Goal: Task Accomplishment & Management: Complete application form

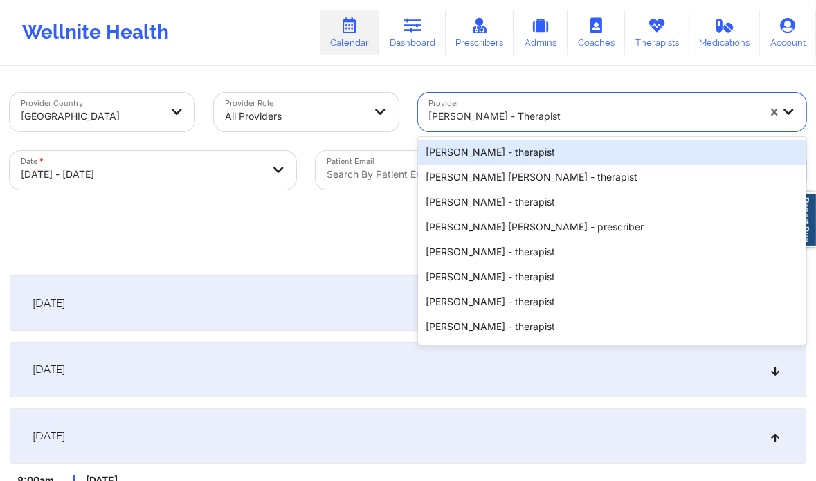
click at [510, 118] on div at bounding box center [594, 116] width 330 height 17
paste input "[PERSON_NAME] Love - [PERSON_NAME]"
type input "[PERSON_NAME] Love - [PERSON_NAME]"
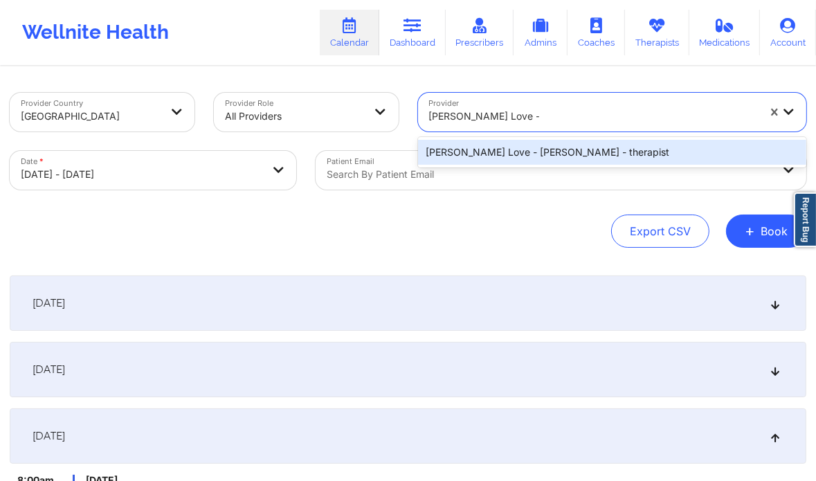
click at [503, 149] on div "[PERSON_NAME] Love - [PERSON_NAME] - therapist" at bounding box center [612, 152] width 389 height 25
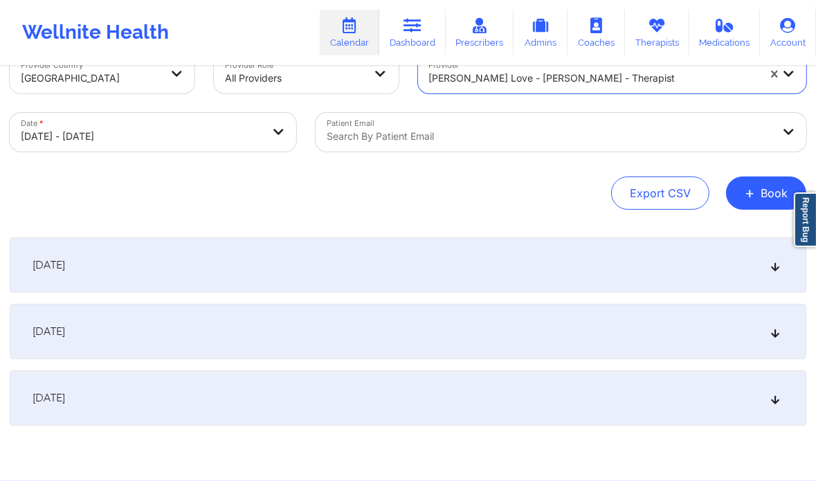
scroll to position [94, 0]
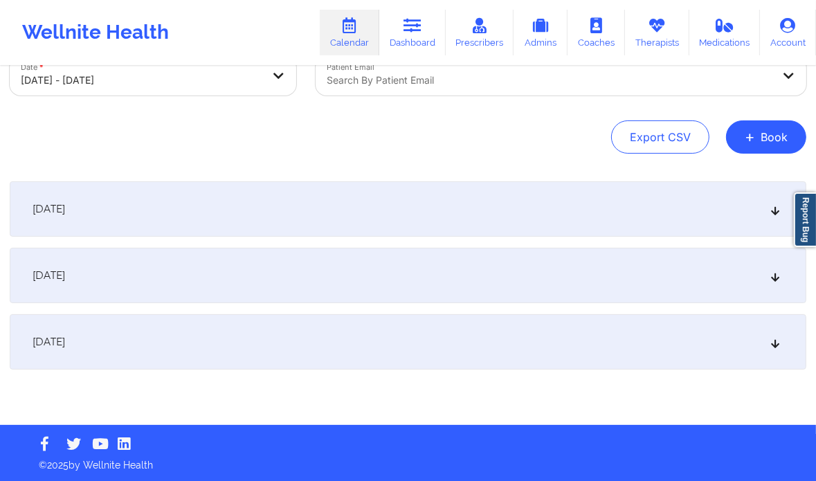
click at [607, 285] on div "[DATE]" at bounding box center [408, 275] width 797 height 55
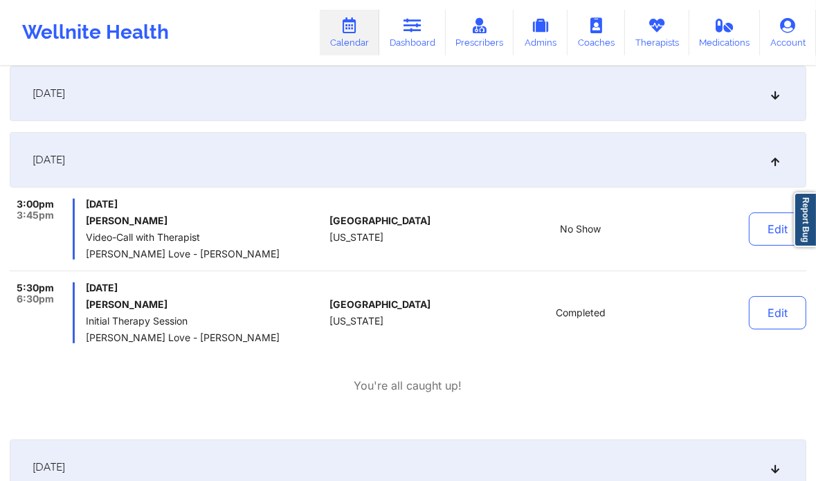
scroll to position [211, 0]
click at [778, 314] on button "Edit" at bounding box center [777, 312] width 57 height 33
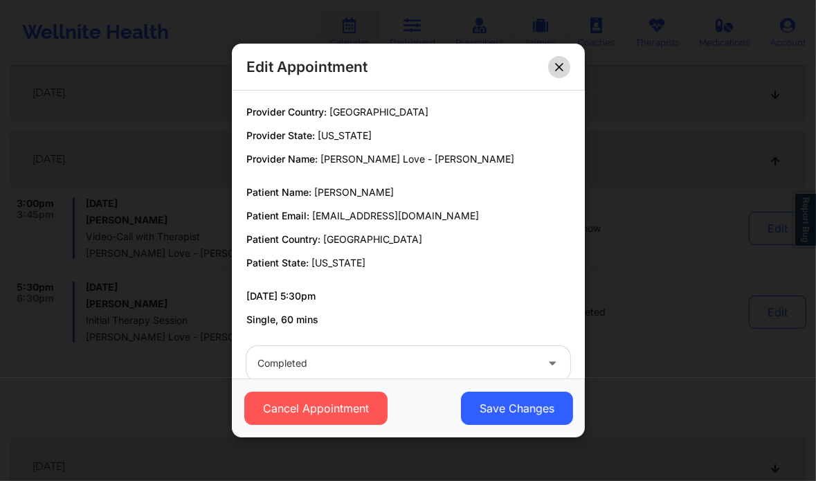
click at [562, 66] on icon at bounding box center [559, 67] width 8 height 8
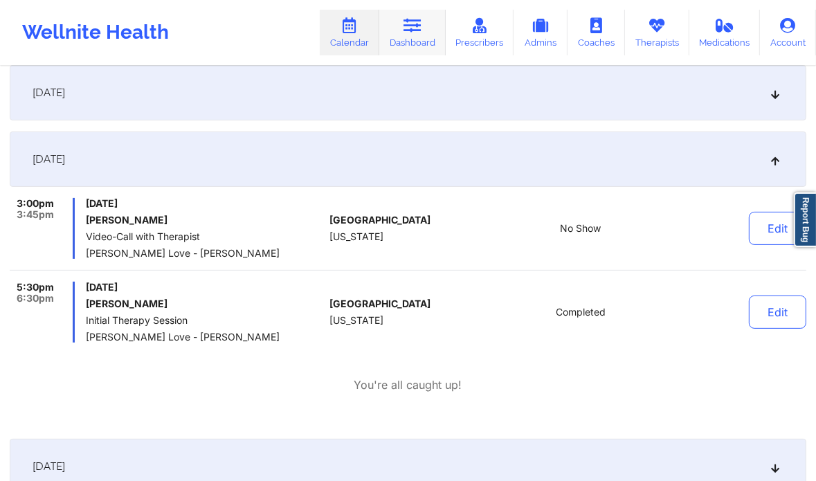
click at [416, 33] on link "Dashboard" at bounding box center [412, 33] width 66 height 46
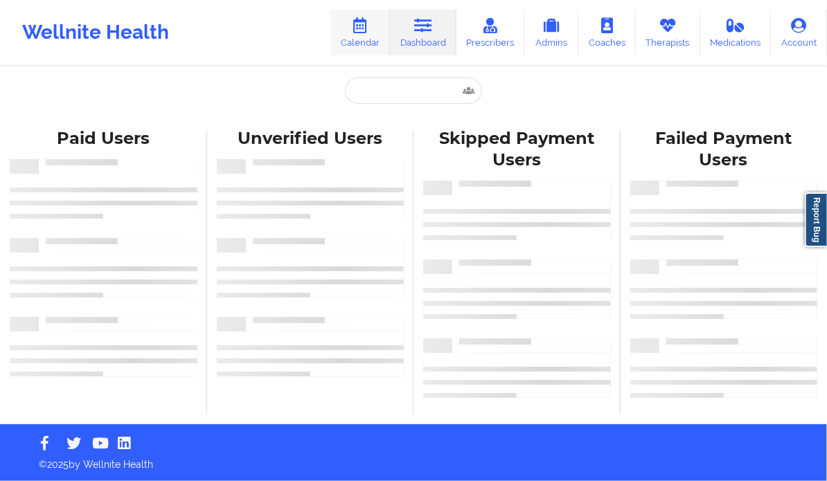
click at [360, 28] on icon at bounding box center [360, 25] width 18 height 15
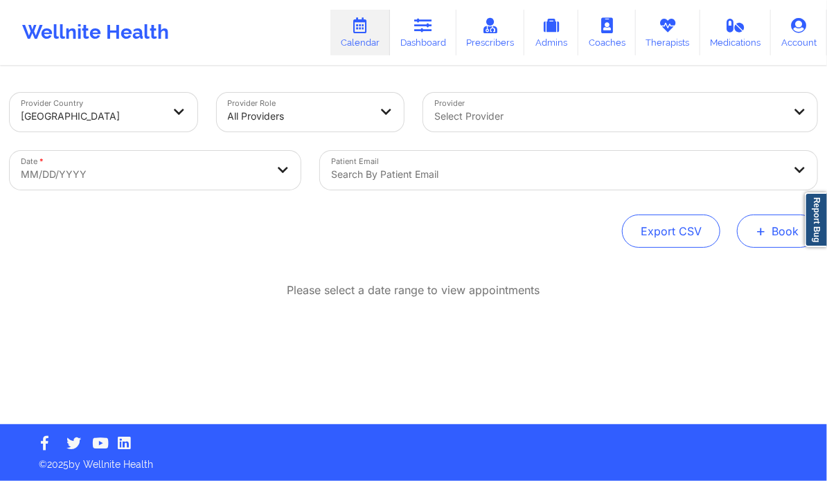
click at [767, 240] on button "+ Book" at bounding box center [777, 231] width 80 height 33
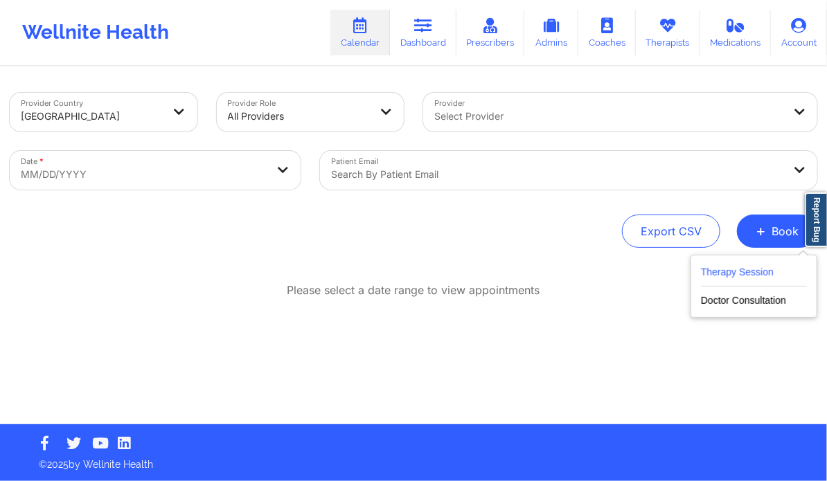
click at [740, 271] on button "Therapy Session" at bounding box center [754, 275] width 106 height 23
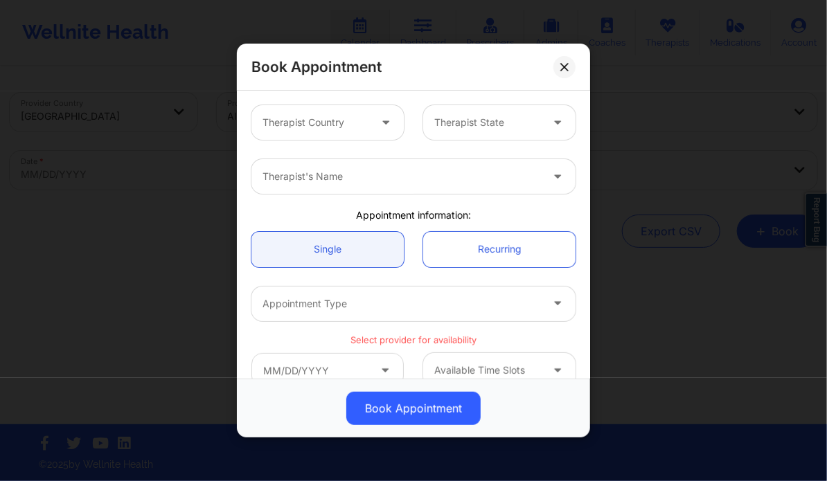
click at [370, 125] on div at bounding box center [386, 122] width 33 height 35
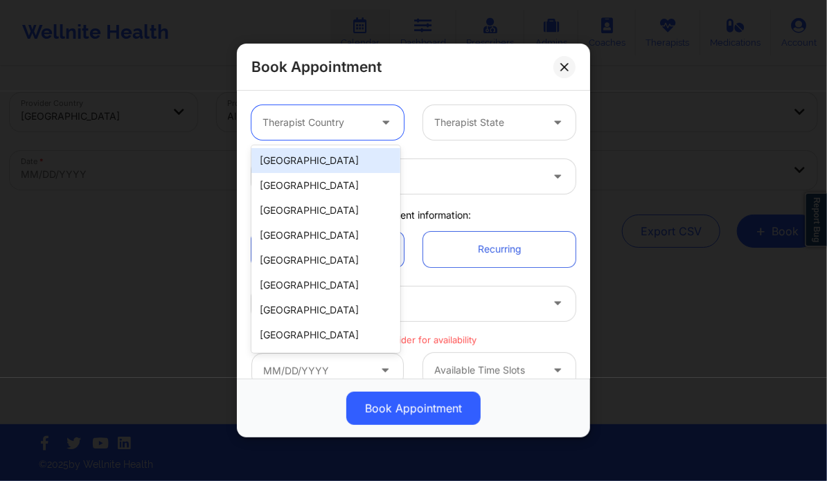
click at [347, 161] on div "[GEOGRAPHIC_DATA]" at bounding box center [325, 160] width 149 height 25
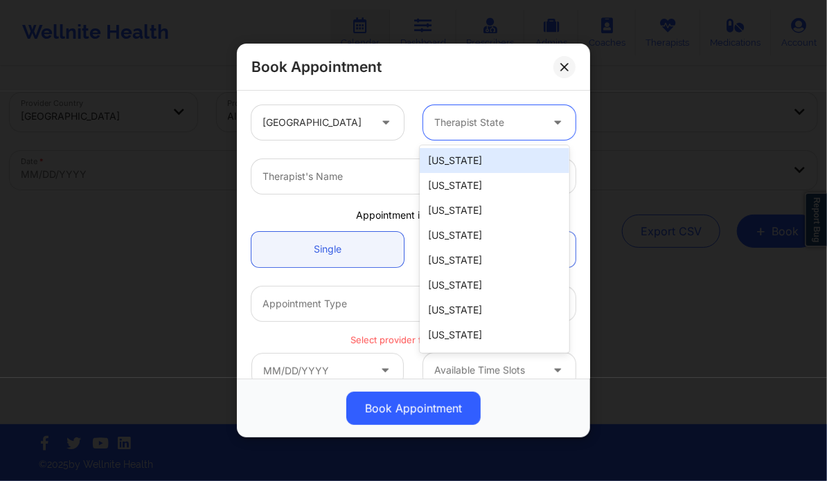
click at [455, 127] on div at bounding box center [487, 122] width 107 height 17
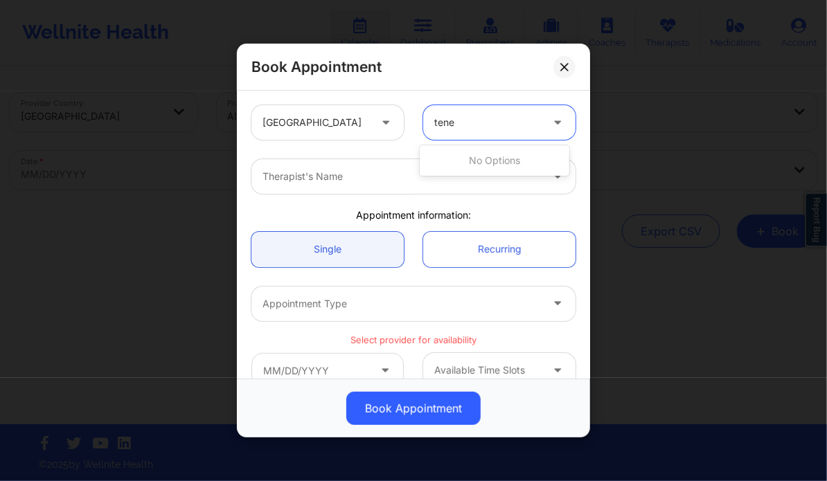
type input "ten"
click at [455, 156] on div "[US_STATE]" at bounding box center [494, 160] width 149 height 25
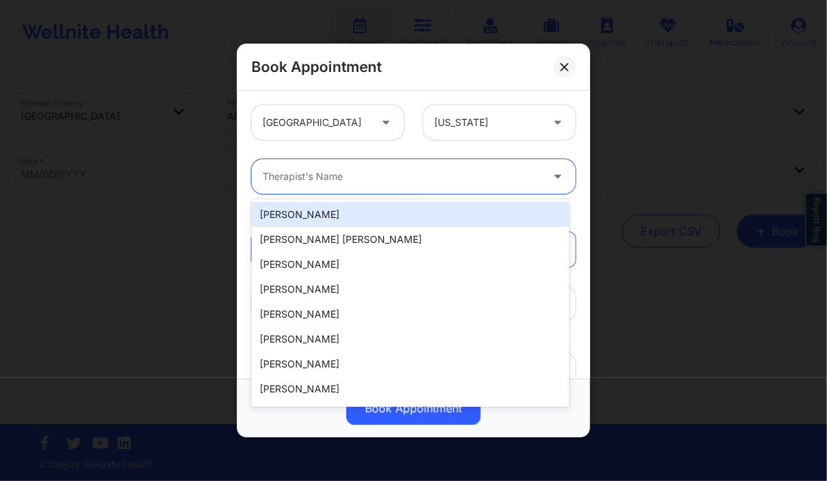
click at [411, 190] on div "Therapist's Name" at bounding box center [396, 176] width 291 height 35
paste input "[PERSON_NAME] Love - [PERSON_NAME]"
type input "[PERSON_NAME] Love - [PERSON_NAME]"
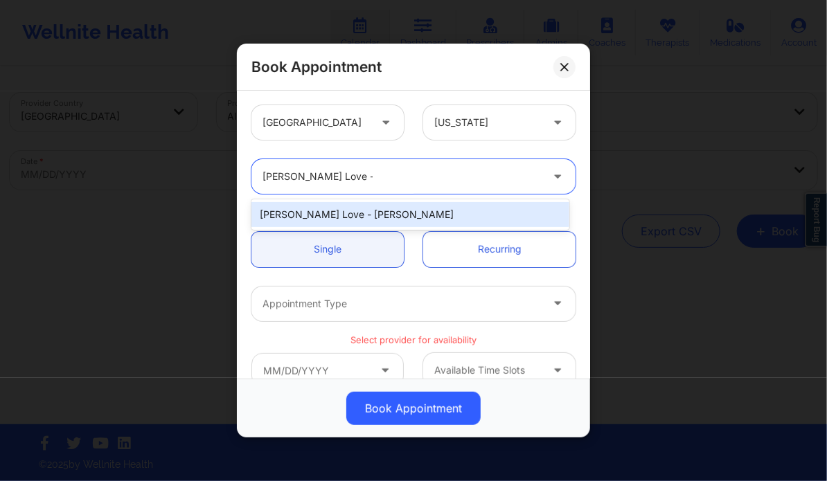
click at [388, 210] on div "[PERSON_NAME] Love - [PERSON_NAME]" at bounding box center [409, 214] width 317 height 25
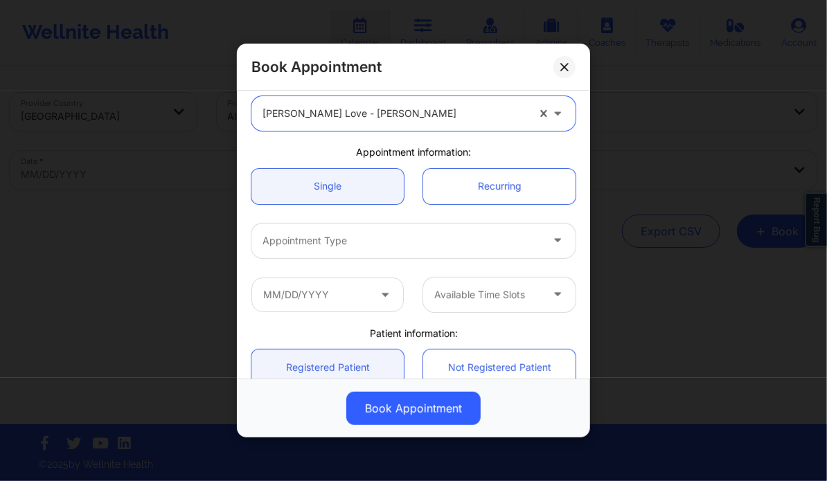
scroll to position [64, 0]
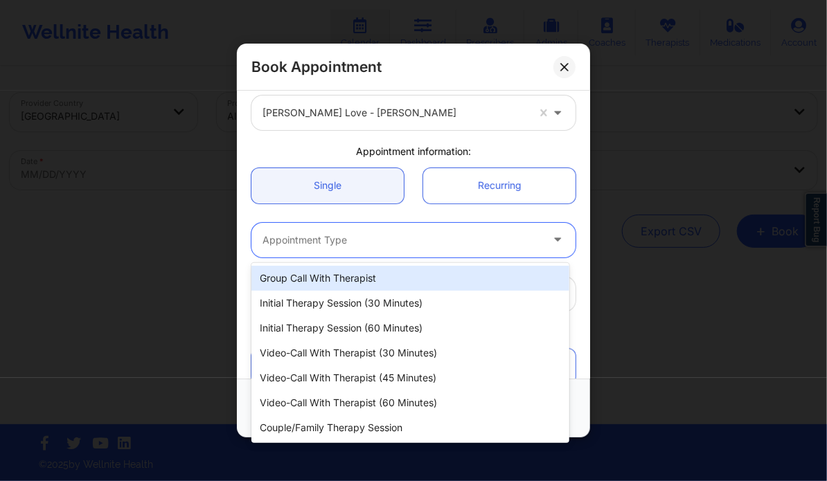
click at [352, 242] on div at bounding box center [401, 240] width 278 height 17
paste input "[PERSON_NAME]"
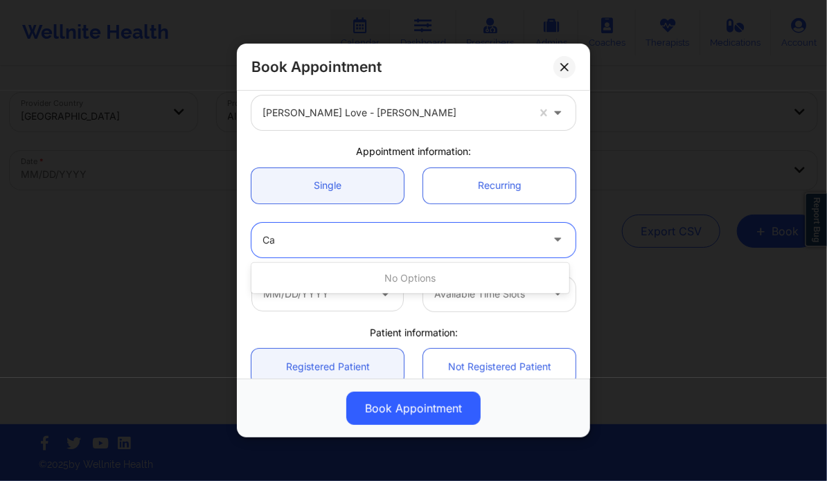
type input "C"
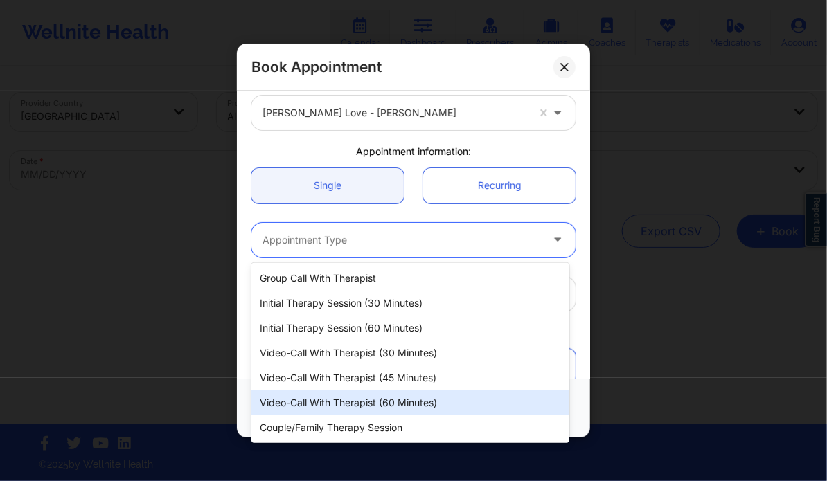
click at [420, 403] on div "Video-Call with Therapist (60 minutes)" at bounding box center [409, 403] width 317 height 25
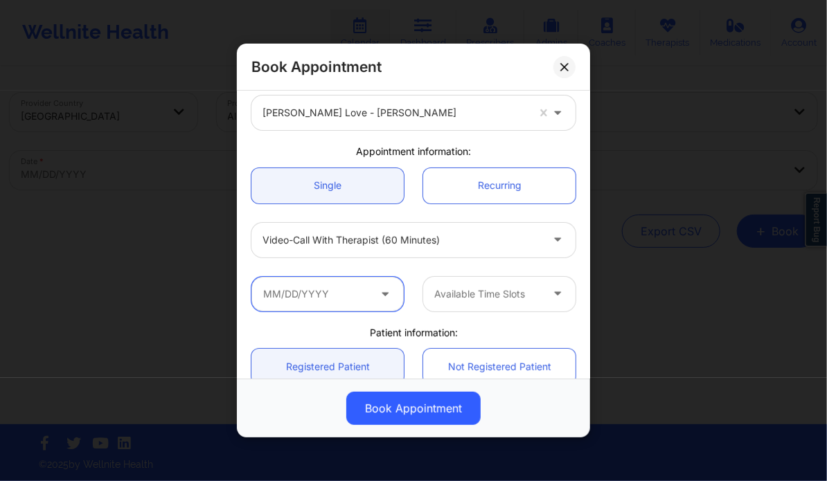
click at [359, 293] on input "text" at bounding box center [327, 294] width 152 height 35
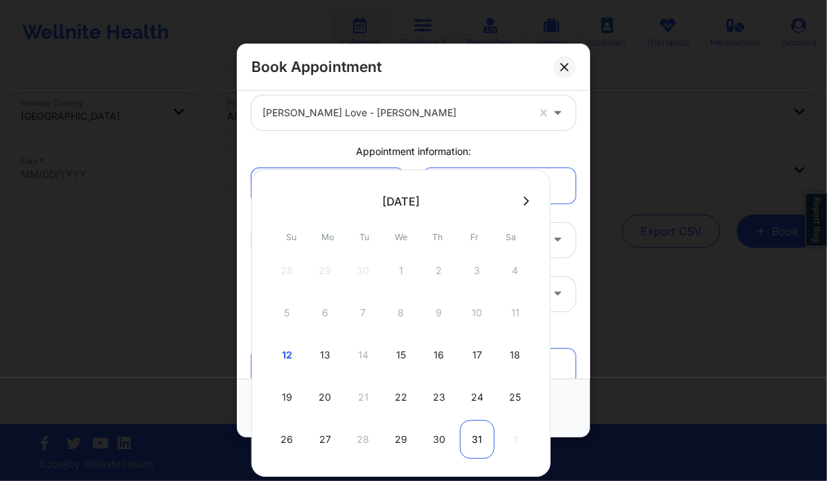
click at [468, 438] on div "31" at bounding box center [477, 439] width 35 height 39
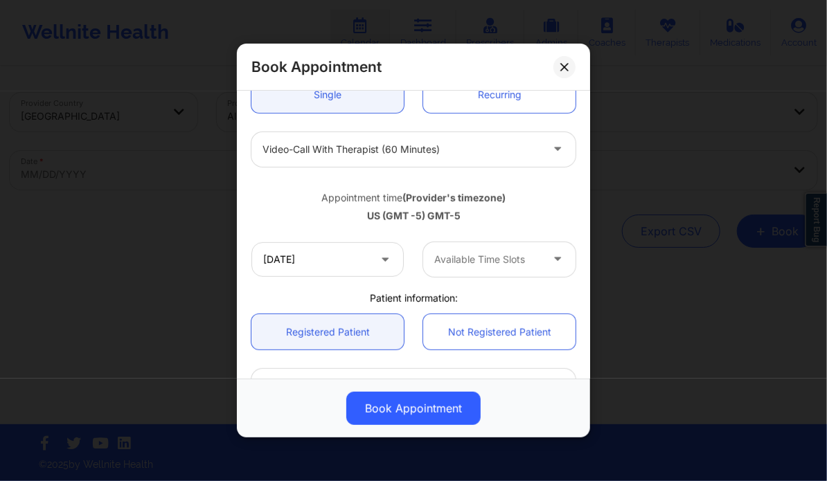
scroll to position [161, 0]
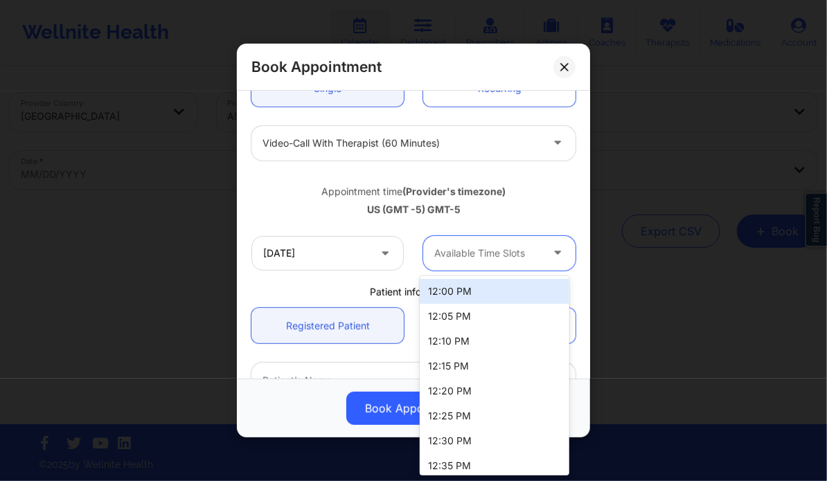
click at [493, 254] on div at bounding box center [487, 253] width 107 height 17
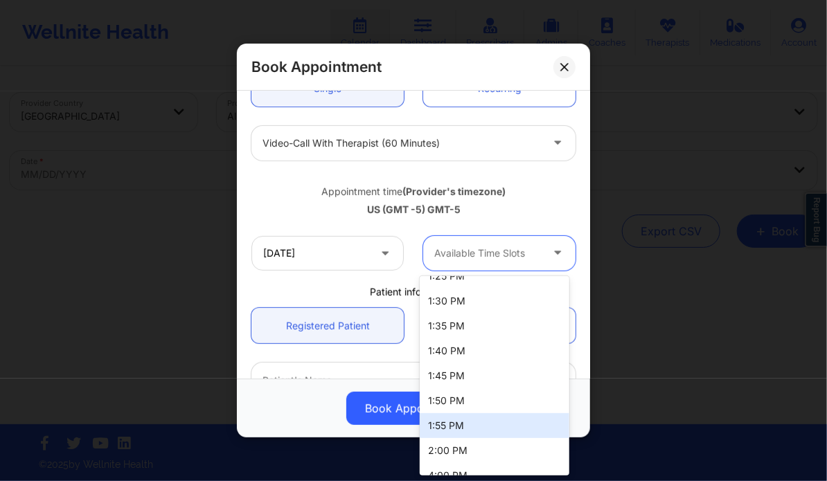
scroll to position [454, 0]
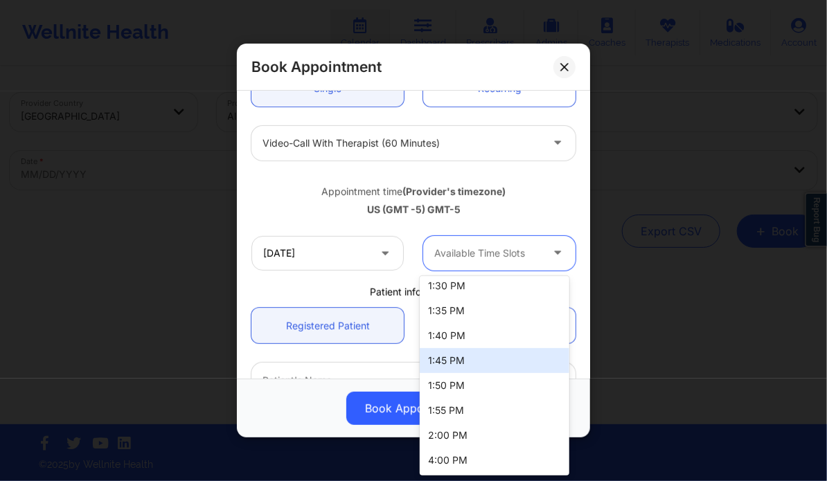
click at [304, 189] on div "Appointment time (Provider's timezone)" at bounding box center [413, 192] width 324 height 14
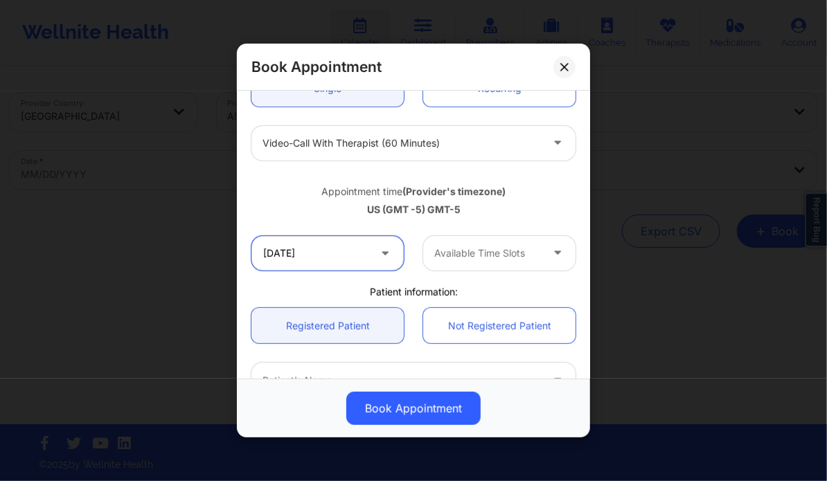
click at [316, 259] on input "[DATE]" at bounding box center [327, 253] width 152 height 35
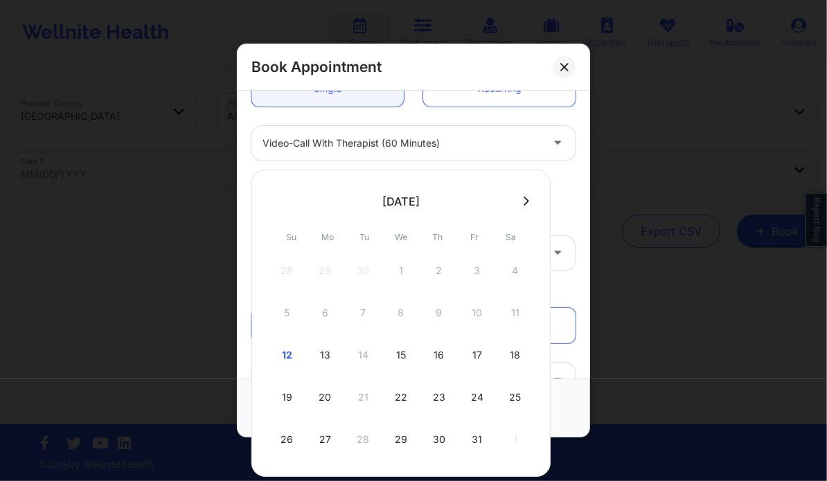
click at [526, 202] on button at bounding box center [526, 201] width 14 height 12
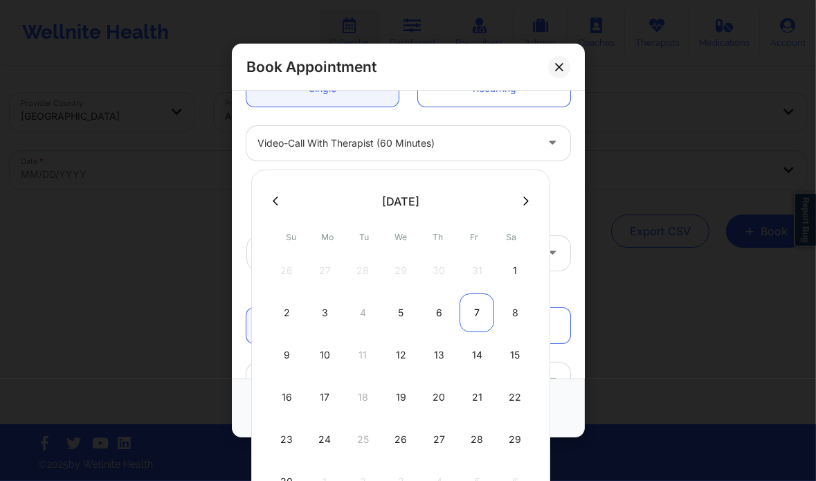
click at [472, 310] on div "7" at bounding box center [477, 313] width 35 height 39
type input "[DATE]"
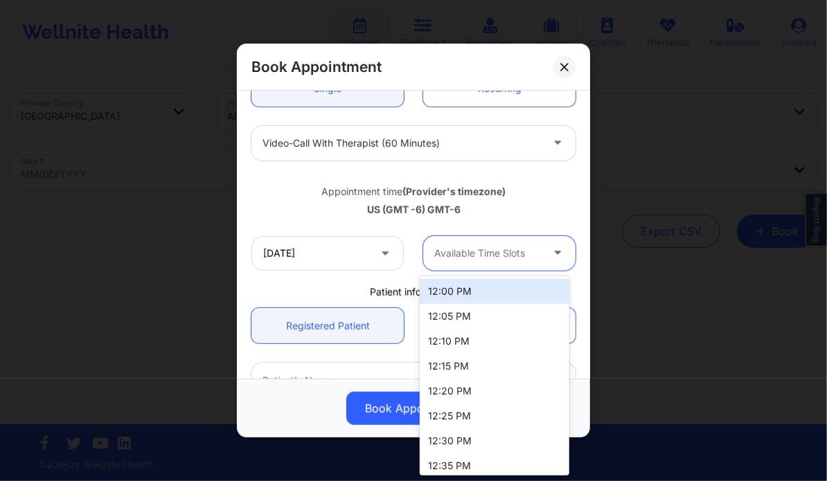
click at [492, 253] on div at bounding box center [487, 253] width 107 height 17
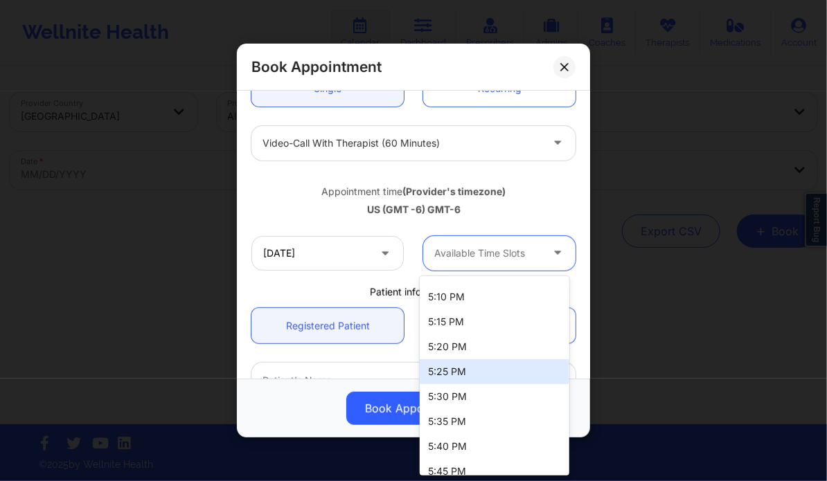
scroll to position [966, 0]
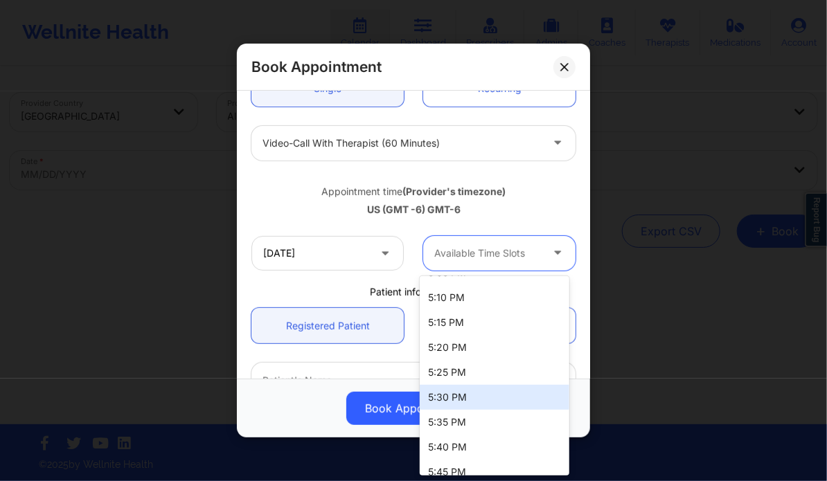
click at [480, 404] on div "5:30 PM" at bounding box center [494, 397] width 149 height 25
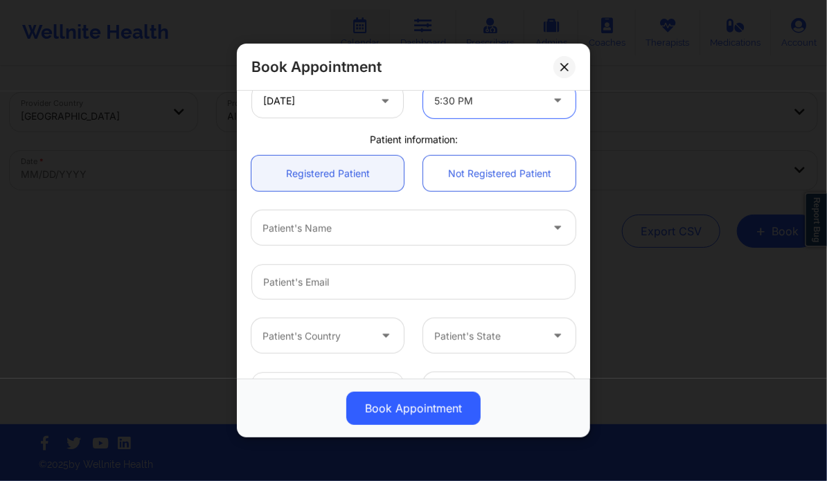
scroll to position [320, 0]
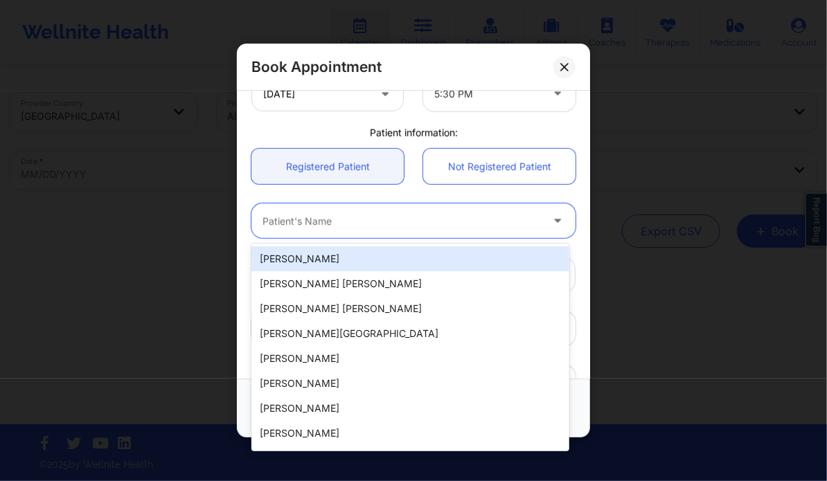
click at [393, 211] on div "Patient's Name" at bounding box center [396, 221] width 291 height 35
paste input "[PERSON_NAME]"
type input "[PERSON_NAME]"
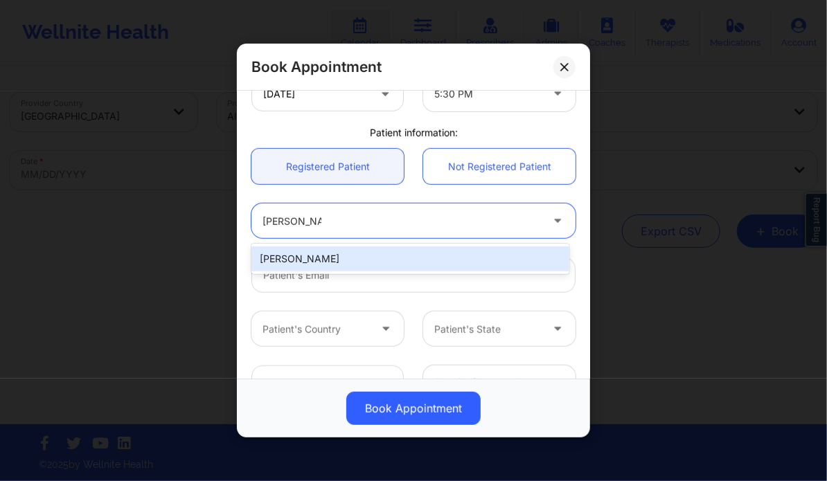
click at [359, 252] on div "[PERSON_NAME]" at bounding box center [409, 259] width 317 height 25
type input "[EMAIL_ADDRESS][DOMAIN_NAME]"
type input "[PHONE_NUMBER]"
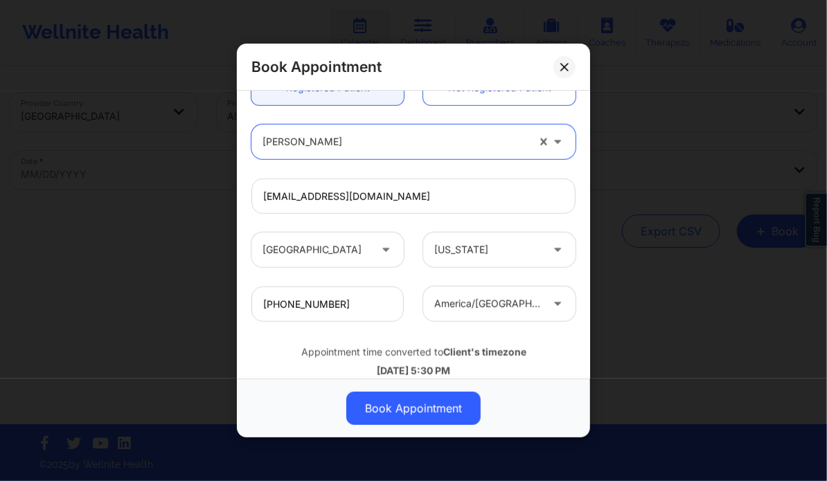
scroll to position [431, 0]
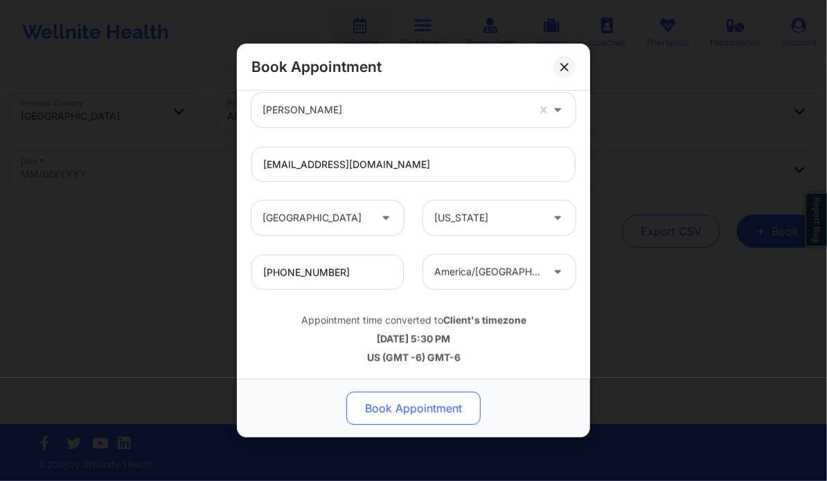
click at [415, 405] on button "Book Appointment" at bounding box center [413, 408] width 134 height 33
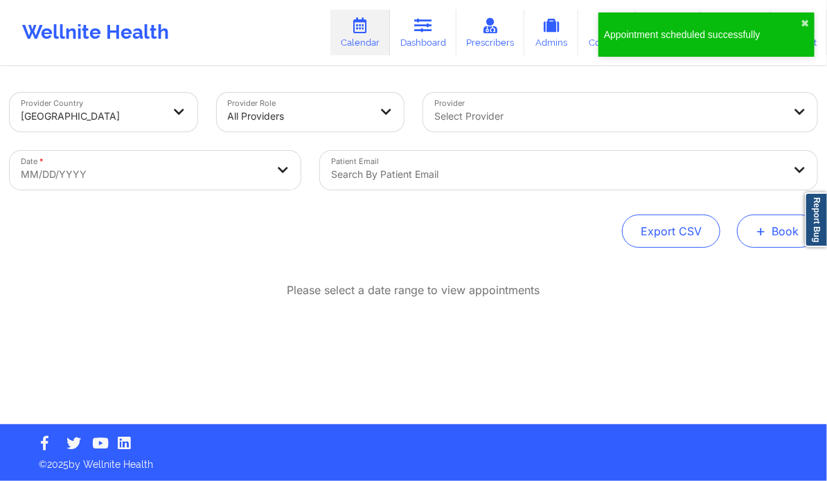
click at [762, 227] on span "+" at bounding box center [760, 231] width 10 height 8
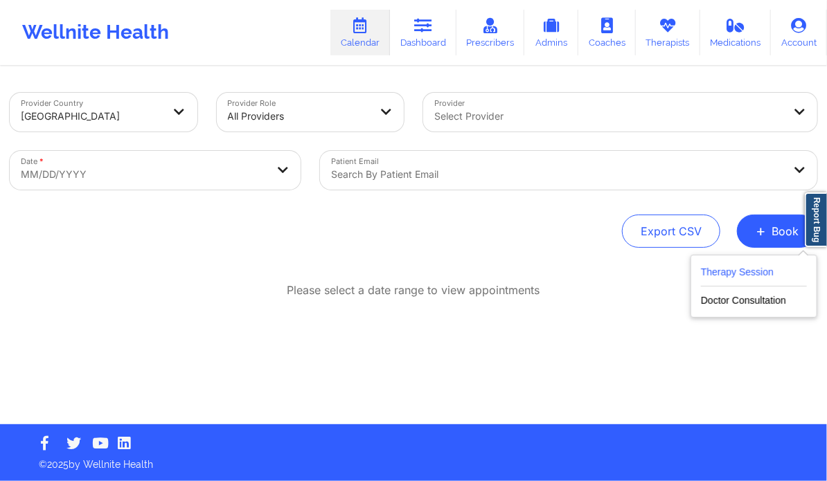
click at [720, 272] on button "Therapy Session" at bounding box center [754, 275] width 106 height 23
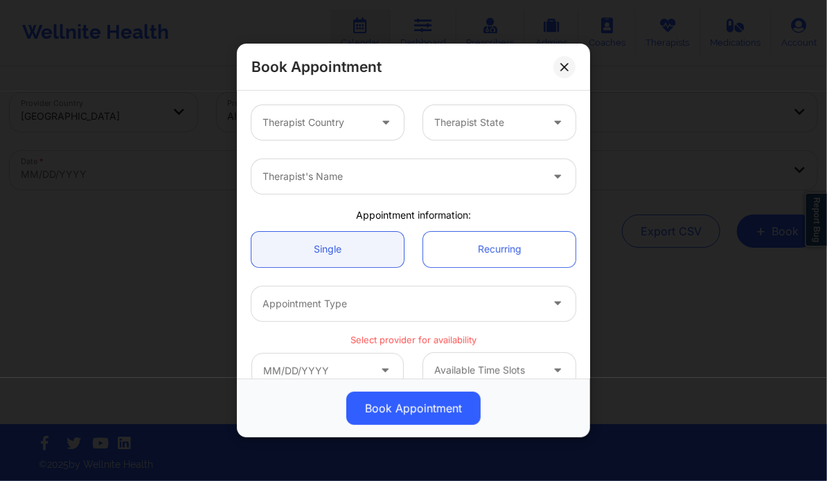
click at [384, 131] on div at bounding box center [386, 122] width 33 height 35
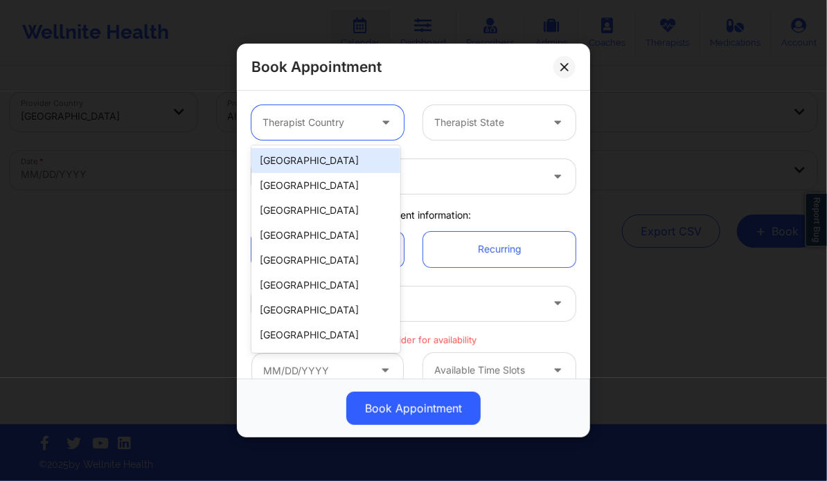
click at [346, 165] on div "[GEOGRAPHIC_DATA]" at bounding box center [325, 160] width 149 height 25
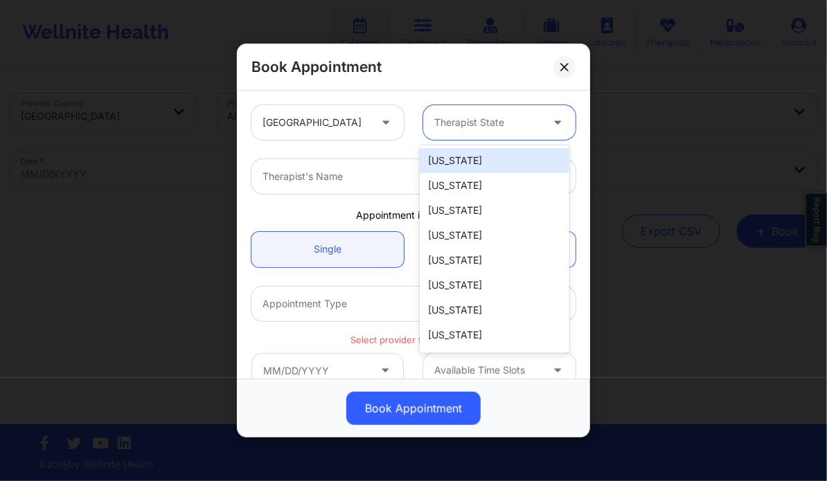
click at [445, 121] on div at bounding box center [487, 122] width 107 height 17
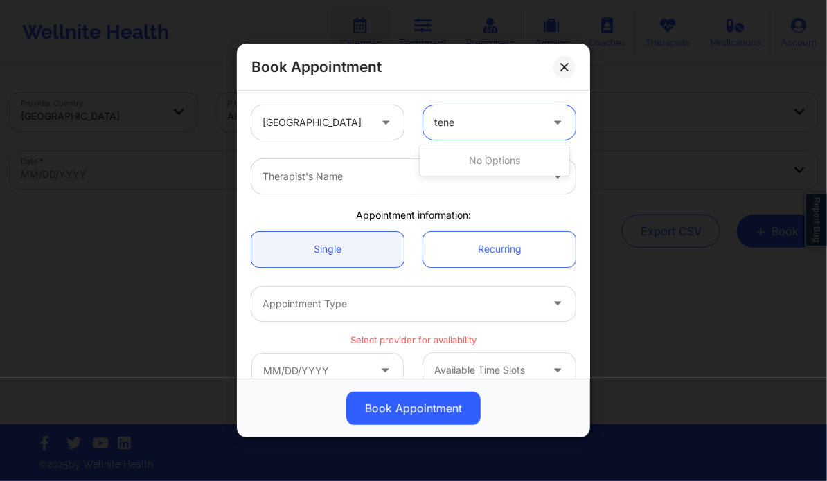
type input "ten"
click at [467, 156] on div "[US_STATE]" at bounding box center [494, 160] width 149 height 25
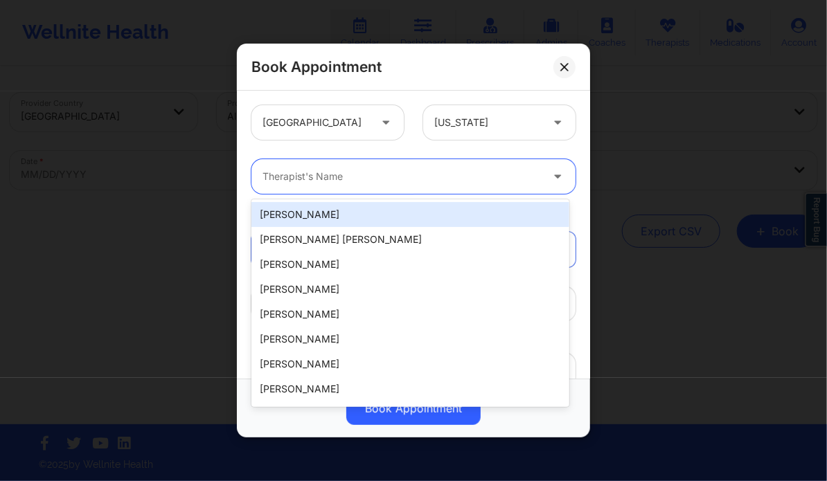
click at [413, 178] on div at bounding box center [401, 176] width 278 height 17
paste input "[PERSON_NAME] Love - [PERSON_NAME]"
type input "[PERSON_NAME] Love - [PERSON_NAME]"
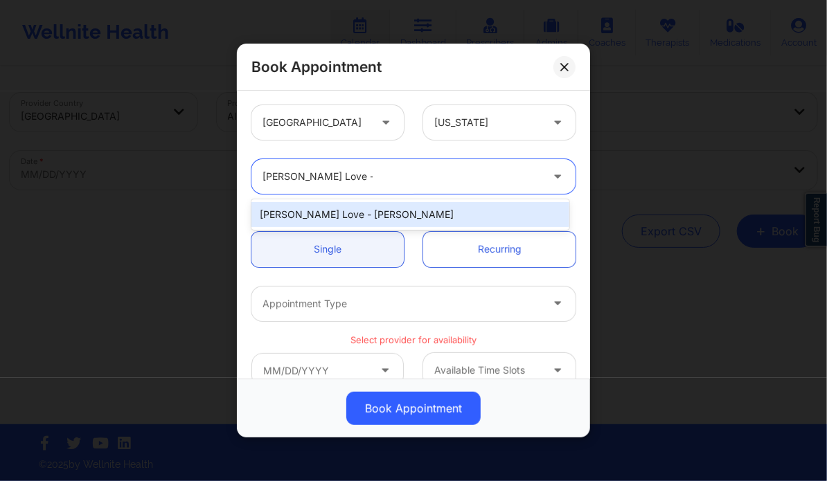
click at [367, 205] on div "[PERSON_NAME] Love - [PERSON_NAME]" at bounding box center [409, 214] width 317 height 25
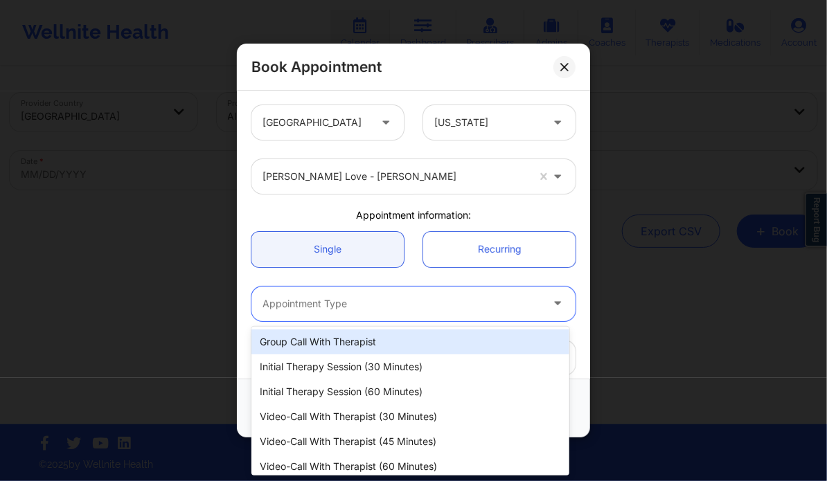
click at [355, 290] on div "Appointment Type" at bounding box center [396, 304] width 291 height 35
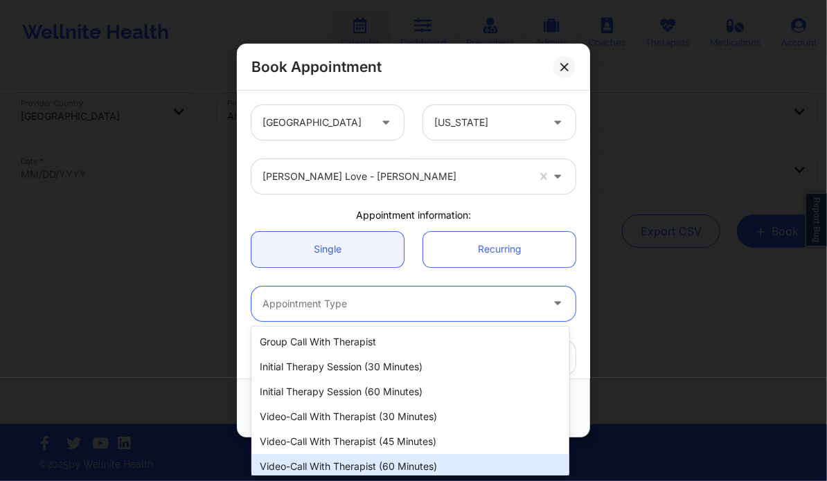
click at [370, 463] on div "Video-Call with Therapist (60 minutes)" at bounding box center [409, 466] width 317 height 25
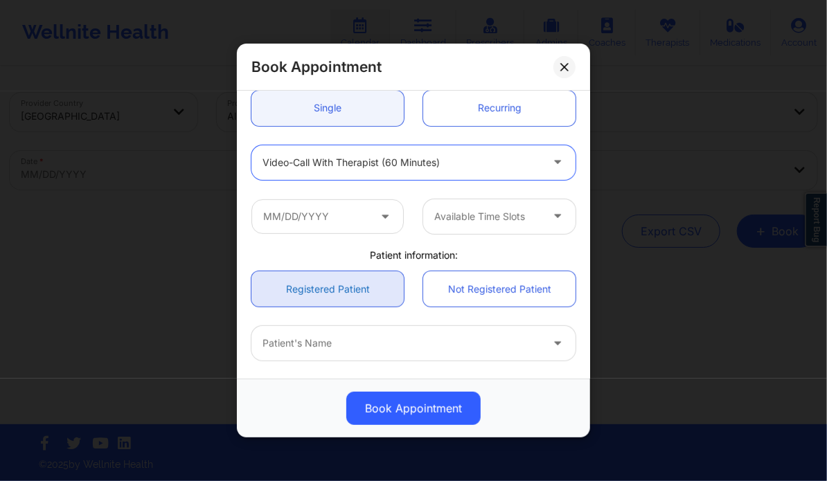
scroll to position [150, 0]
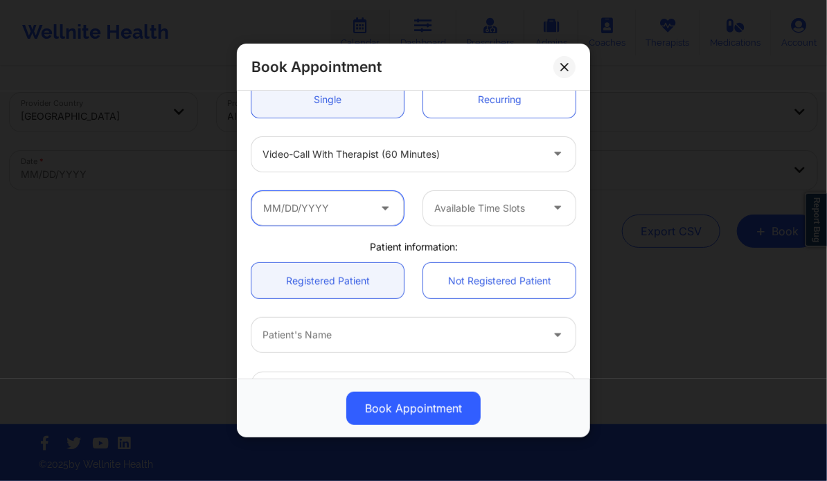
click at [328, 215] on input "text" at bounding box center [327, 208] width 152 height 35
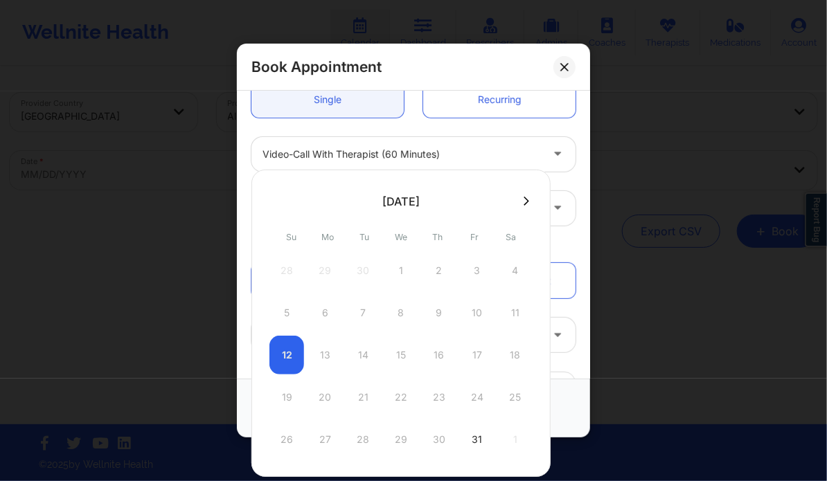
click at [526, 202] on button at bounding box center [526, 201] width 14 height 12
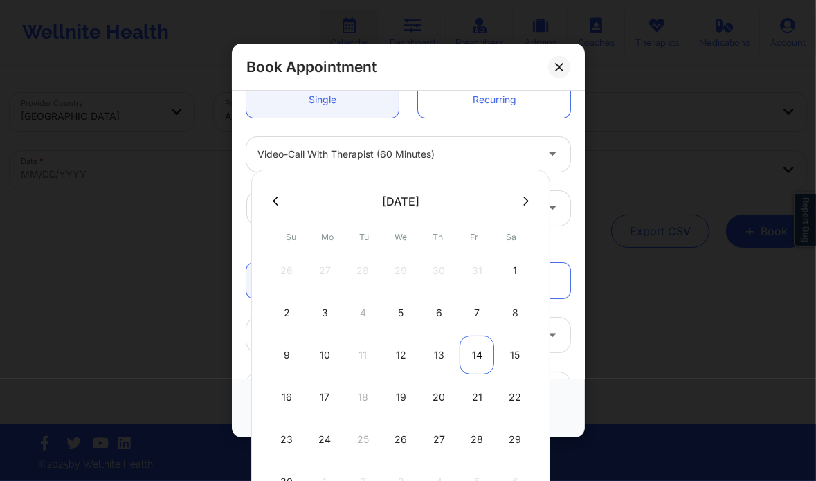
click at [472, 350] on div "14" at bounding box center [477, 355] width 35 height 39
type input "[DATE]"
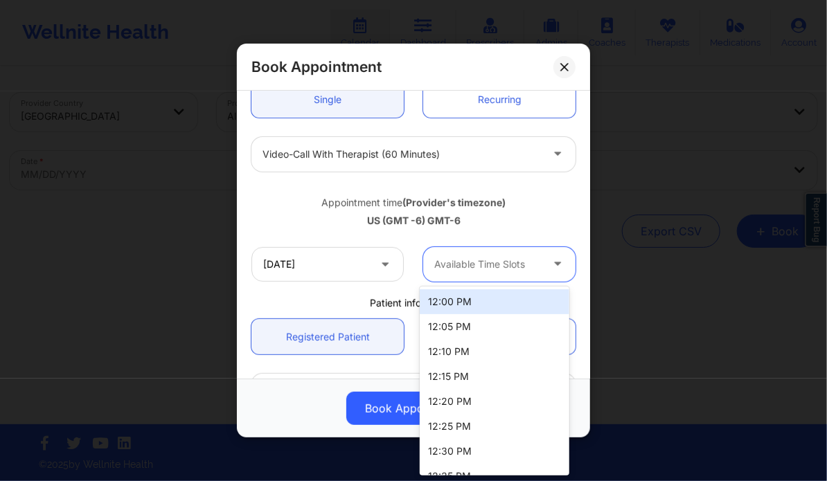
click at [489, 256] on div at bounding box center [487, 264] width 107 height 17
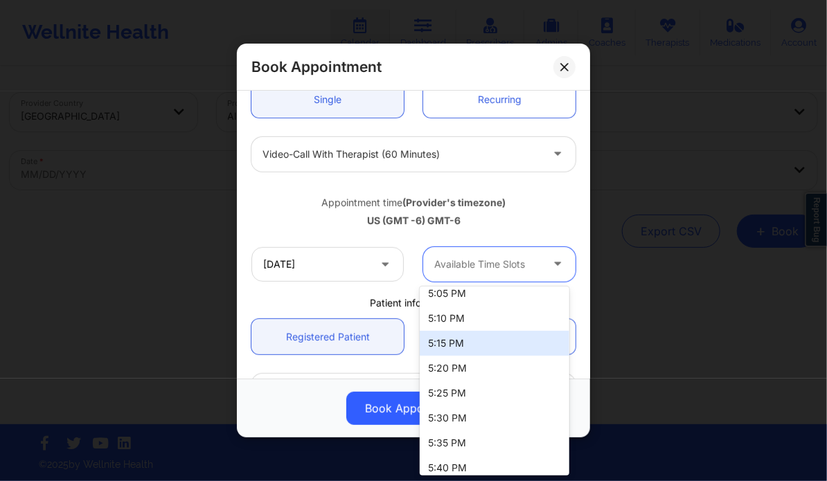
scroll to position [958, 0]
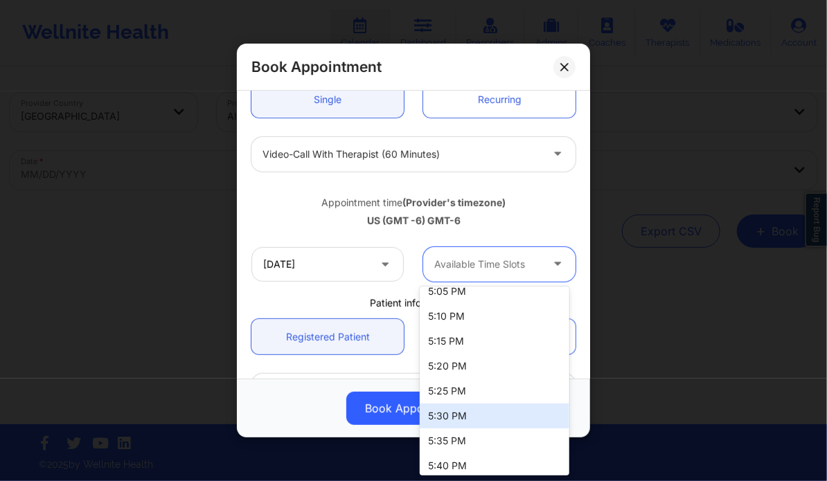
click at [449, 415] on div "5:30 PM" at bounding box center [494, 416] width 149 height 25
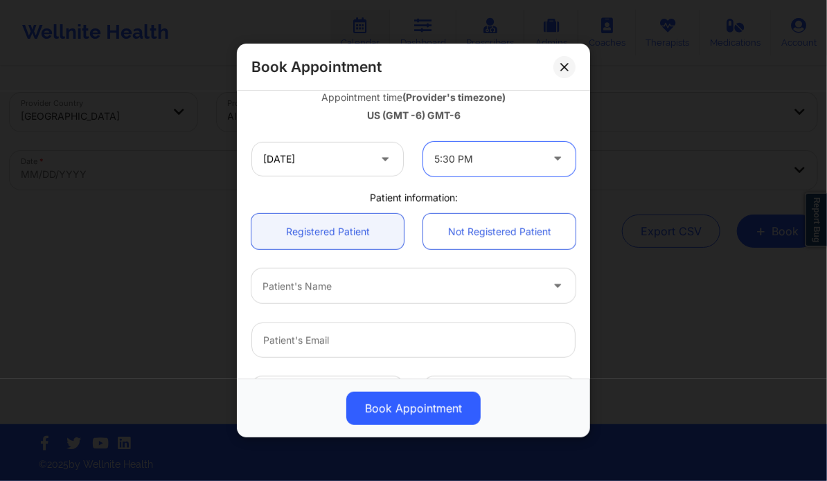
scroll to position [260, 0]
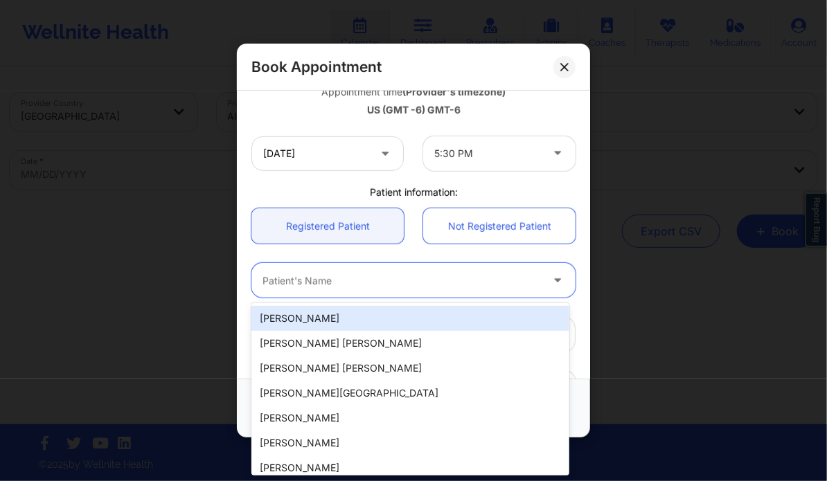
click at [371, 268] on div "Patient's Name" at bounding box center [396, 280] width 291 height 35
paste input "[PERSON_NAME]"
type input "[PERSON_NAME]"
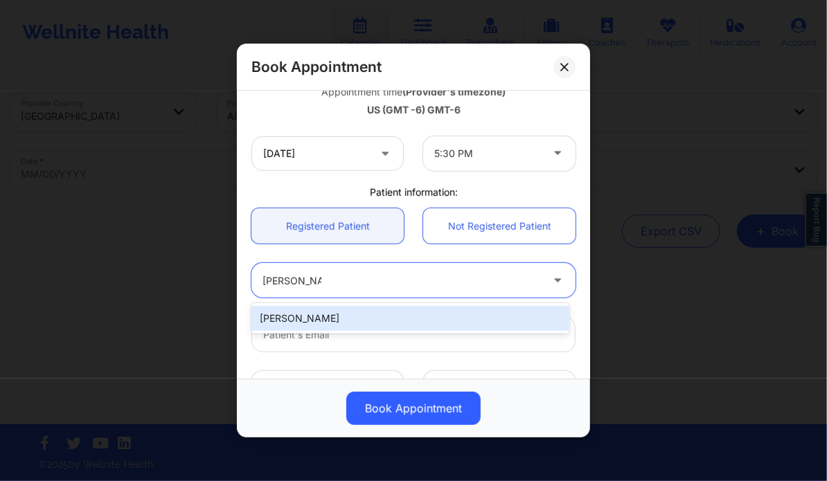
click at [349, 318] on div "[PERSON_NAME]" at bounding box center [409, 318] width 317 height 25
type input "[EMAIL_ADDRESS][DOMAIN_NAME]"
type input "[PHONE_NUMBER]"
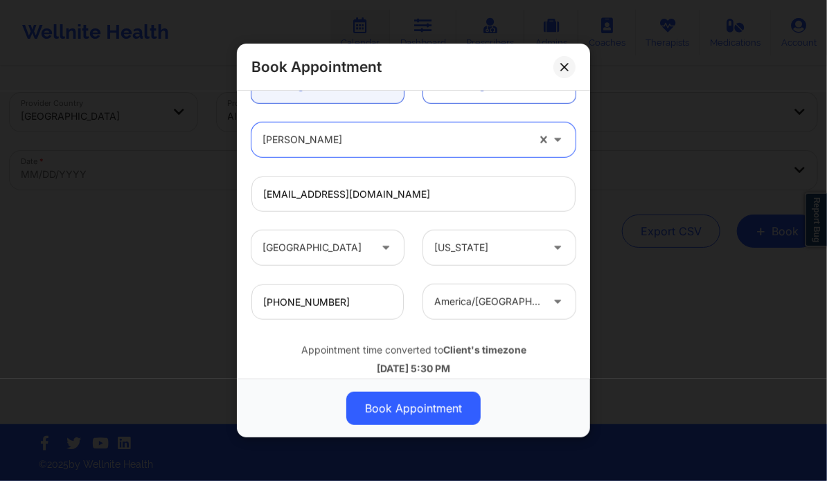
scroll to position [431, 0]
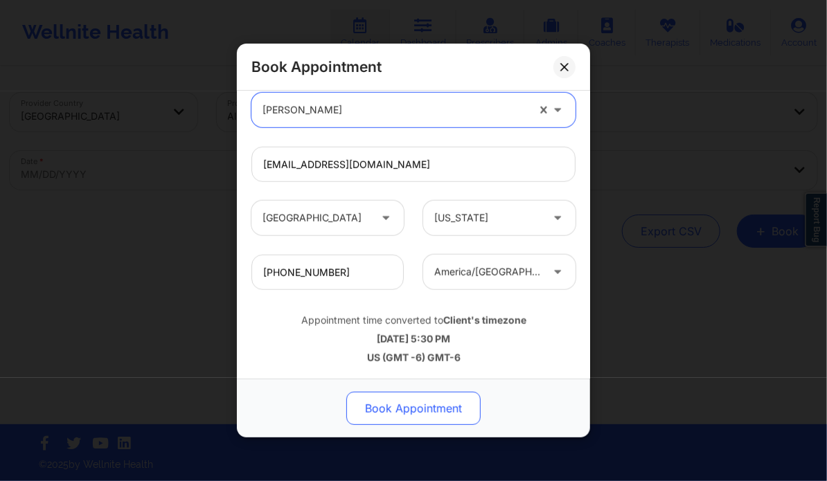
click at [385, 406] on button "Book Appointment" at bounding box center [413, 408] width 134 height 33
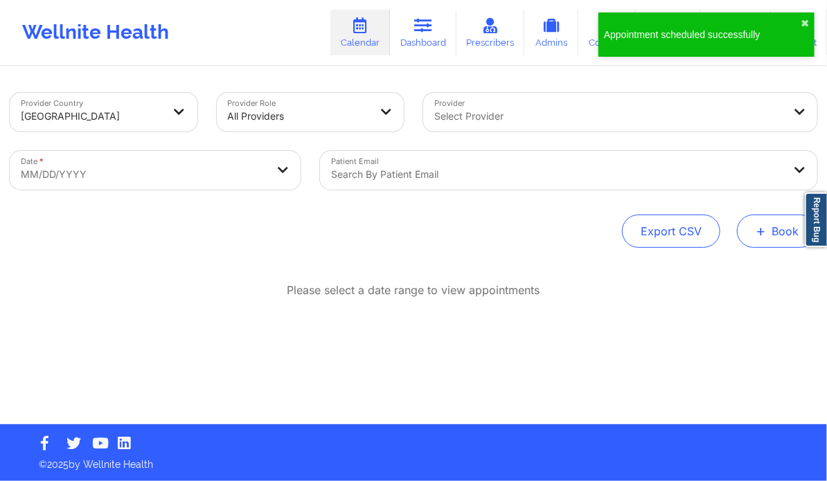
click at [776, 240] on button "+ Book" at bounding box center [777, 231] width 80 height 33
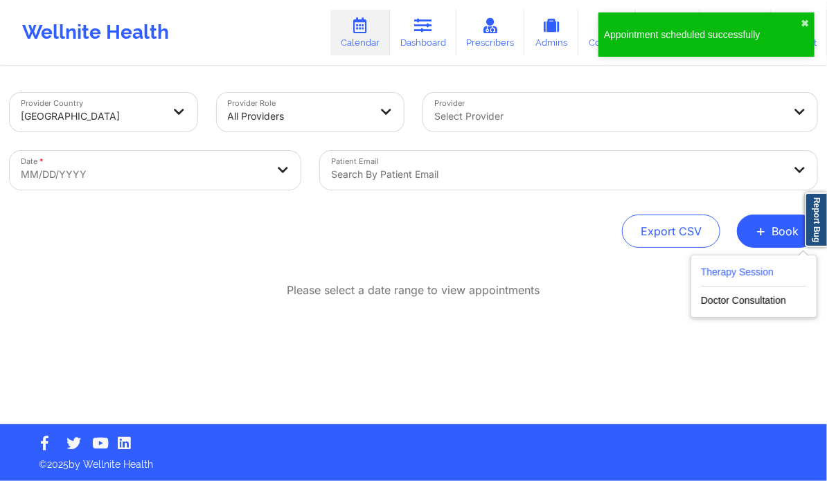
click at [751, 269] on button "Therapy Session" at bounding box center [754, 275] width 106 height 23
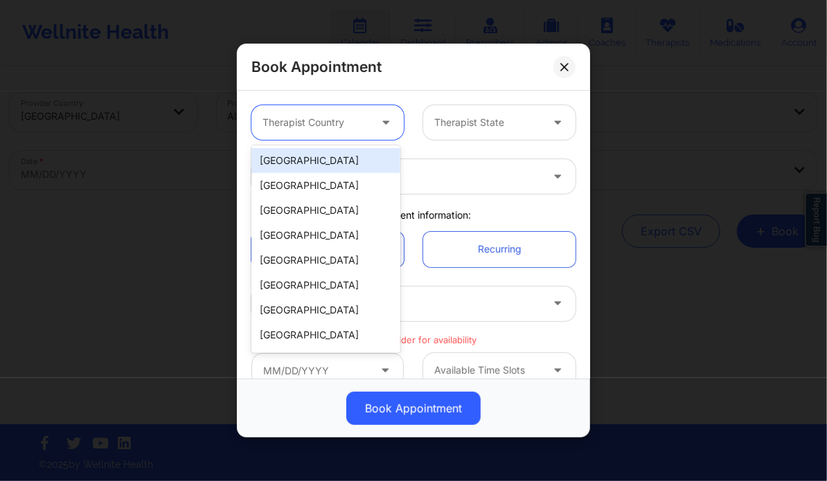
click at [356, 118] on div at bounding box center [315, 122] width 107 height 17
click at [307, 159] on div "[GEOGRAPHIC_DATA]" at bounding box center [325, 160] width 149 height 25
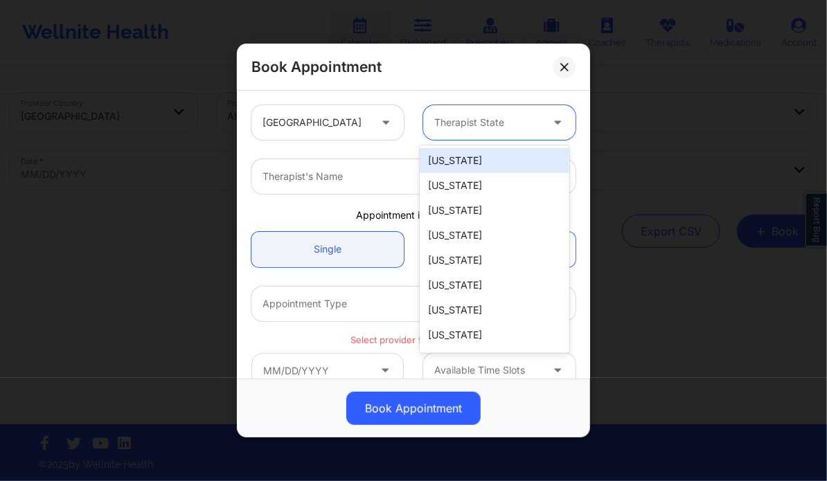
click at [463, 121] on div at bounding box center [487, 122] width 107 height 17
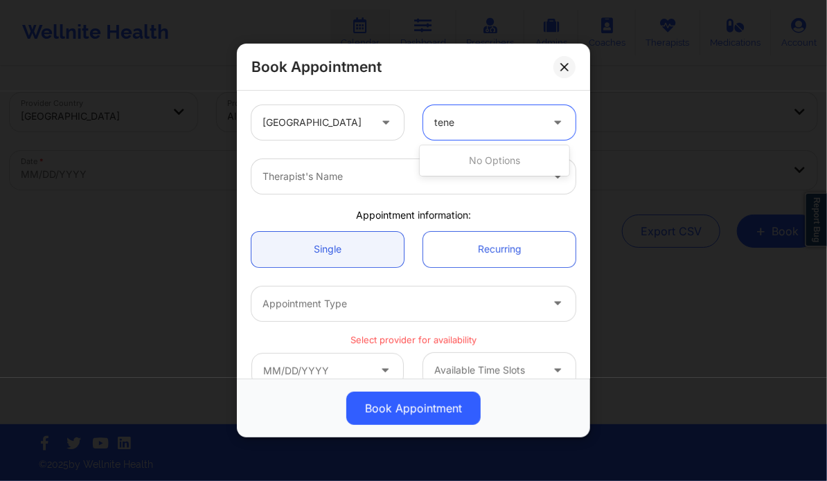
type input "ten"
click at [463, 154] on div "[US_STATE]" at bounding box center [494, 160] width 149 height 25
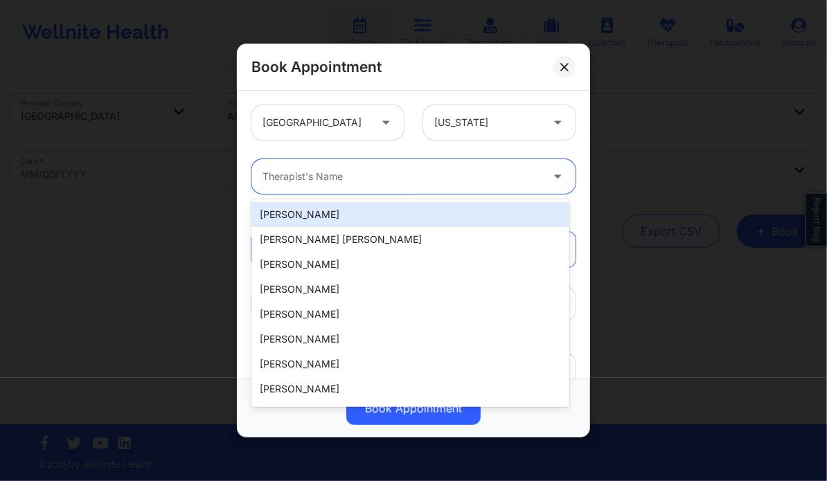
click at [379, 179] on div at bounding box center [401, 176] width 278 height 17
paste input "[PERSON_NAME] Love - [PERSON_NAME]"
type input "[PERSON_NAME] Love - [PERSON_NAME]"
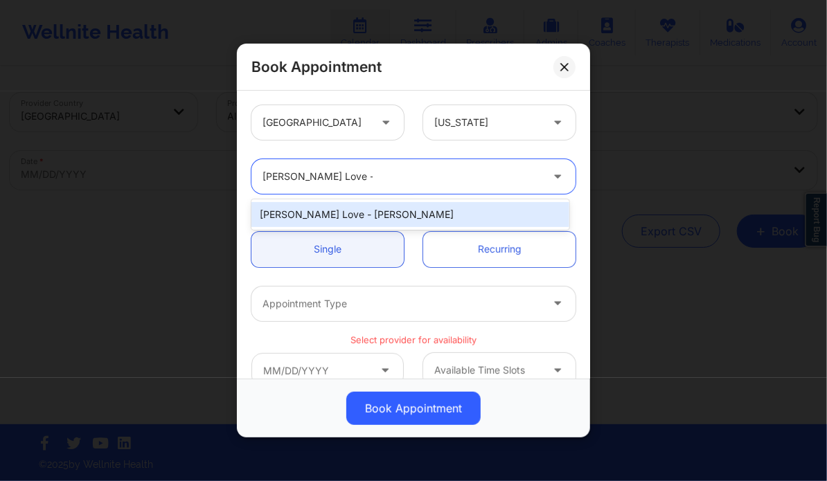
click at [364, 216] on div "[PERSON_NAME] Love - [PERSON_NAME]" at bounding box center [409, 214] width 317 height 25
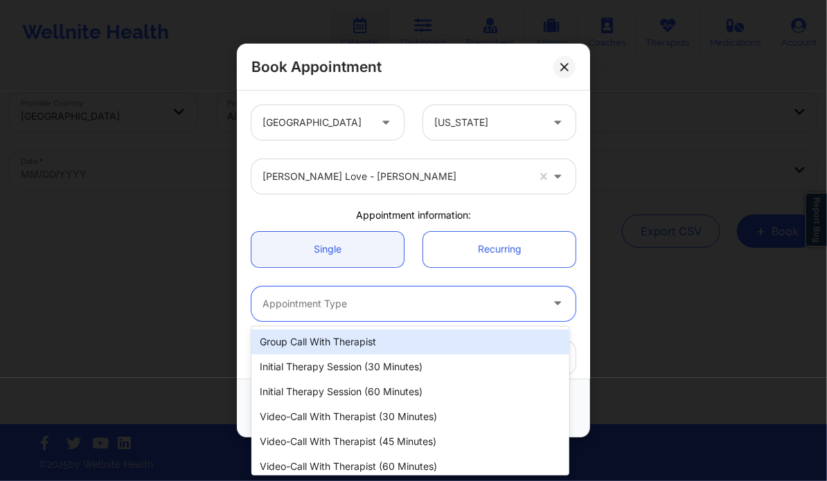
click at [345, 309] on div at bounding box center [401, 304] width 278 height 17
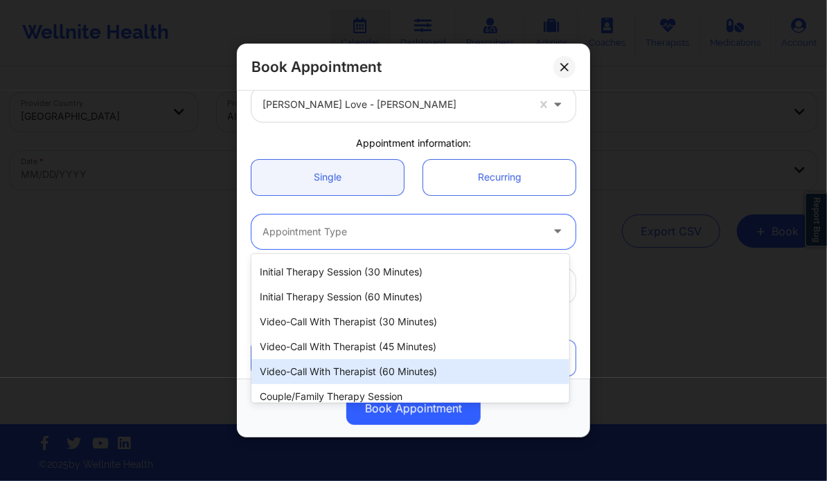
scroll to position [30, 0]
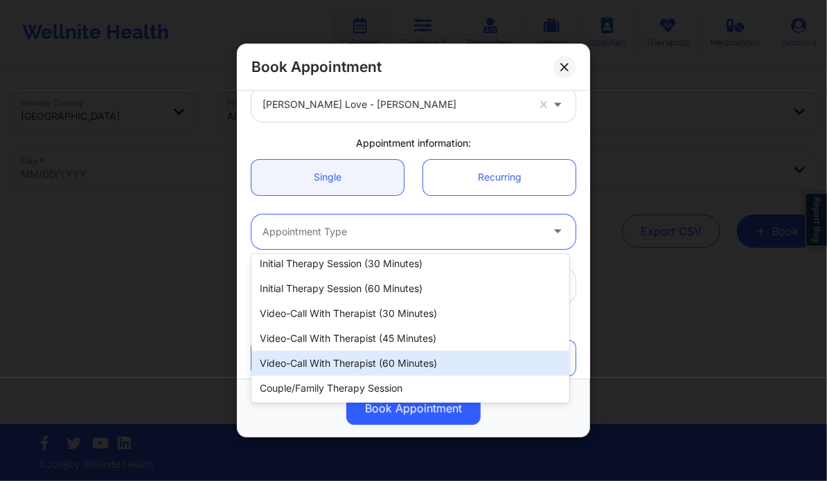
click at [358, 359] on div "Video-Call with Therapist (60 minutes)" at bounding box center [409, 363] width 317 height 25
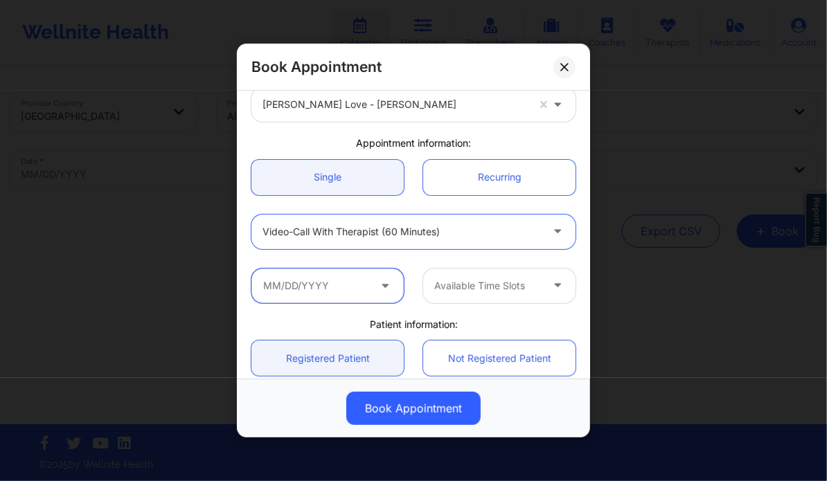
click at [323, 285] on input "text" at bounding box center [327, 286] width 152 height 35
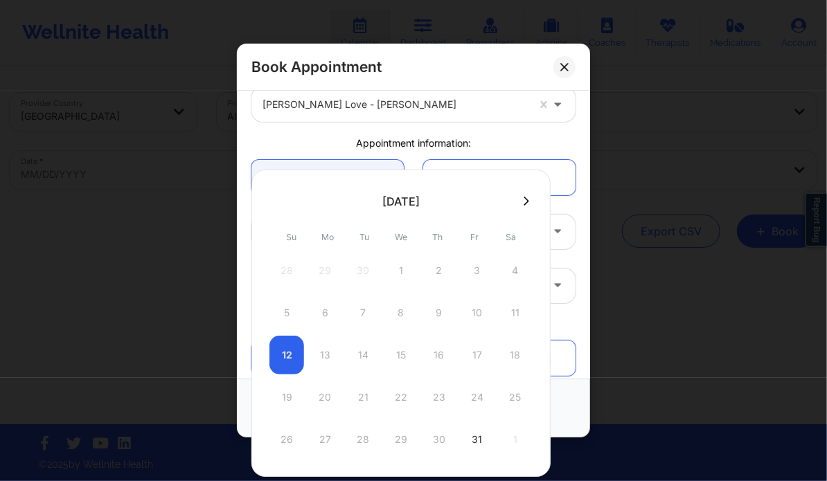
click at [523, 196] on icon at bounding box center [526, 201] width 6 height 10
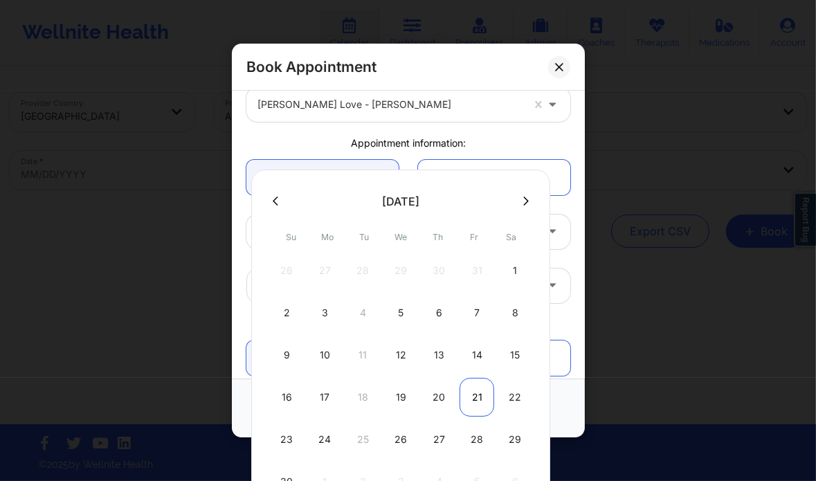
click at [475, 390] on div "21" at bounding box center [477, 397] width 35 height 39
type input "[DATE]"
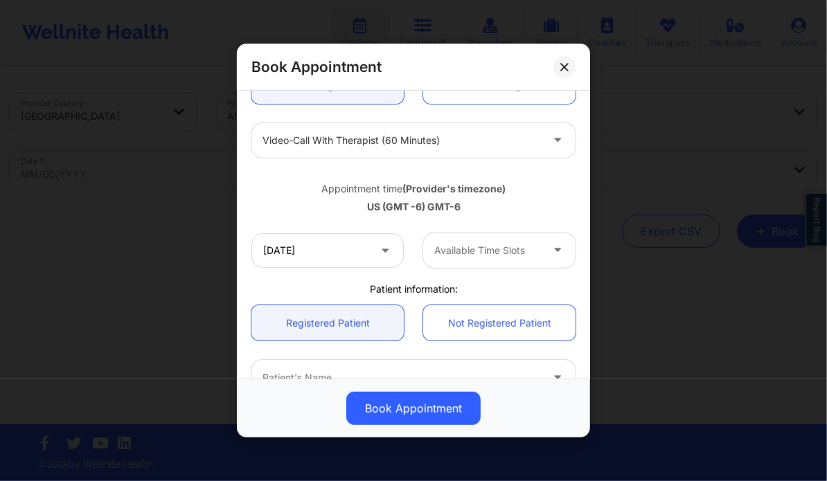
scroll to position [190, 0]
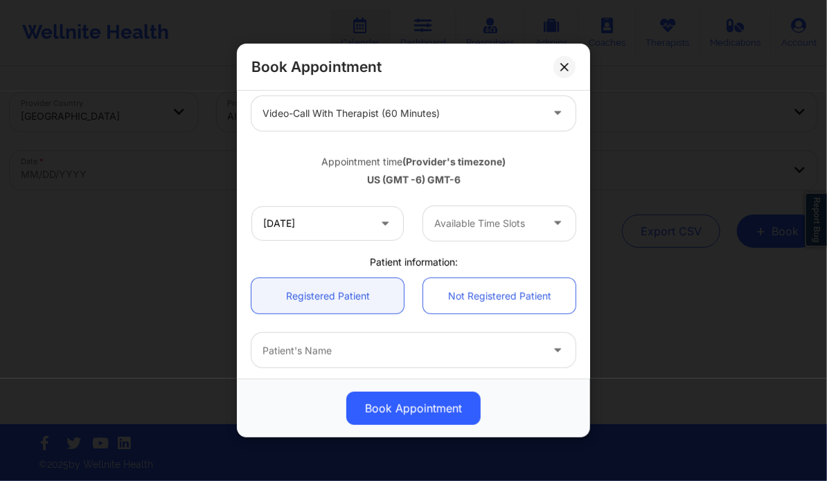
click at [485, 232] on div "Available Time Slots" at bounding box center [482, 223] width 119 height 35
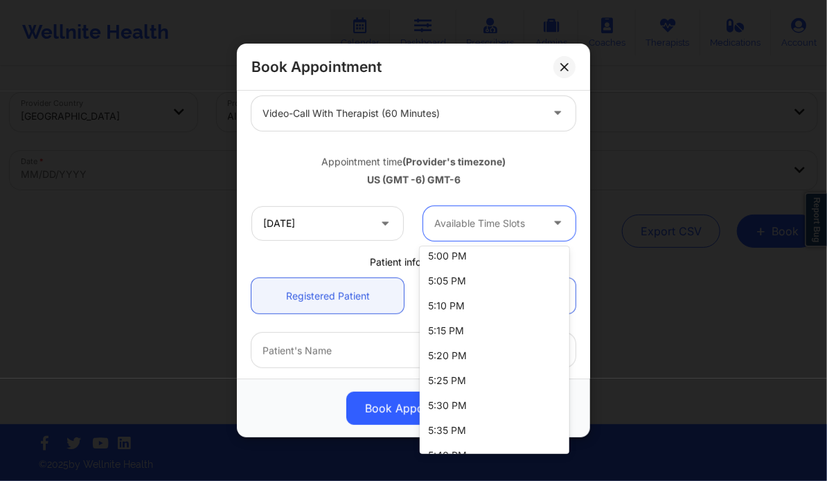
scroll to position [1618, 0]
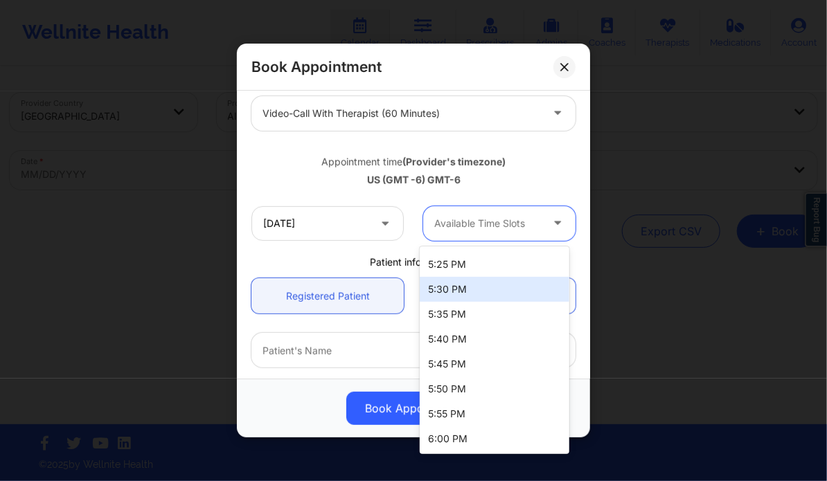
click at [456, 291] on div "5:30 PM" at bounding box center [494, 289] width 149 height 25
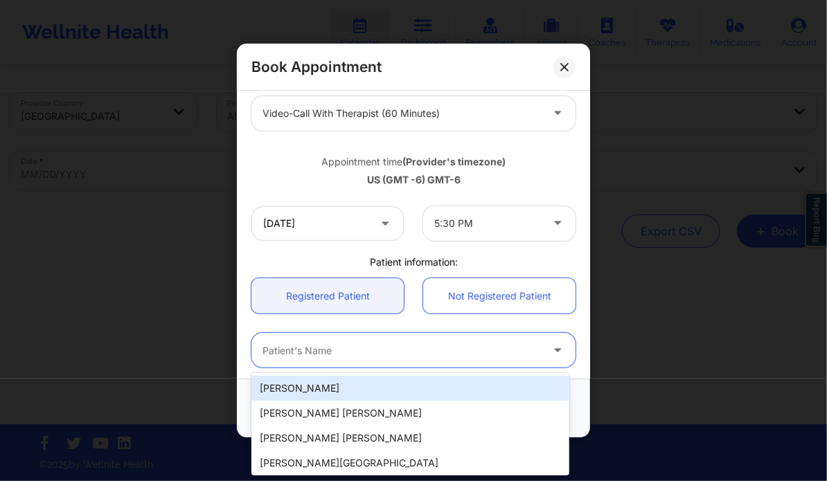
click at [397, 343] on div at bounding box center [401, 351] width 278 height 17
paste input "[PERSON_NAME]"
type input "[PERSON_NAME]"
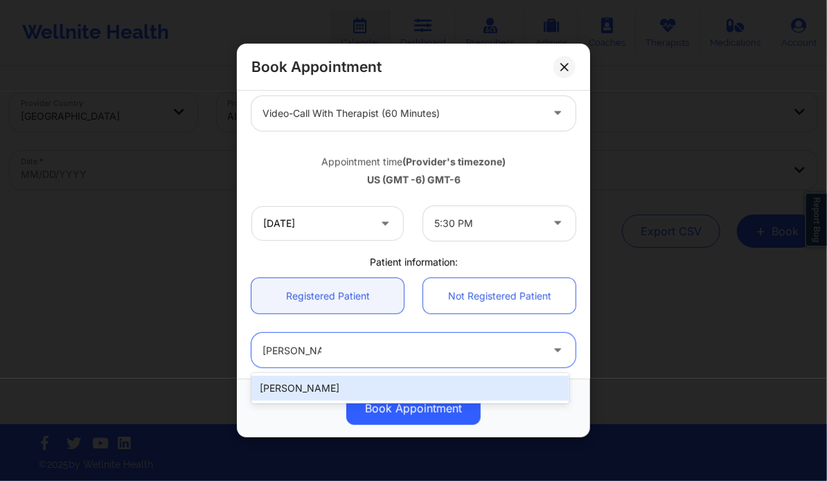
click at [331, 388] on div "[PERSON_NAME]" at bounding box center [409, 388] width 317 height 25
type input "[EMAIL_ADDRESS][DOMAIN_NAME]"
type input "[PHONE_NUMBER]"
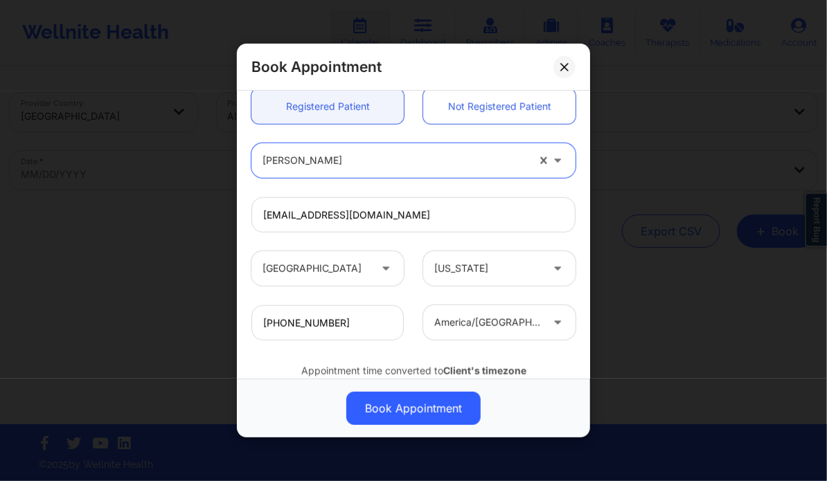
scroll to position [431, 0]
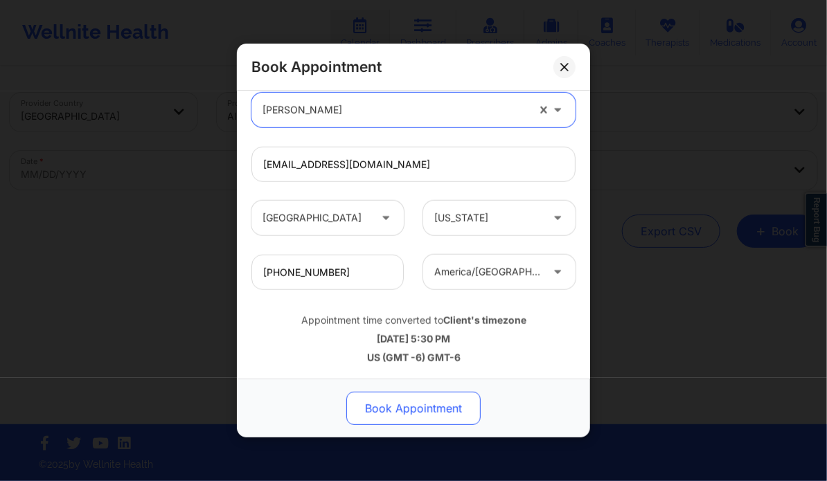
click at [393, 410] on button "Book Appointment" at bounding box center [413, 408] width 134 height 33
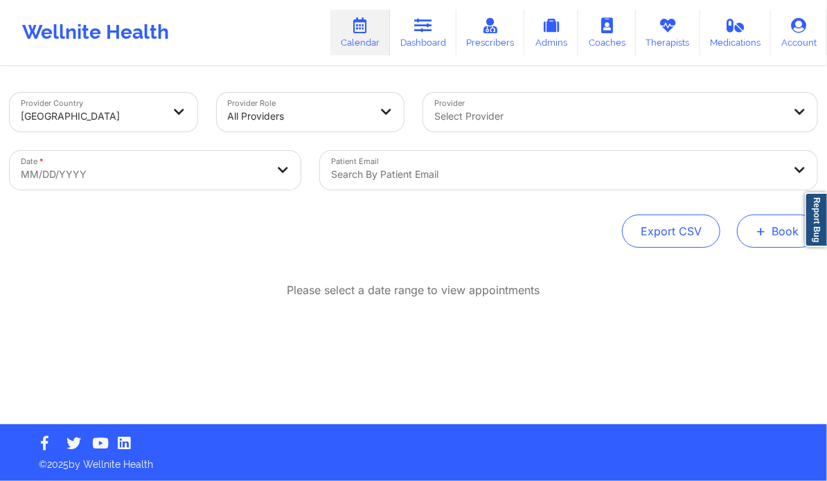
click at [756, 226] on button "+ Book" at bounding box center [777, 231] width 80 height 33
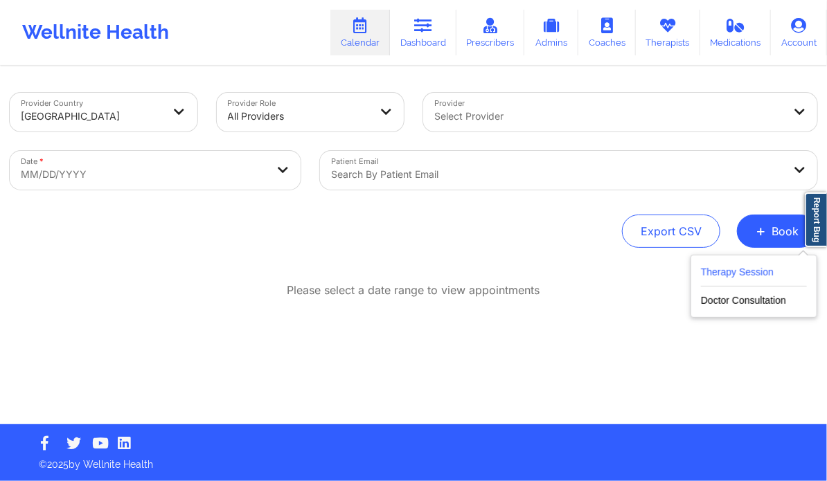
click at [735, 264] on button "Therapy Session" at bounding box center [754, 275] width 106 height 23
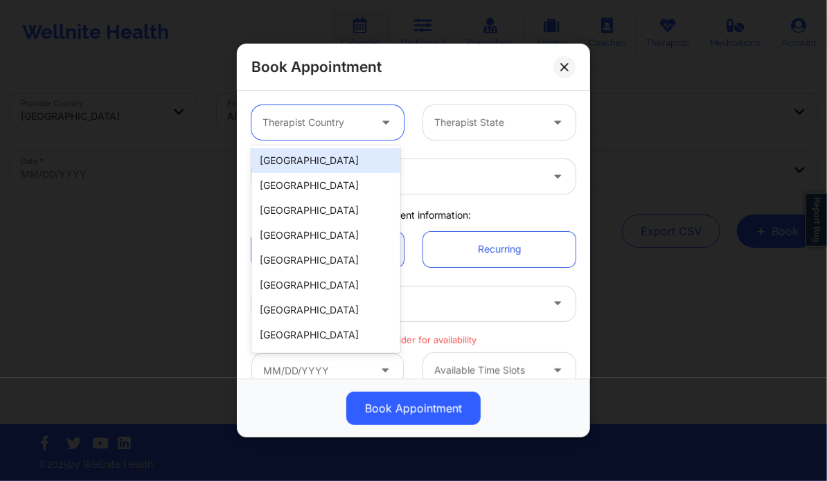
click at [328, 116] on div at bounding box center [315, 122] width 107 height 17
click at [330, 146] on div "[GEOGRAPHIC_DATA] [GEOGRAPHIC_DATA] [GEOGRAPHIC_DATA] [GEOGRAPHIC_DATA] [GEOGRA…" at bounding box center [325, 249] width 149 height 208
click at [348, 160] on div "[GEOGRAPHIC_DATA]" at bounding box center [325, 160] width 149 height 25
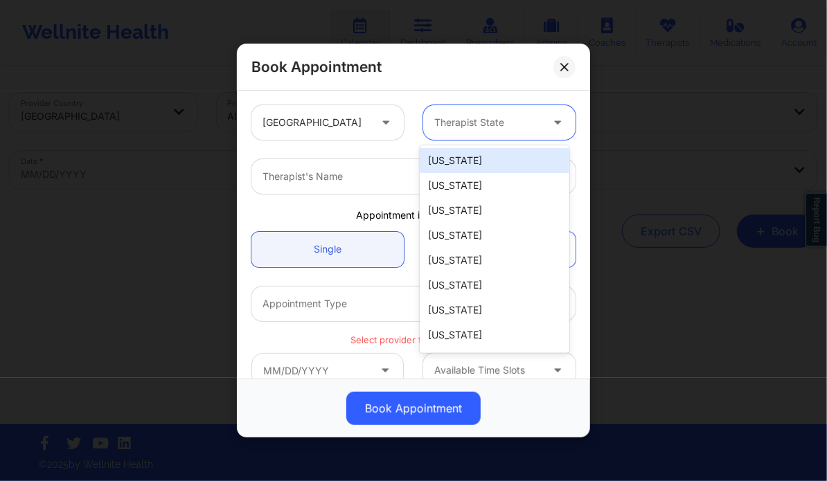
click at [451, 121] on div at bounding box center [487, 122] width 107 height 17
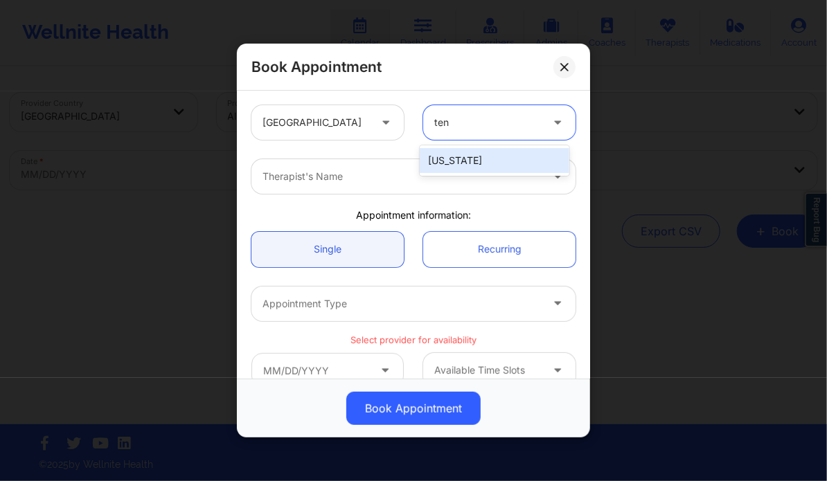
type input "tenn"
click at [449, 167] on div "[US_STATE]" at bounding box center [494, 160] width 149 height 25
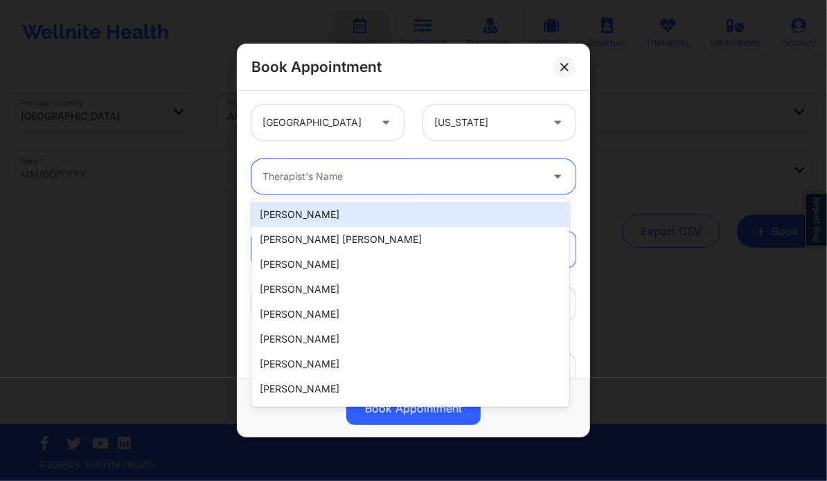
click at [385, 180] on div at bounding box center [401, 176] width 278 height 17
paste input "[PERSON_NAME] Love - [PERSON_NAME]"
type input "[PERSON_NAME] Love - [PERSON_NAME]"
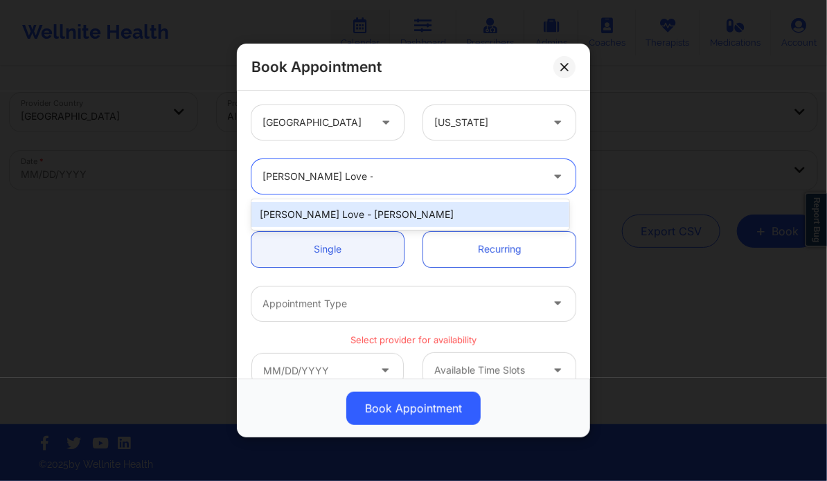
click at [372, 215] on div "[PERSON_NAME] Love - [PERSON_NAME]" at bounding box center [409, 214] width 317 height 25
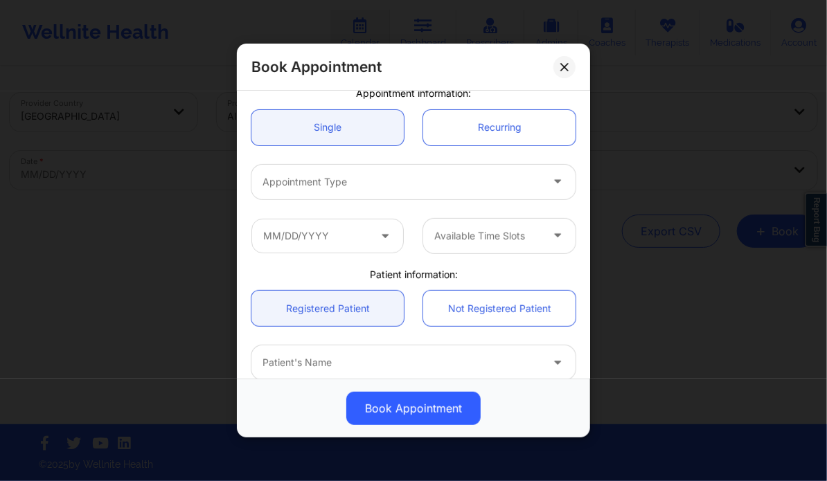
scroll to position [125, 0]
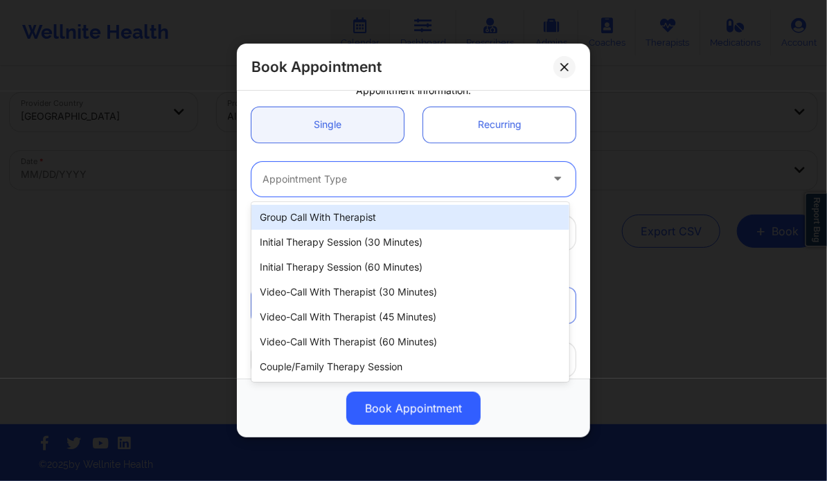
click at [326, 185] on div at bounding box center [401, 179] width 278 height 17
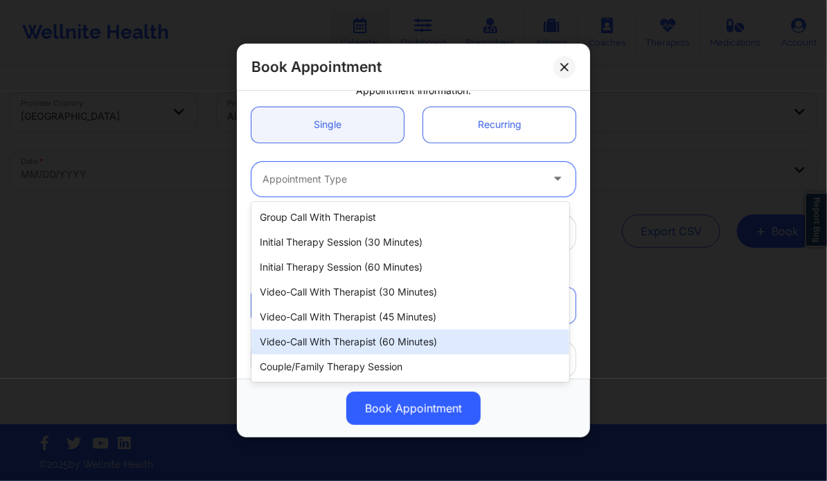
click at [361, 343] on div "Video-Call with Therapist (60 minutes)" at bounding box center [409, 342] width 317 height 25
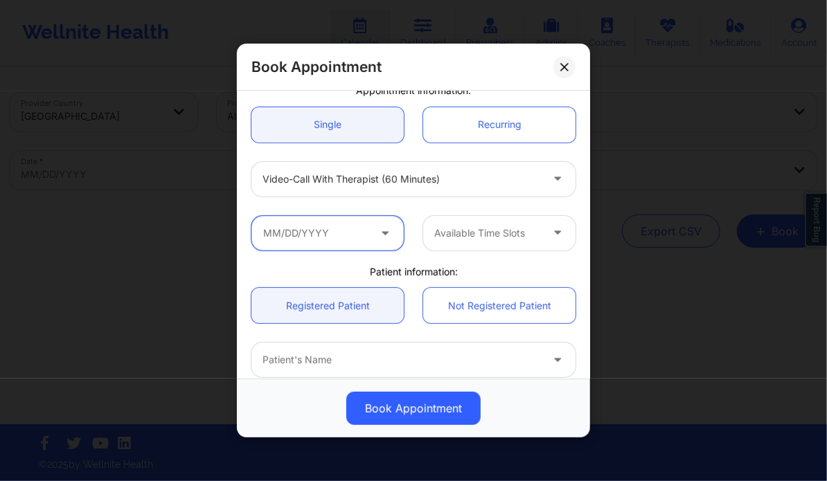
click at [346, 241] on input "text" at bounding box center [327, 233] width 152 height 35
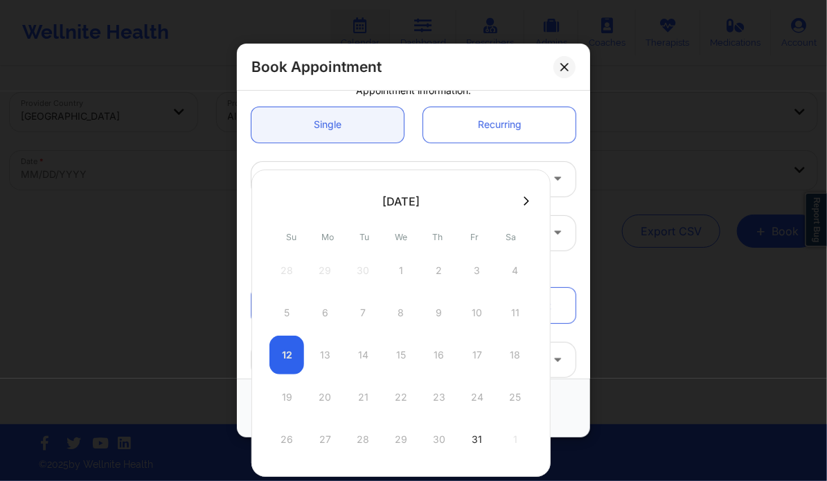
click at [524, 200] on button at bounding box center [526, 201] width 14 height 12
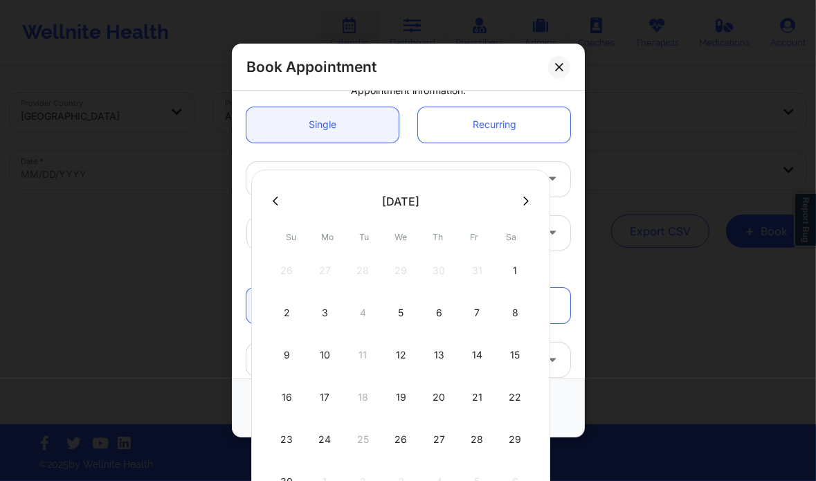
click at [524, 204] on icon at bounding box center [527, 201] width 6 height 9
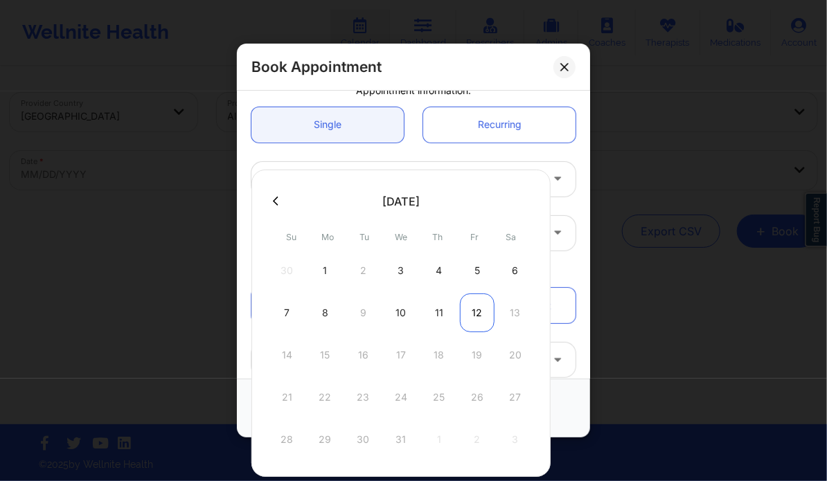
click at [467, 312] on div "12" at bounding box center [477, 313] width 35 height 39
type input "[DATE]"
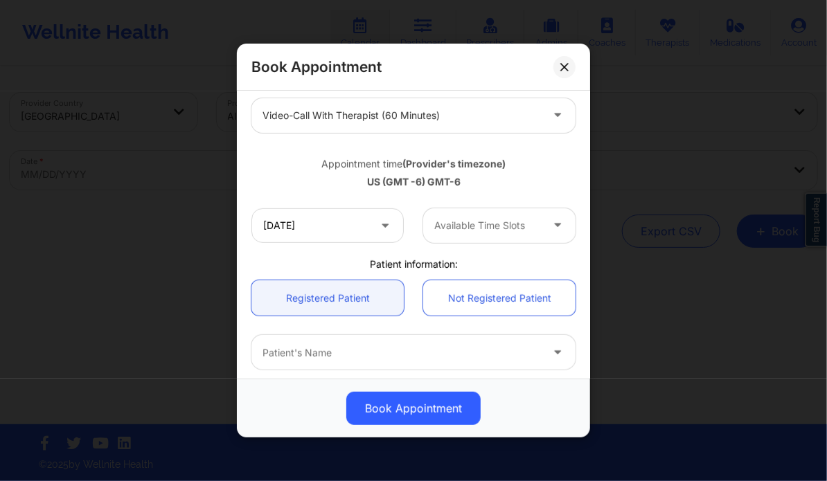
scroll to position [191, 0]
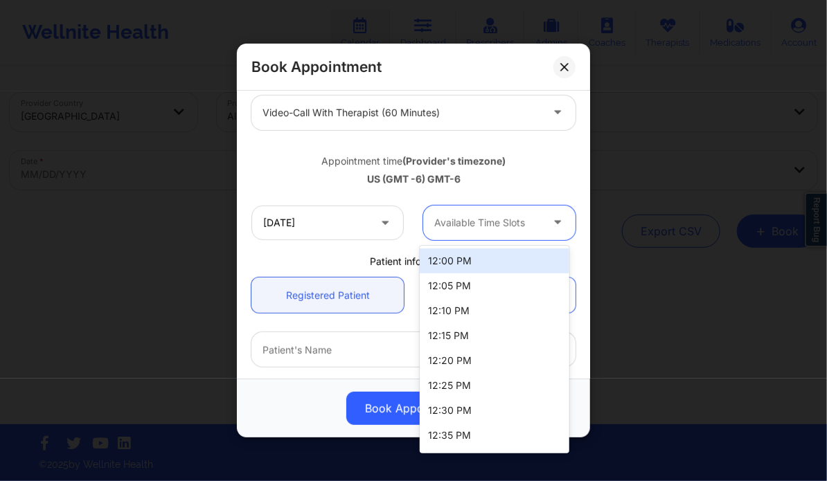
click at [481, 224] on div at bounding box center [487, 223] width 107 height 17
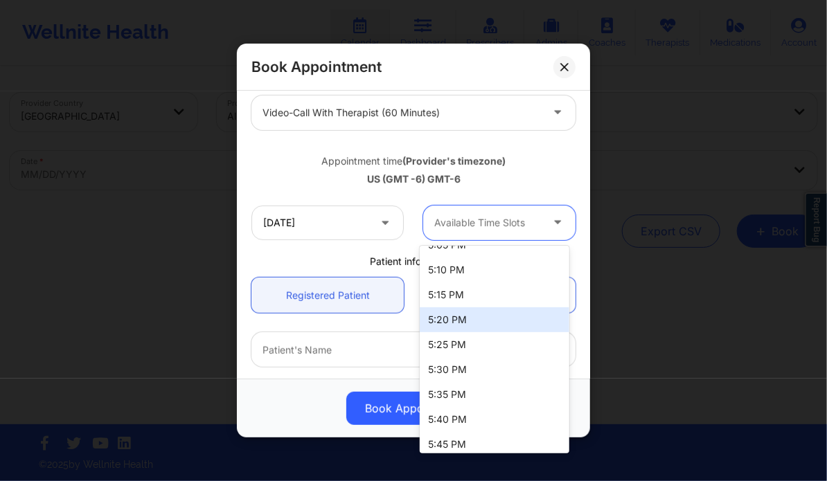
scroll to position [1545, 0]
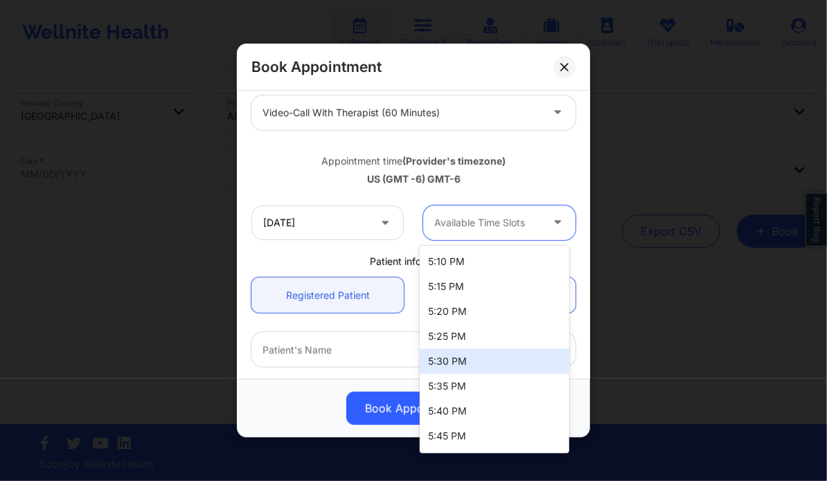
click at [452, 361] on div "5:30 PM" at bounding box center [494, 361] width 149 height 25
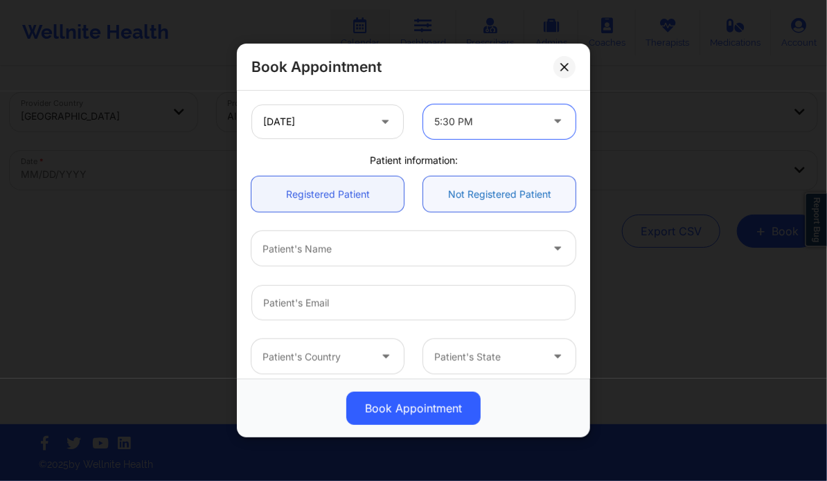
scroll to position [294, 0]
click at [342, 254] on div at bounding box center [401, 248] width 278 height 17
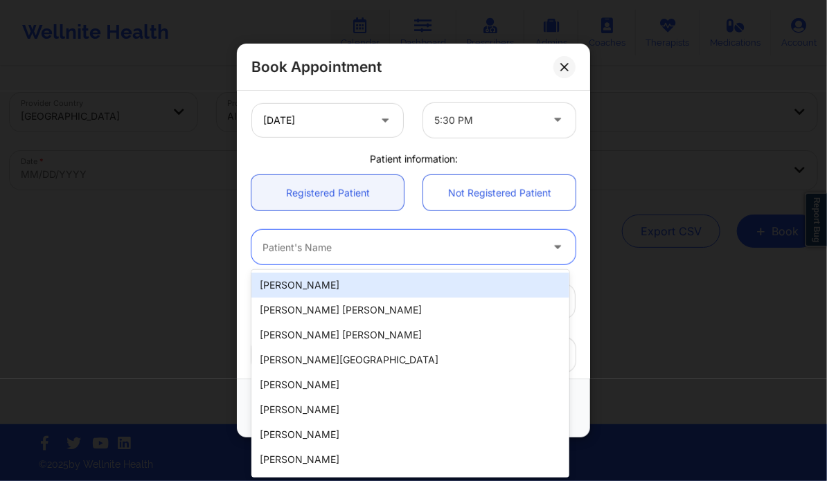
paste input "[PERSON_NAME]"
type input "[PERSON_NAME]"
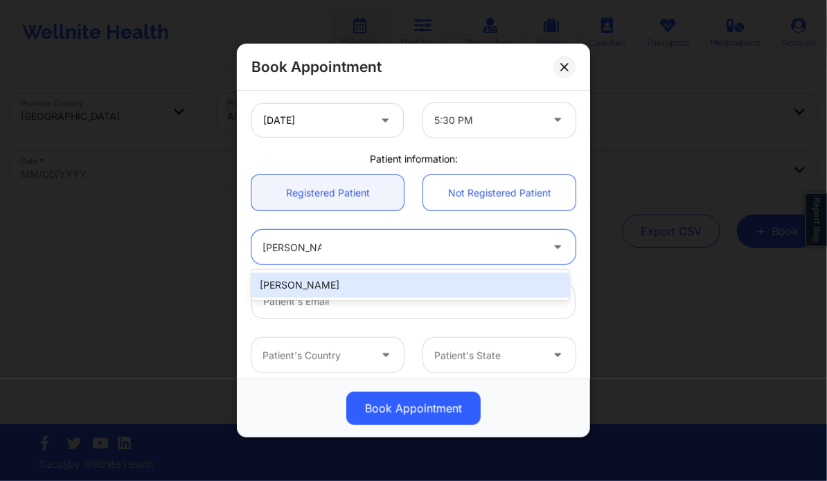
click at [341, 284] on div "[PERSON_NAME]" at bounding box center [409, 285] width 317 height 25
type input "[EMAIL_ADDRESS][DOMAIN_NAME]"
type input "[PHONE_NUMBER]"
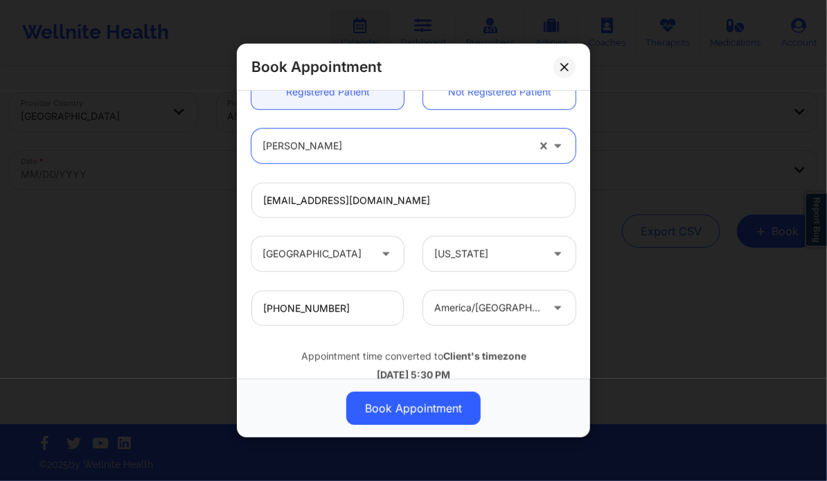
scroll to position [431, 0]
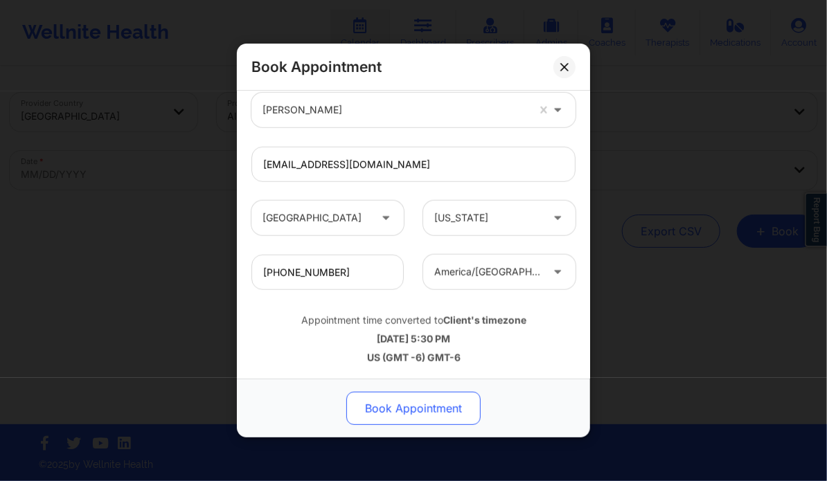
click at [385, 409] on button "Book Appointment" at bounding box center [413, 408] width 134 height 33
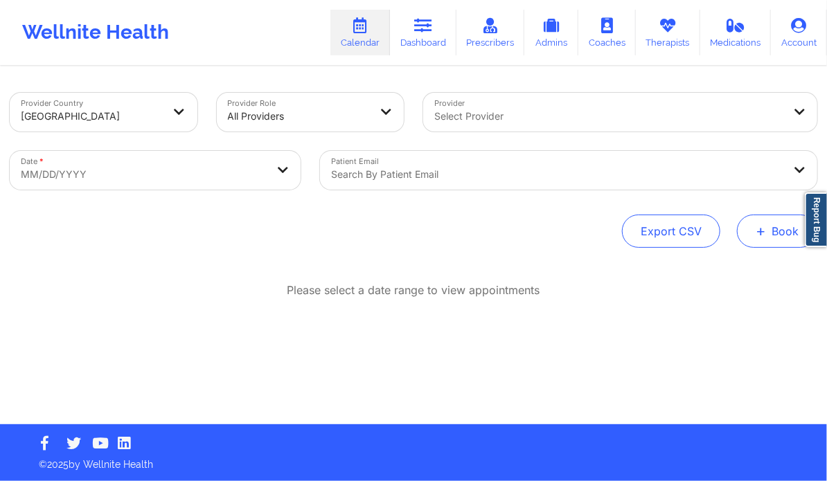
click at [755, 226] on button "+ Book" at bounding box center [777, 231] width 80 height 33
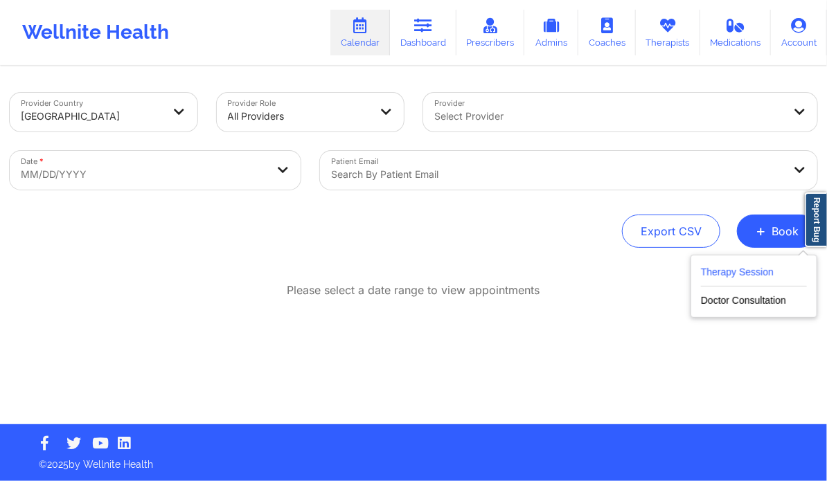
click at [744, 276] on button "Therapy Session" at bounding box center [754, 275] width 106 height 23
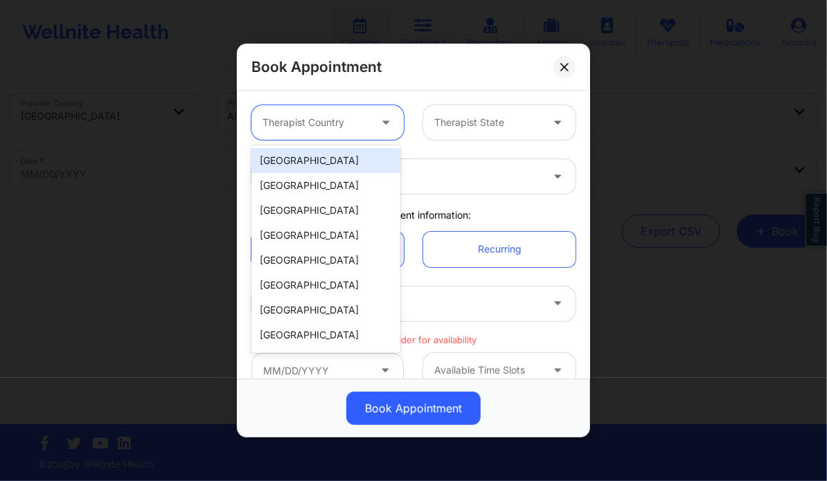
click at [360, 129] on div at bounding box center [315, 122] width 107 height 17
click at [321, 168] on div "[GEOGRAPHIC_DATA]" at bounding box center [325, 160] width 149 height 25
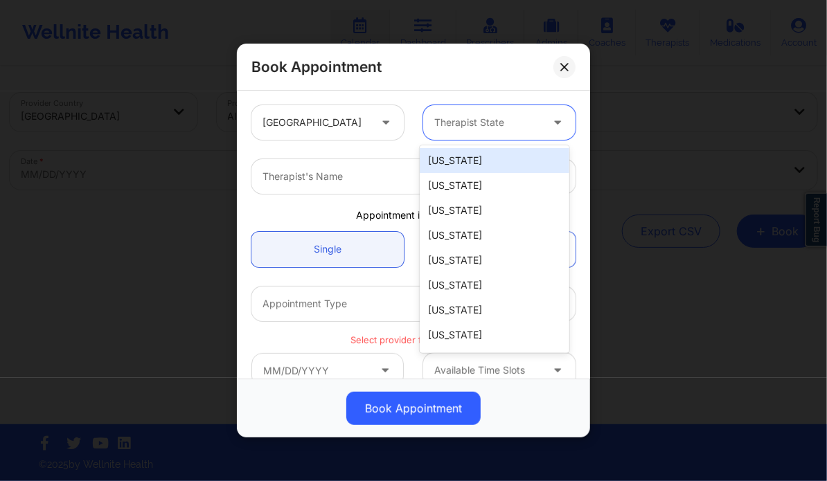
click at [472, 128] on div at bounding box center [487, 122] width 107 height 17
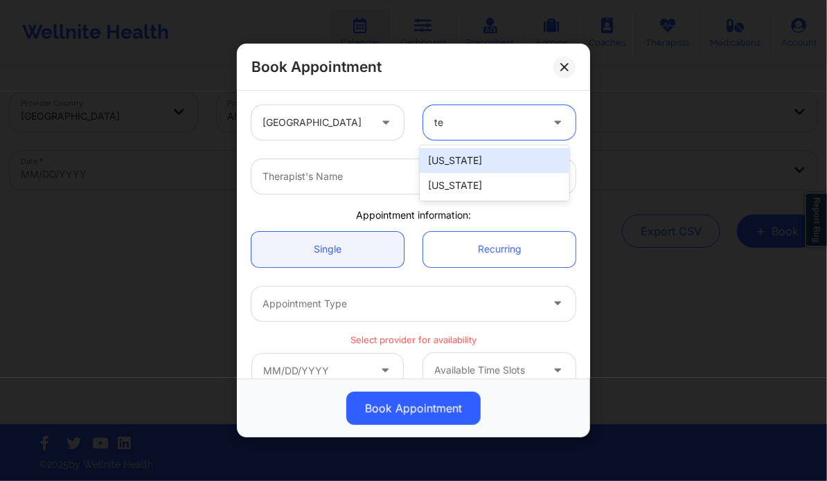
type input "ten"
click at [451, 152] on div "[US_STATE]" at bounding box center [494, 160] width 149 height 25
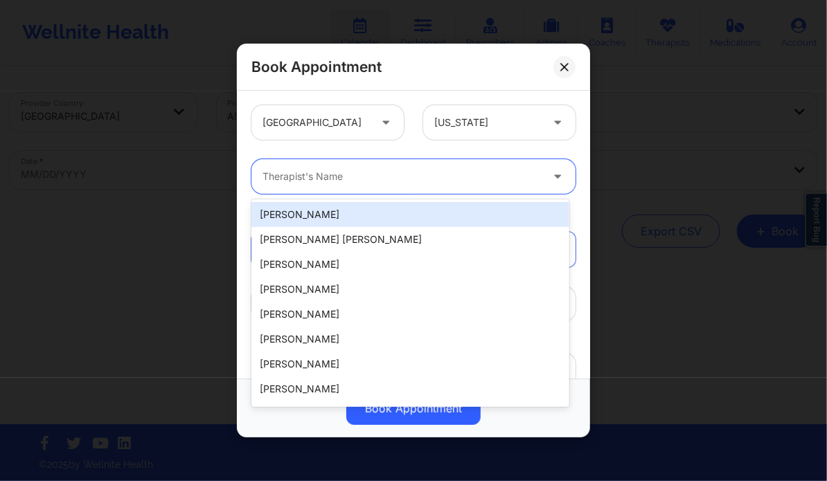
click at [411, 179] on div at bounding box center [401, 176] width 278 height 17
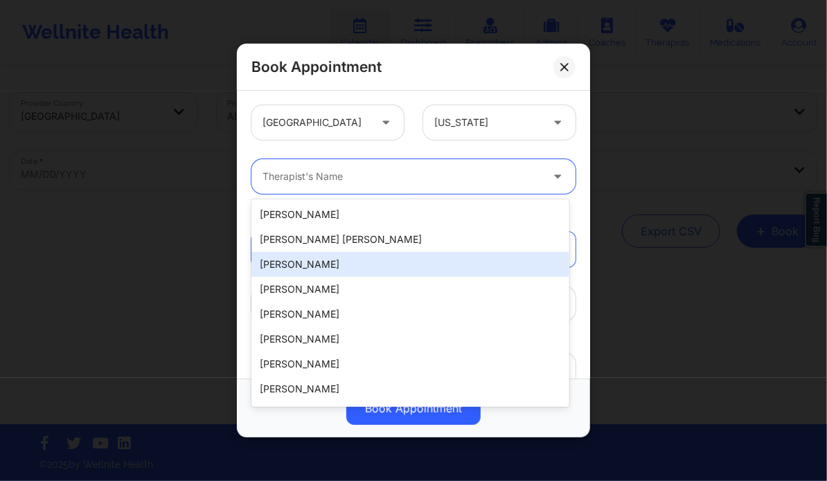
paste input "[PERSON_NAME] Love - [PERSON_NAME]"
type input "[PERSON_NAME] Love - [PERSON_NAME]"
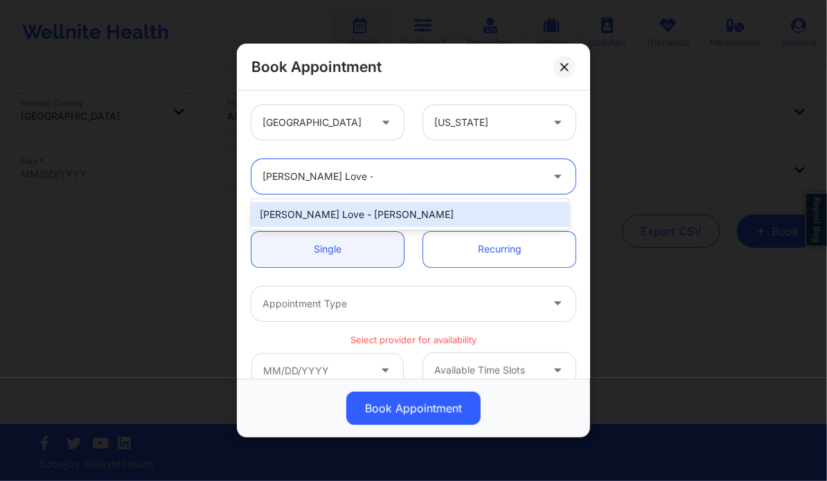
click at [327, 208] on div "[PERSON_NAME] Love - [PERSON_NAME]" at bounding box center [409, 214] width 317 height 25
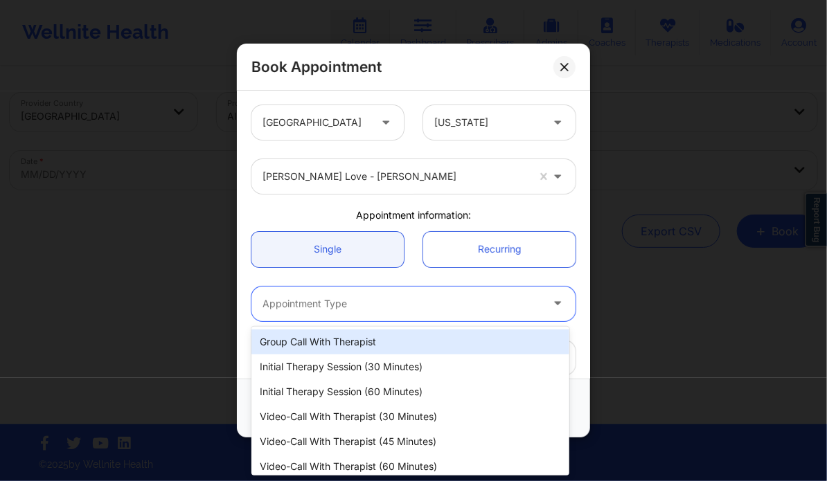
click at [368, 305] on div at bounding box center [401, 304] width 278 height 17
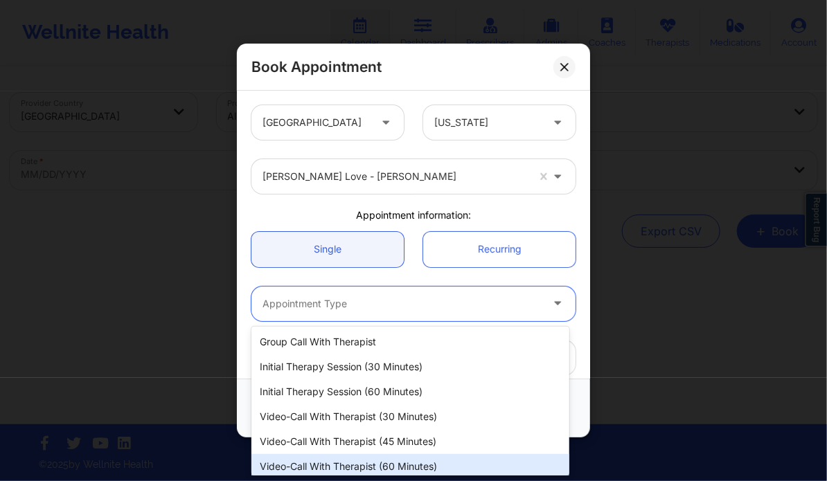
click at [391, 466] on div "Video-Call with Therapist (60 minutes)" at bounding box center [409, 466] width 317 height 25
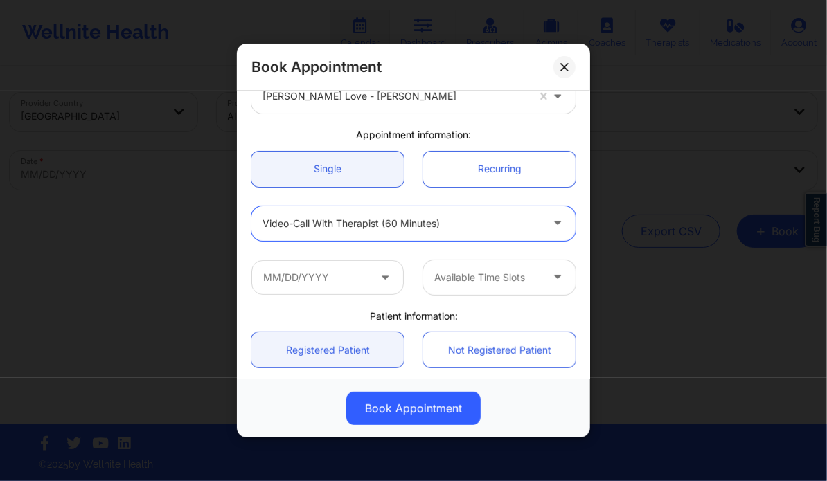
scroll to position [83, 0]
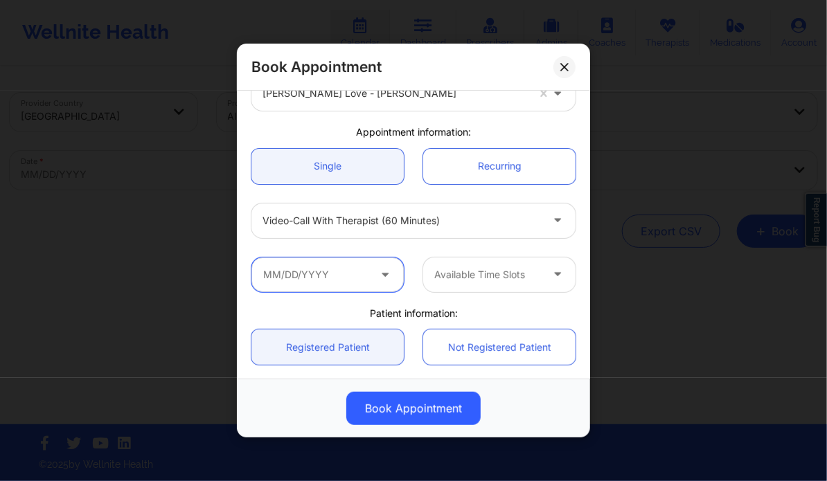
click at [308, 280] on input "text" at bounding box center [327, 275] width 152 height 35
click at [720, 175] on div "Book Appointment [GEOGRAPHIC_DATA] [US_STATE] [PERSON_NAME] Love - [PERSON_NAME…" at bounding box center [413, 240] width 827 height 481
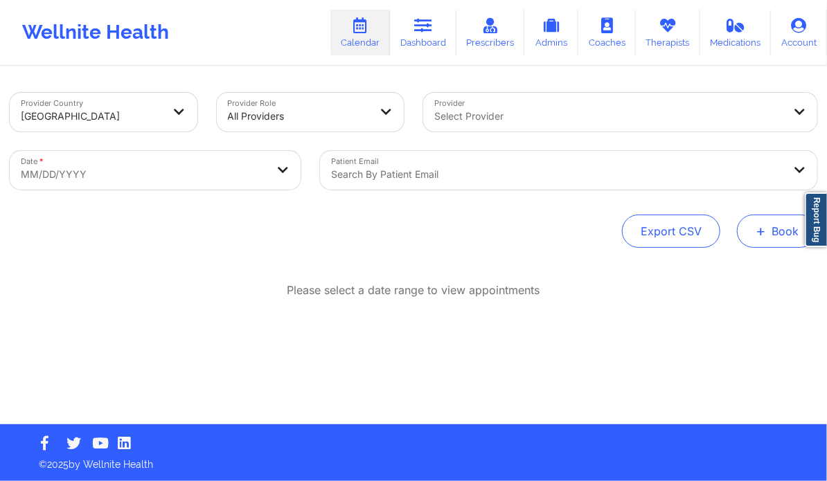
click at [778, 231] on button "+ Book" at bounding box center [777, 231] width 80 height 33
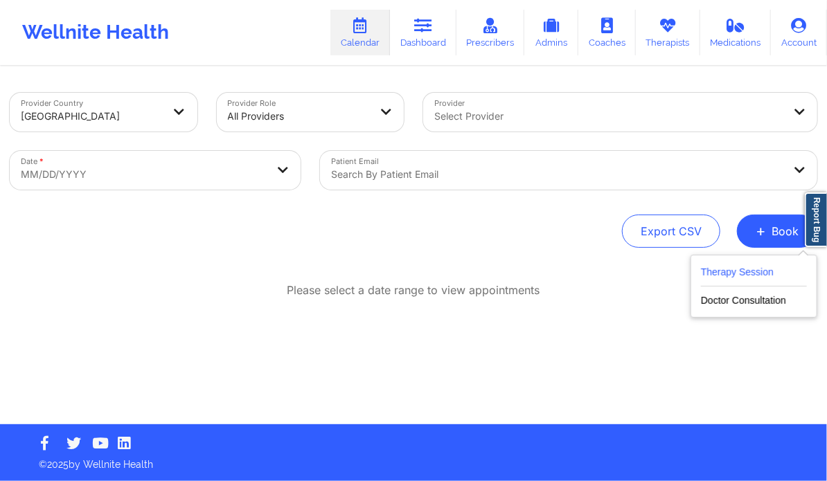
click at [751, 271] on button "Therapy Session" at bounding box center [754, 275] width 106 height 23
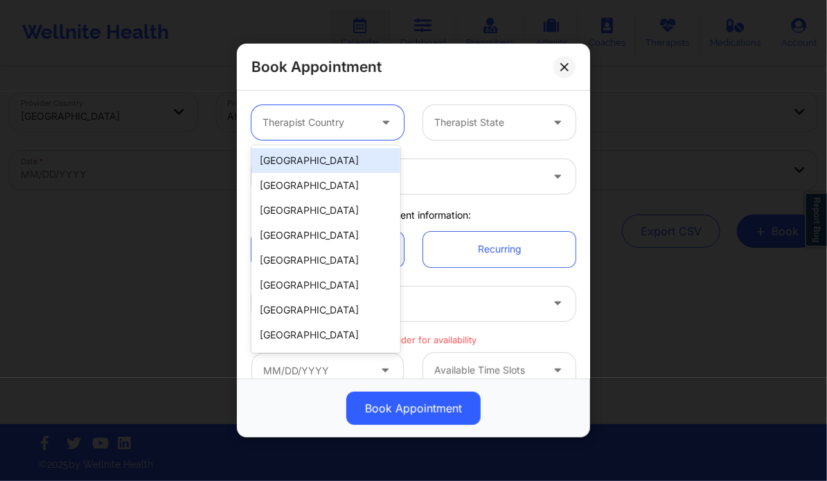
click at [367, 119] on div "Therapist Country" at bounding box center [310, 122] width 119 height 35
click at [344, 150] on div "[GEOGRAPHIC_DATA]" at bounding box center [325, 160] width 149 height 25
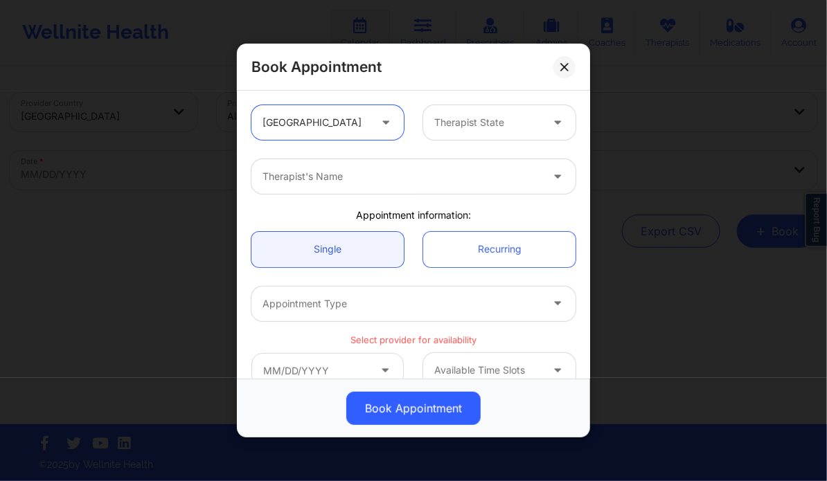
click at [468, 116] on div at bounding box center [487, 122] width 107 height 17
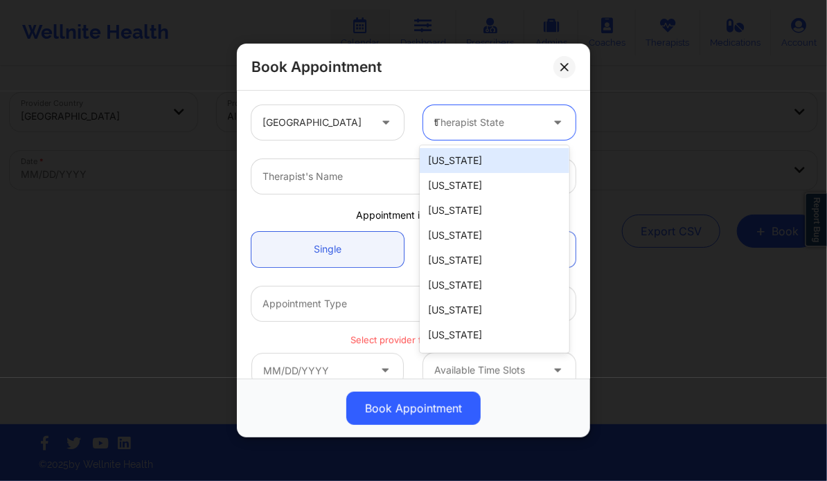
type input "te"
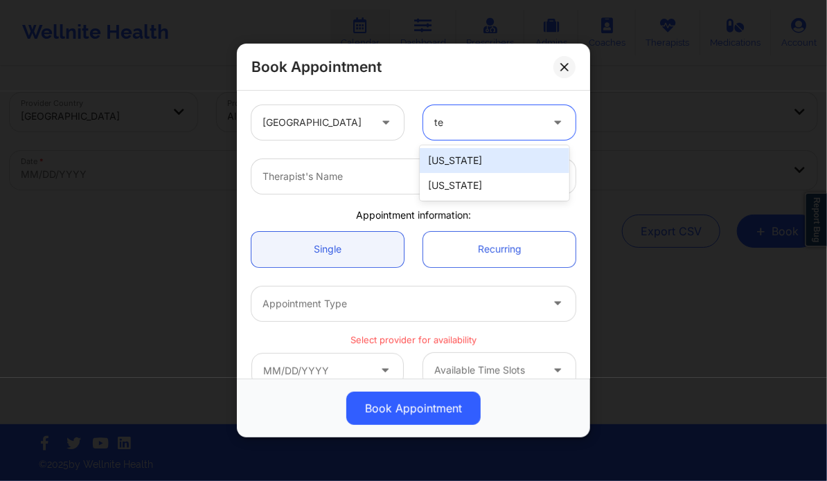
click at [454, 154] on div "[US_STATE]" at bounding box center [494, 160] width 149 height 25
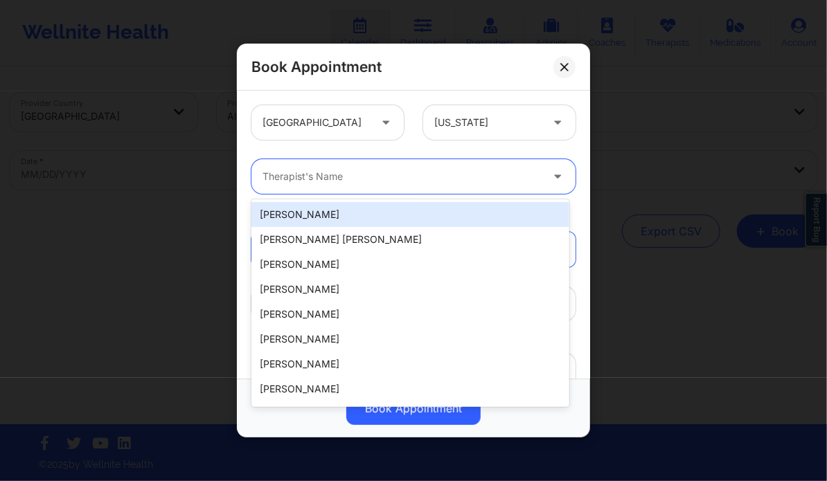
click at [385, 174] on div at bounding box center [401, 176] width 278 height 17
paste input "[PERSON_NAME] Love - [PERSON_NAME]"
type input "[PERSON_NAME] Love - [PERSON_NAME]"
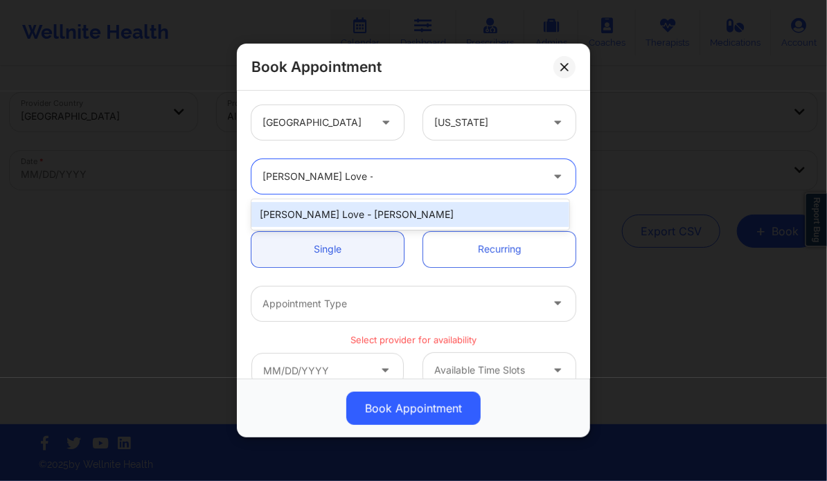
click at [370, 209] on div "[PERSON_NAME] Love - [PERSON_NAME]" at bounding box center [409, 214] width 317 height 25
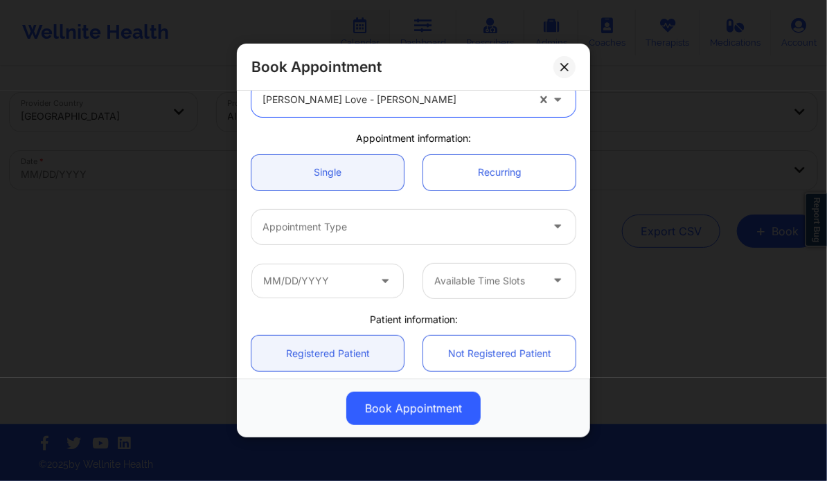
scroll to position [78, 0]
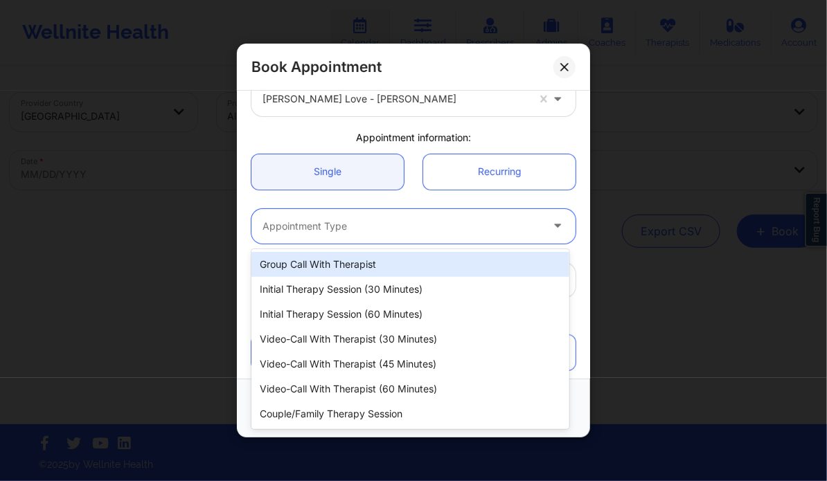
click at [355, 238] on div "Appointment Type" at bounding box center [396, 226] width 291 height 35
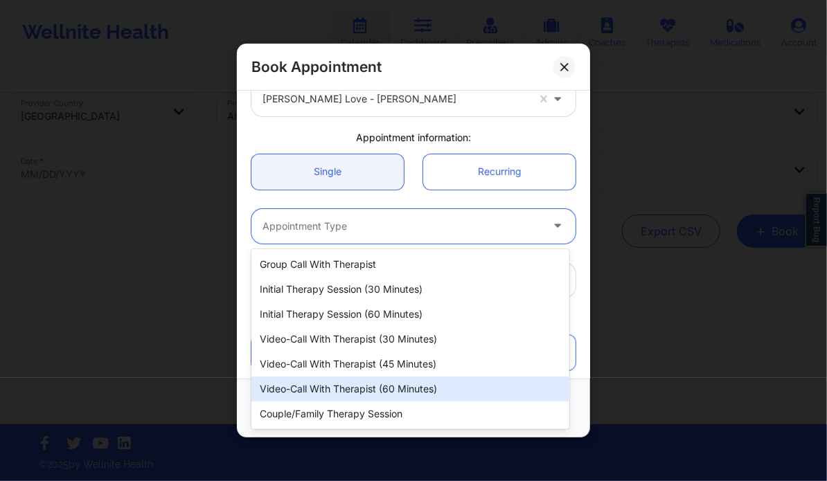
click at [390, 388] on div "Video-Call with Therapist (60 minutes)" at bounding box center [409, 389] width 317 height 25
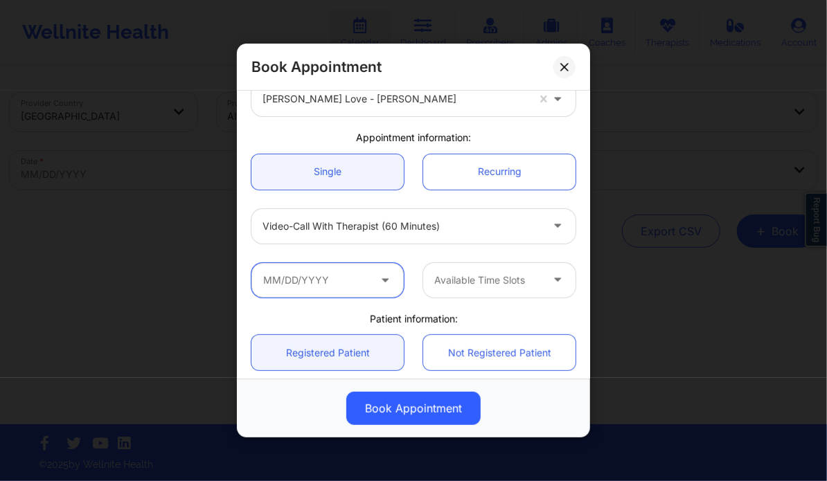
click at [373, 294] on input "text" at bounding box center [327, 280] width 152 height 35
click at [363, 285] on input "text" at bounding box center [327, 280] width 152 height 35
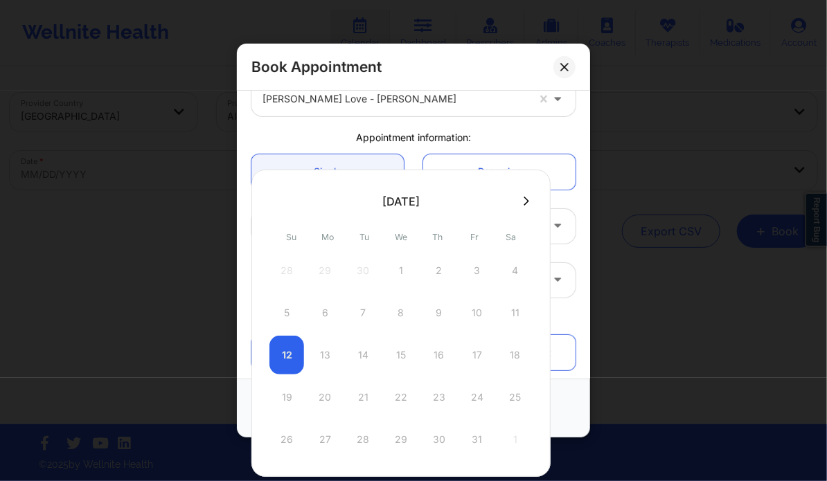
click at [519, 199] on button at bounding box center [526, 201] width 14 height 12
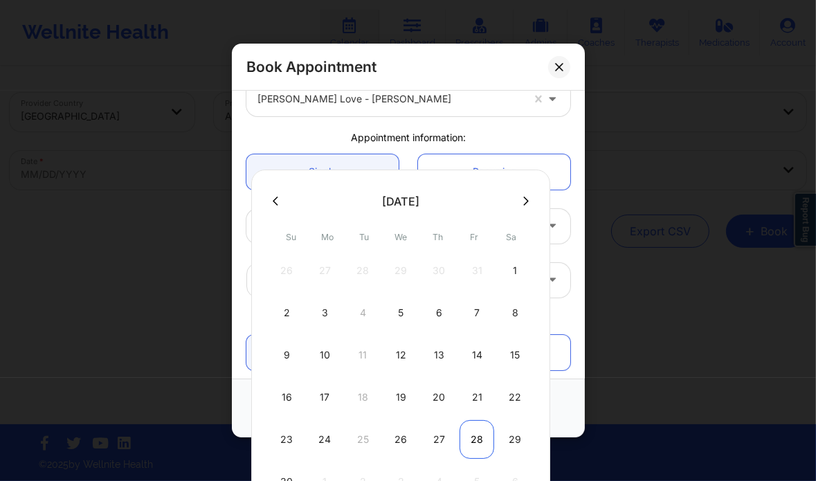
click at [476, 440] on div "28" at bounding box center [477, 439] width 35 height 39
type input "[DATE]"
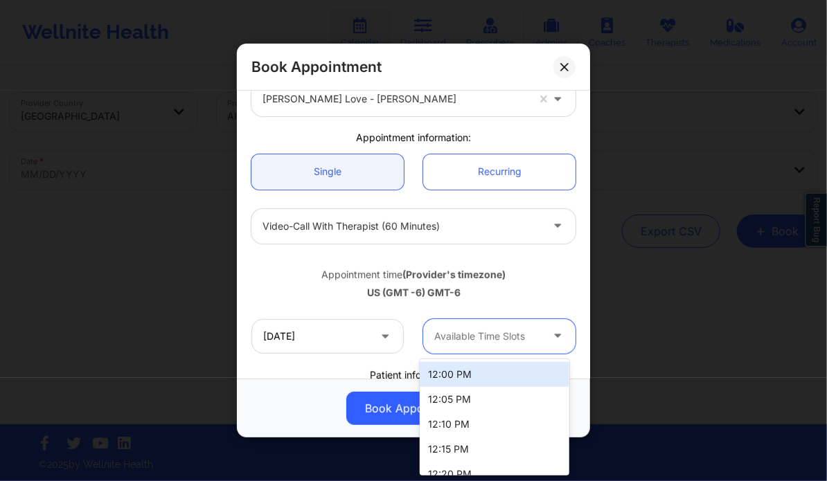
click at [508, 333] on div at bounding box center [487, 336] width 107 height 17
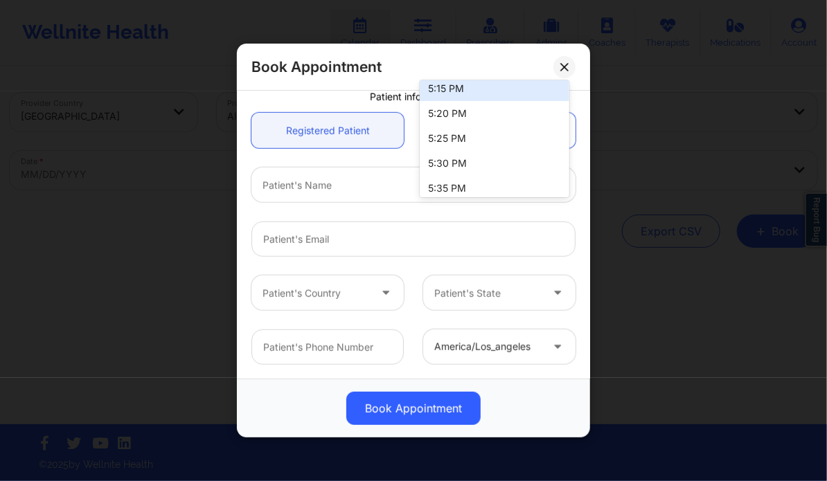
scroll to position [1580, 0]
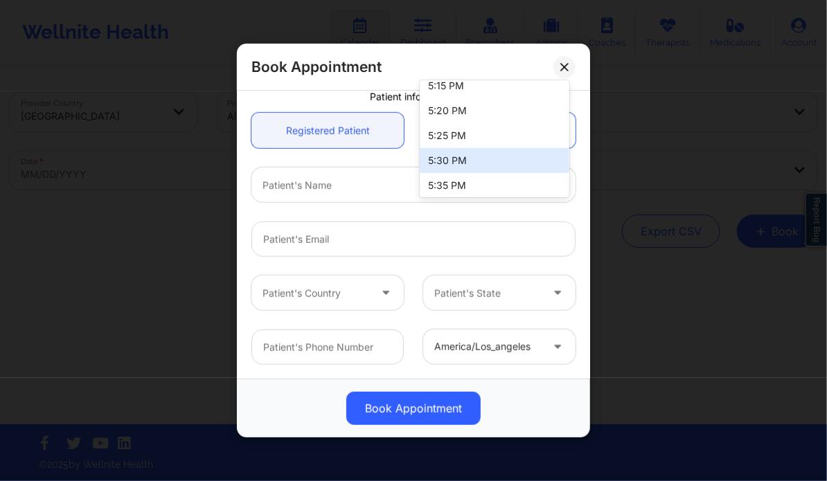
click at [482, 157] on div "5:30 PM" at bounding box center [494, 160] width 149 height 25
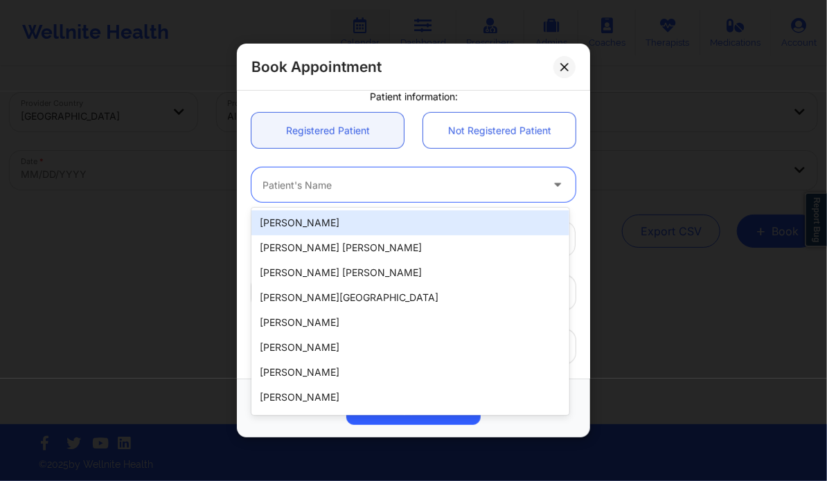
click at [455, 181] on div at bounding box center [401, 185] width 278 height 17
paste input "[PERSON_NAME]"
type input "[PERSON_NAME]"
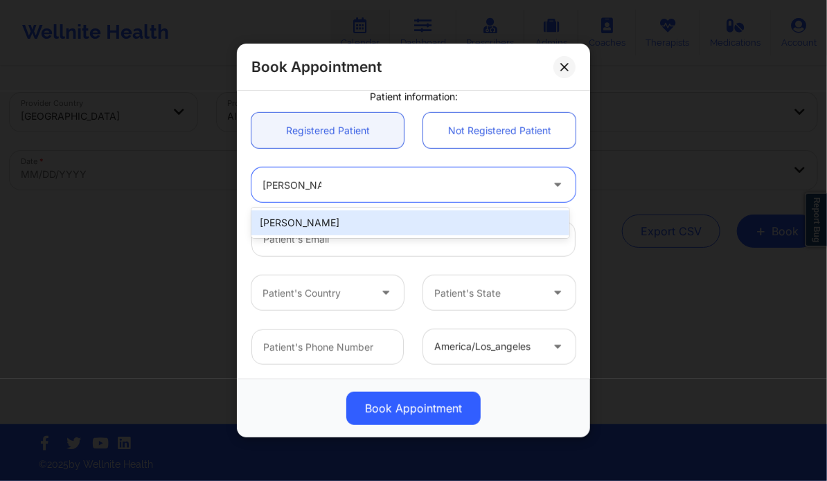
click at [376, 224] on div "[PERSON_NAME]" at bounding box center [409, 223] width 317 height 25
type input "[EMAIL_ADDRESS][DOMAIN_NAME]"
type input "[PHONE_NUMBER]"
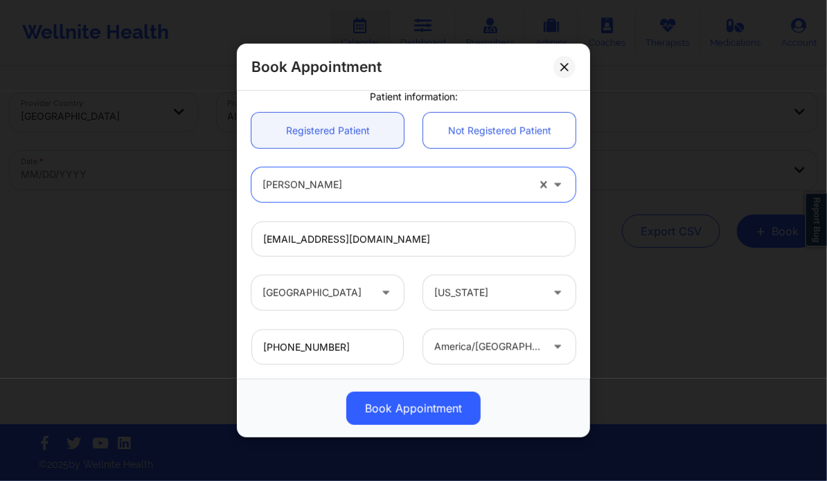
scroll to position [431, 0]
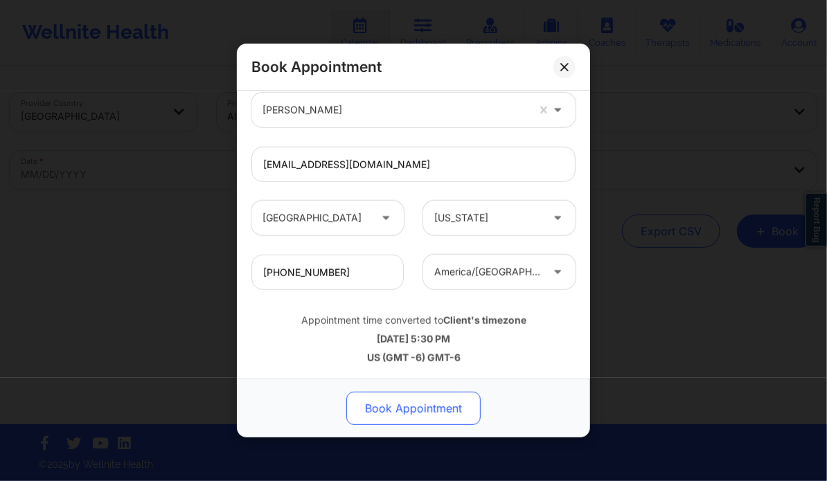
click at [453, 412] on button "Book Appointment" at bounding box center [413, 408] width 134 height 33
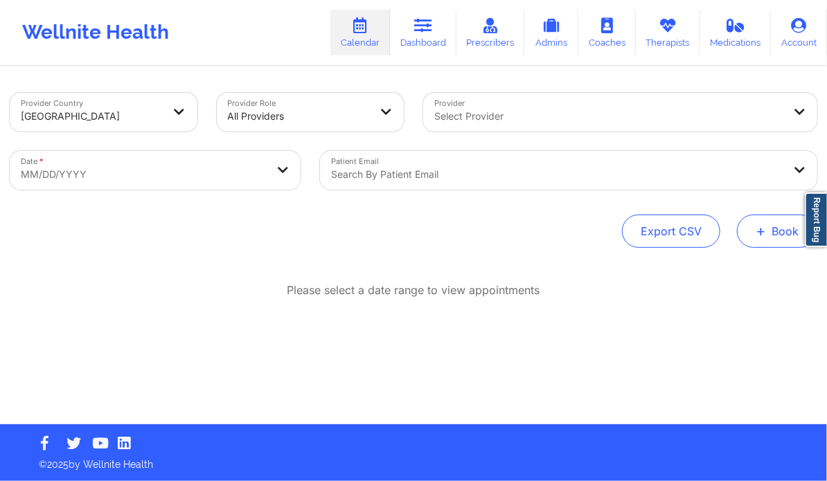
click at [758, 234] on span "+" at bounding box center [760, 231] width 10 height 8
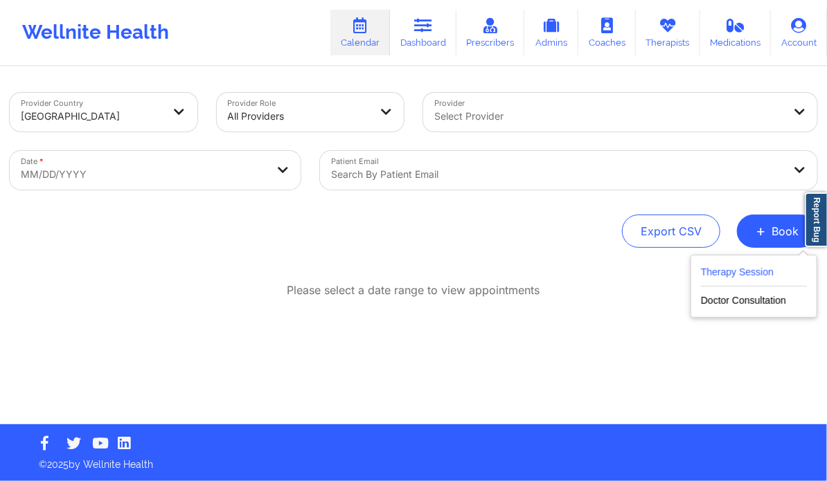
click at [717, 271] on button "Therapy Session" at bounding box center [754, 275] width 106 height 23
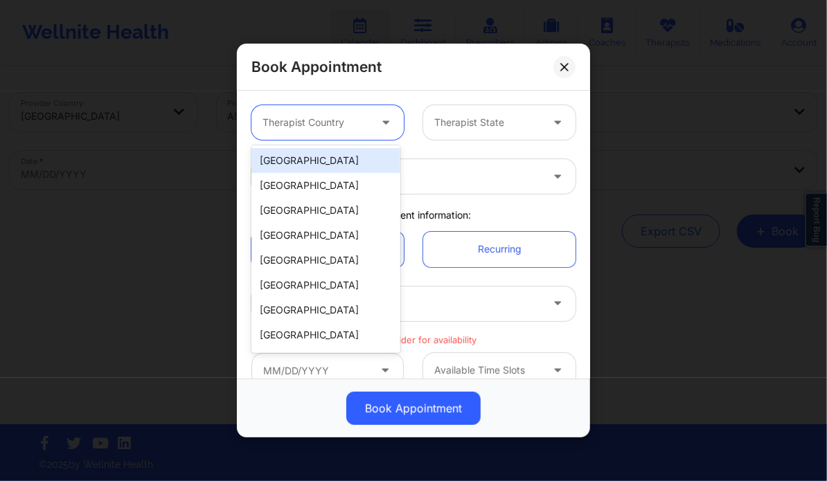
click at [352, 121] on div at bounding box center [315, 122] width 107 height 17
click at [323, 155] on div "[GEOGRAPHIC_DATA]" at bounding box center [325, 160] width 149 height 25
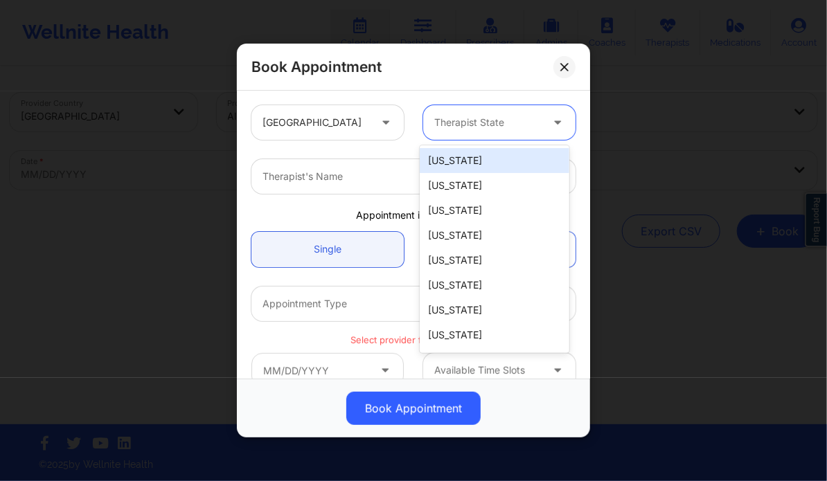
click at [468, 120] on div at bounding box center [487, 122] width 107 height 17
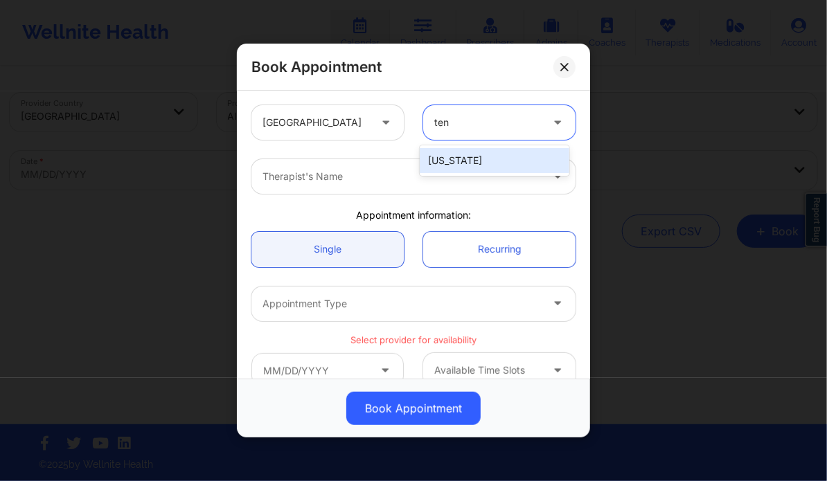
type input "tenn"
click at [483, 159] on div "[US_STATE]" at bounding box center [494, 160] width 149 height 25
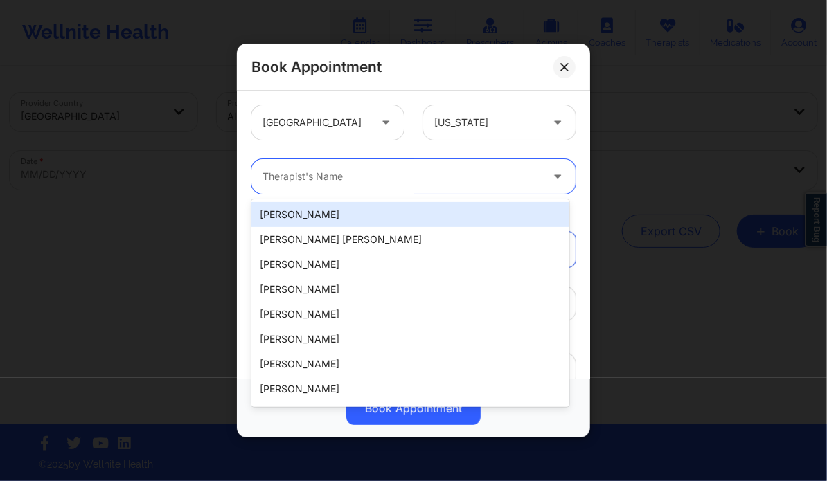
click at [454, 179] on div at bounding box center [401, 176] width 278 height 17
paste input "[PERSON_NAME] Love - [PERSON_NAME]"
type input "[PERSON_NAME] Love - [PERSON_NAME]"
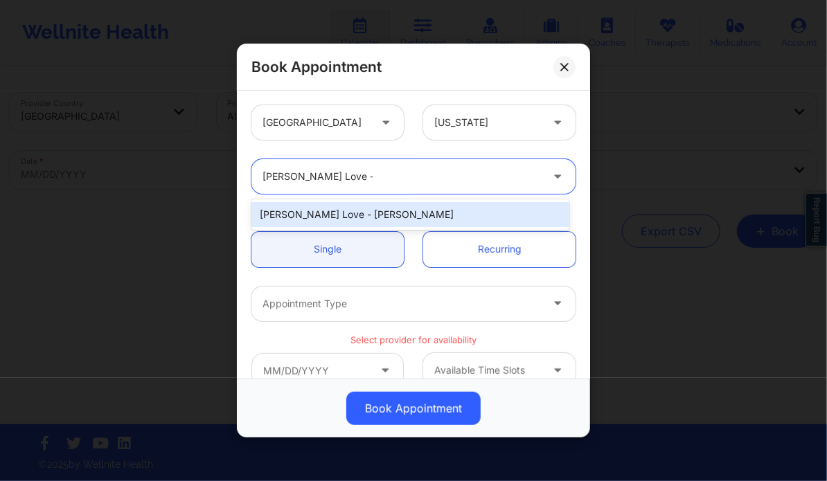
click at [382, 220] on div "[PERSON_NAME] Love - [PERSON_NAME]" at bounding box center [409, 214] width 317 height 25
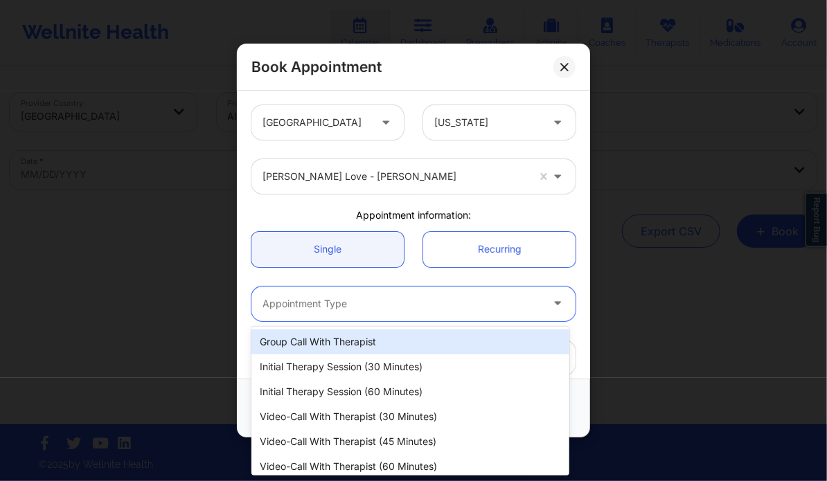
click at [422, 299] on div at bounding box center [401, 304] width 278 height 17
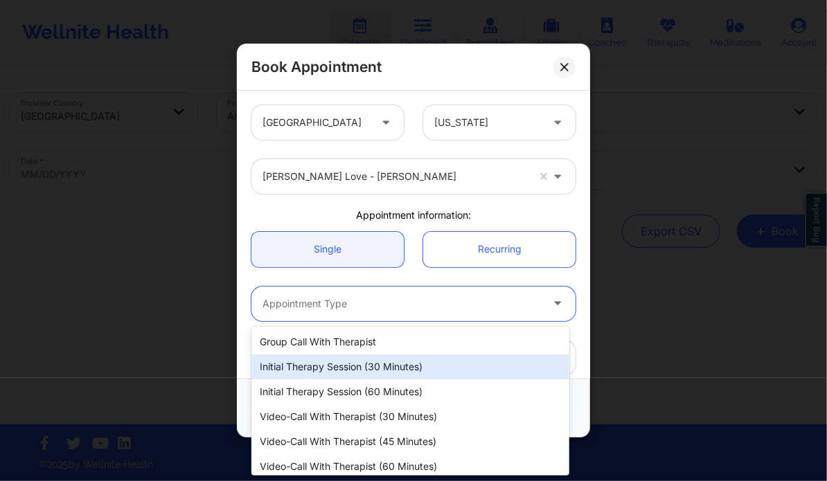
scroll to position [30, 0]
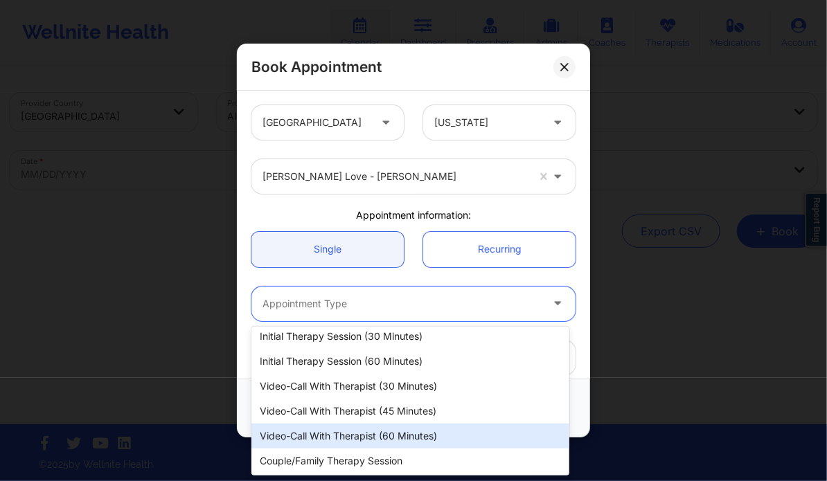
click at [357, 446] on div "Video-Call with Therapist (60 minutes)" at bounding box center [409, 436] width 317 height 25
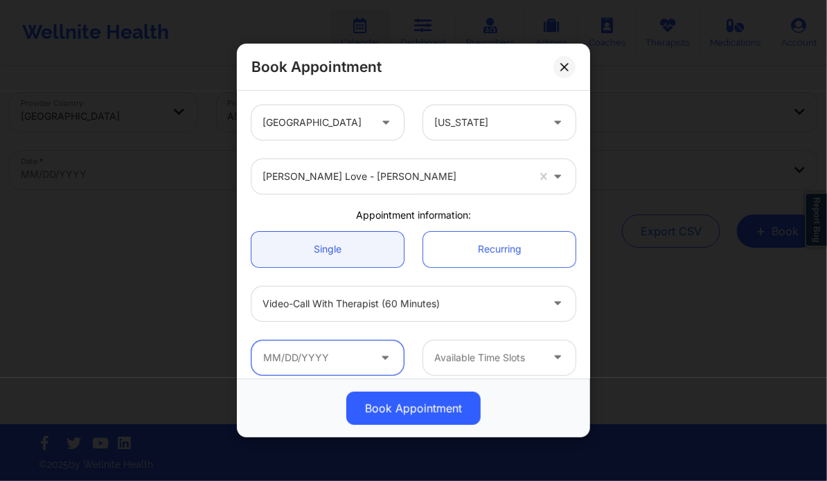
click at [379, 344] on input "text" at bounding box center [327, 358] width 152 height 35
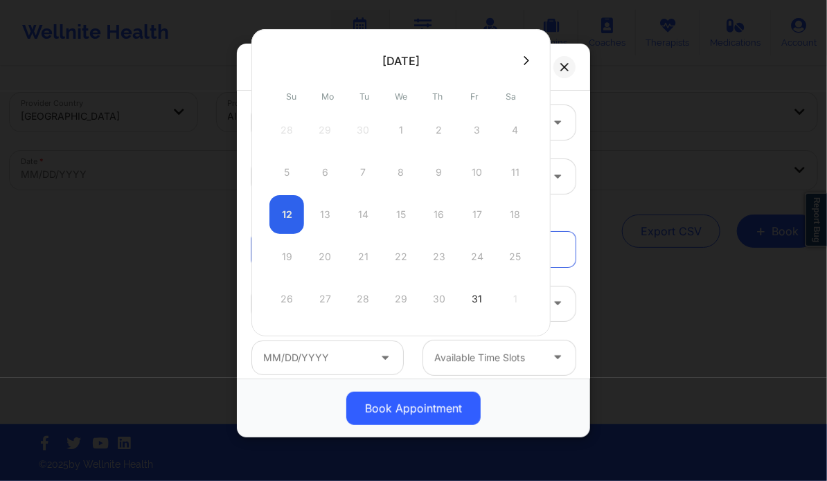
click at [523, 53] on div at bounding box center [400, 60] width 299 height 21
click at [523, 62] on icon at bounding box center [526, 60] width 6 height 10
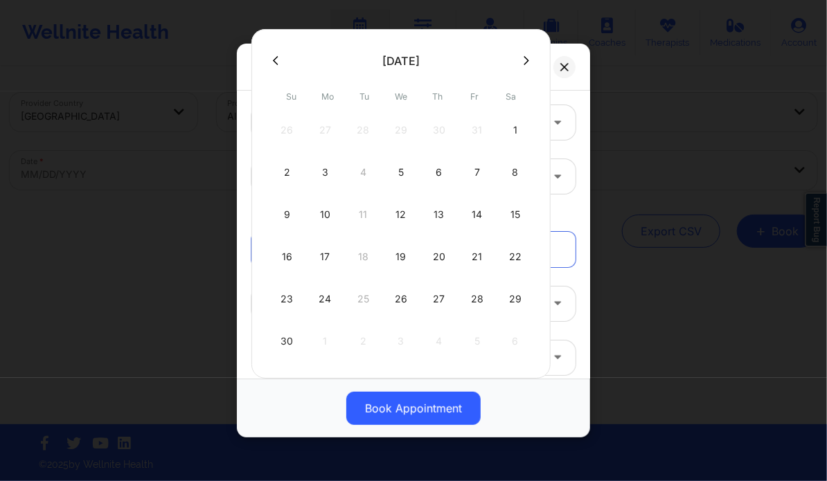
click at [525, 58] on button at bounding box center [526, 61] width 14 height 12
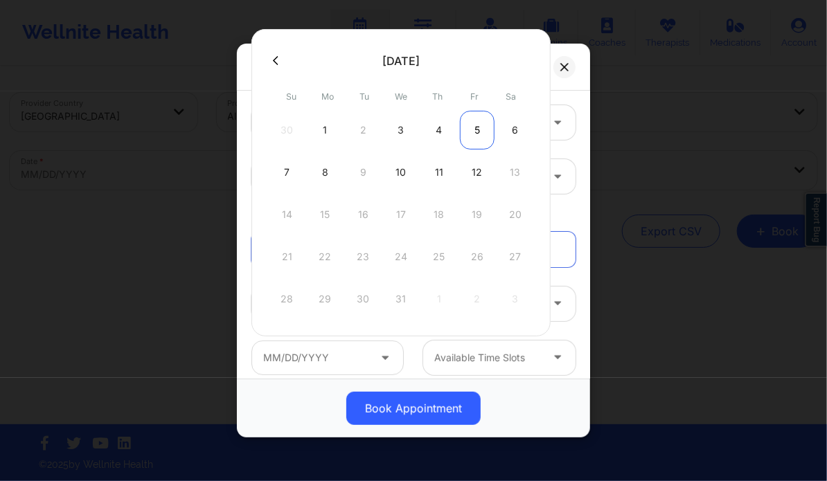
click at [476, 128] on div "5" at bounding box center [477, 130] width 35 height 39
type input "[DATE]"
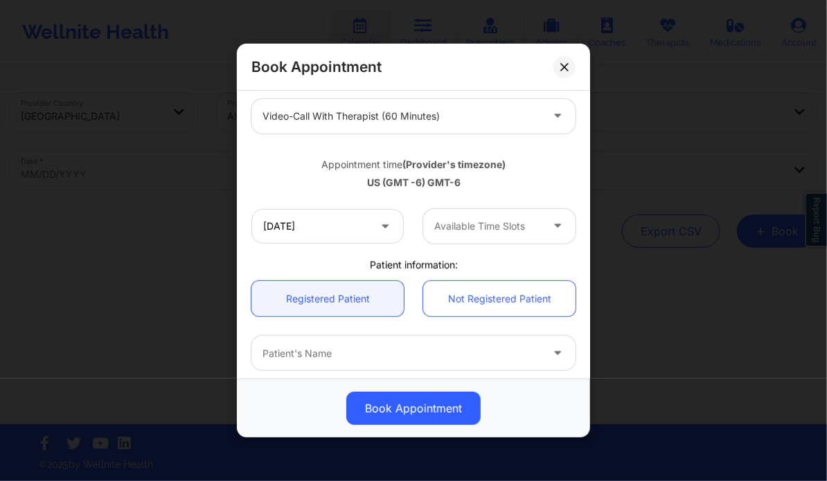
scroll to position [188, 0]
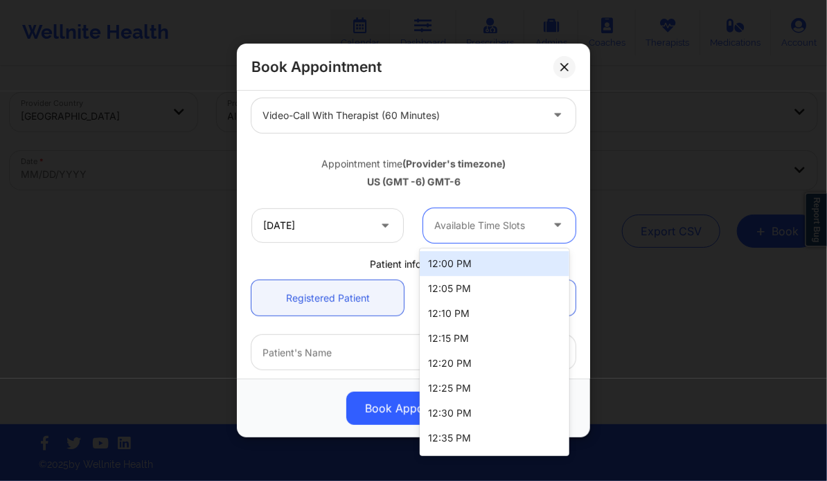
click at [465, 226] on div at bounding box center [487, 225] width 107 height 17
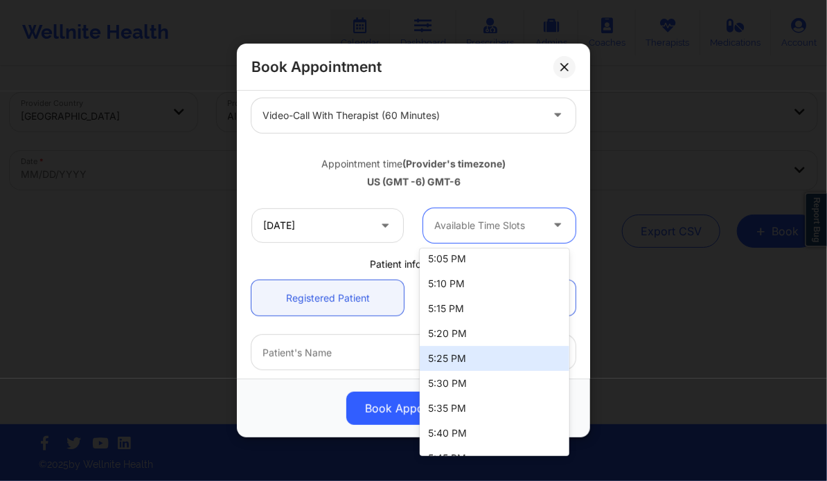
scroll to position [1537, 0]
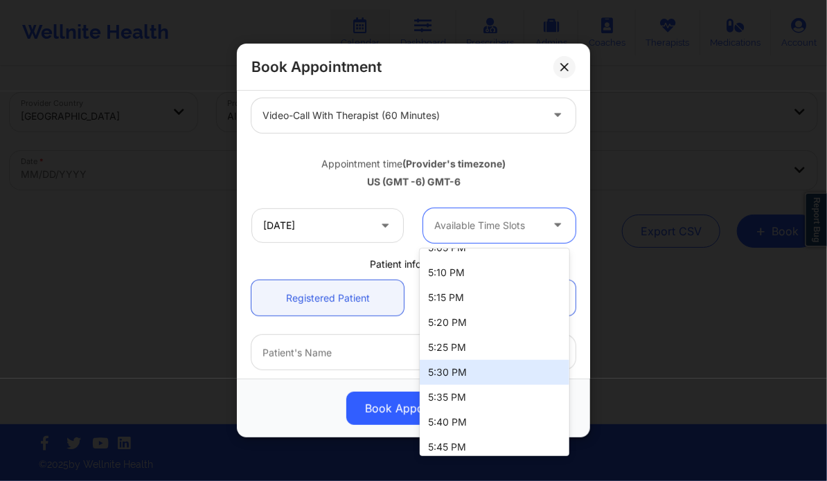
click at [449, 369] on div "5:30 PM" at bounding box center [494, 372] width 149 height 25
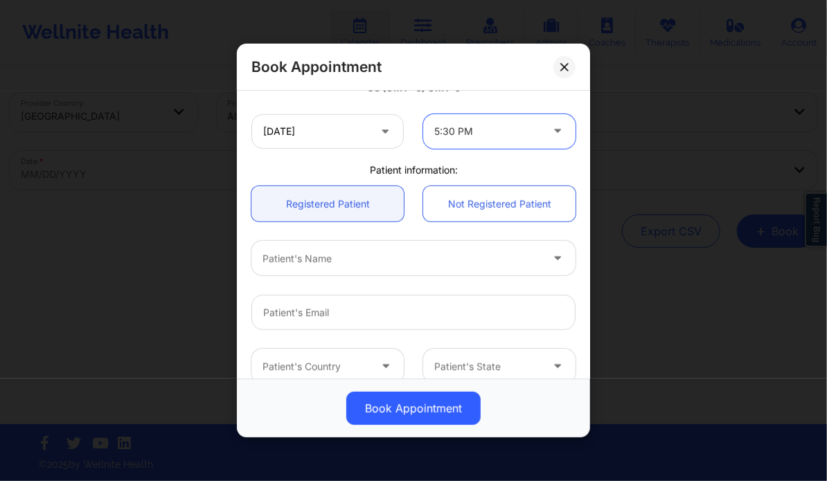
scroll to position [285, 0]
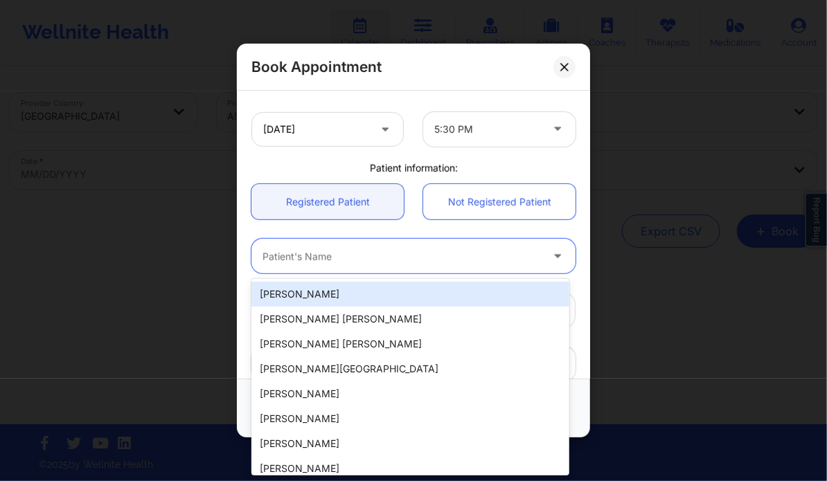
click at [378, 262] on div at bounding box center [401, 257] width 278 height 17
paste input "[PHONE_NUMBER]"
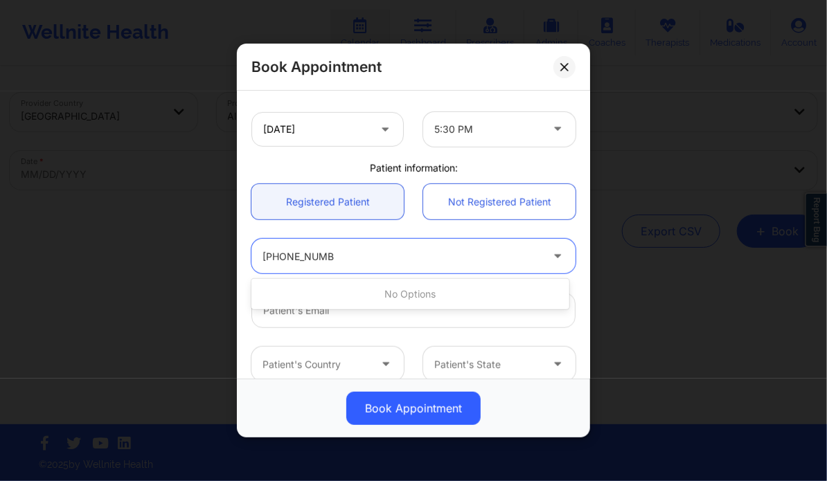
click at [314, 256] on input "[PHONE_NUMBER]" at bounding box center [298, 257] width 72 height 14
paste input "[PERSON_NAME]"
type input "[PERSON_NAME]"
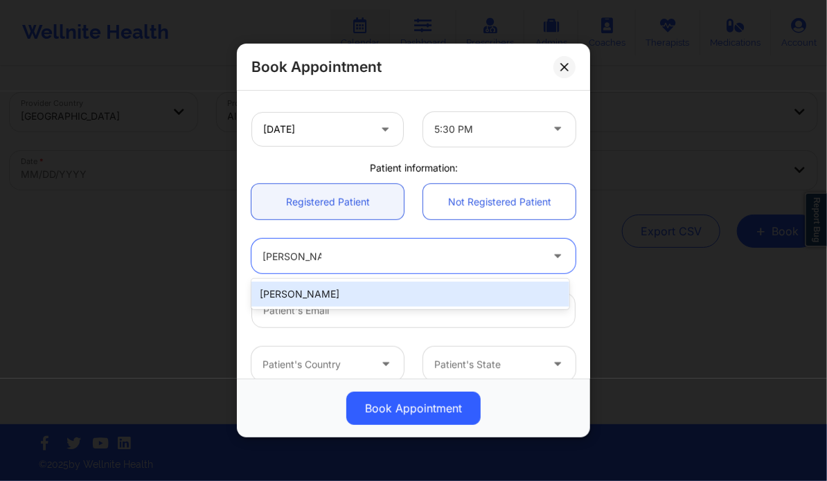
click at [332, 296] on div "[PERSON_NAME]" at bounding box center [409, 294] width 317 height 25
type input "[EMAIL_ADDRESS][DOMAIN_NAME]"
type input "[PHONE_NUMBER]"
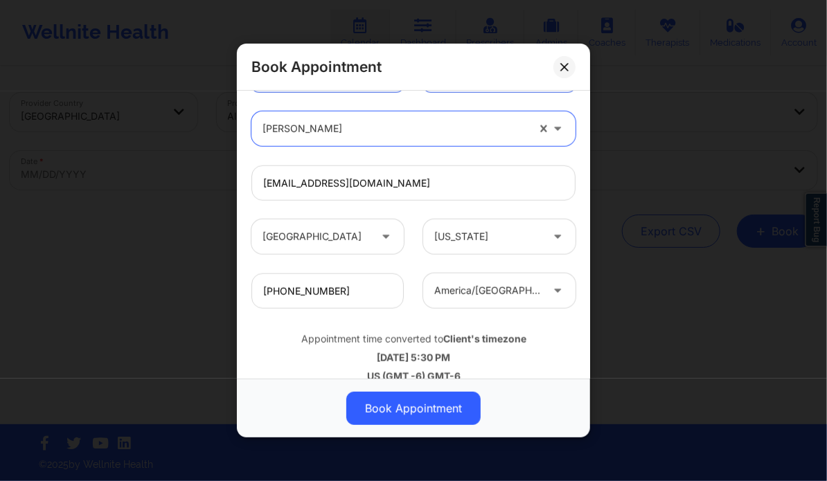
scroll to position [431, 0]
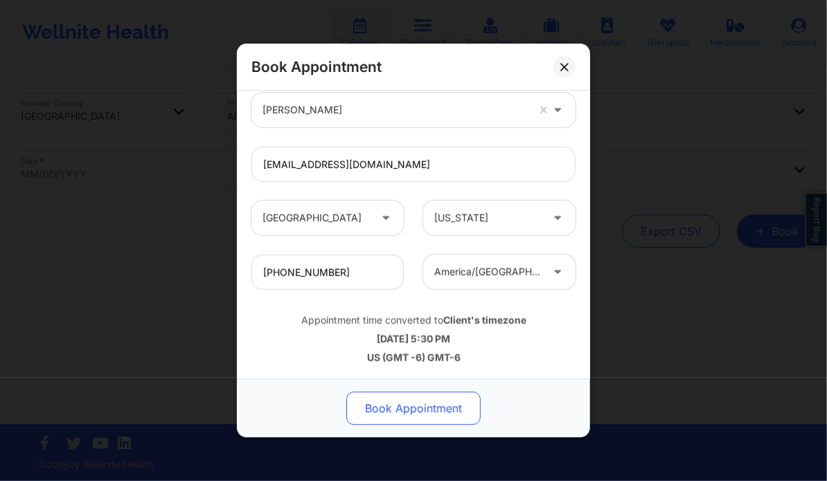
click at [415, 398] on button "Book Appointment" at bounding box center [413, 408] width 134 height 33
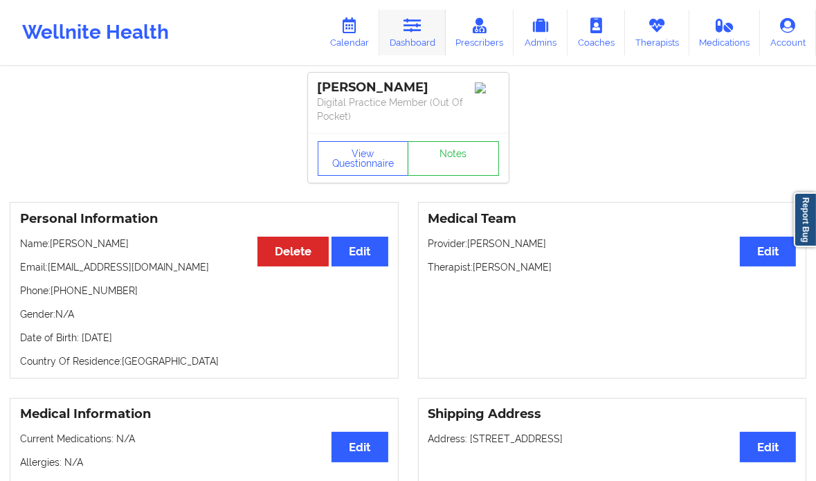
click at [418, 32] on icon at bounding box center [413, 25] width 18 height 15
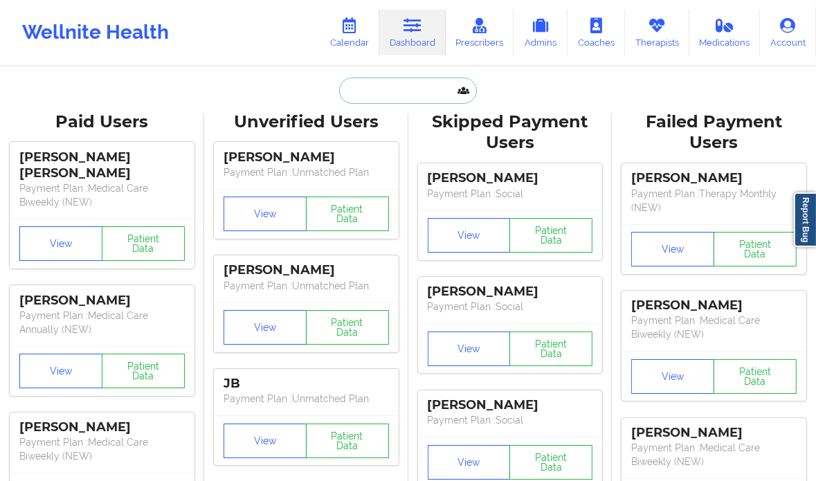
click at [379, 91] on input "text" at bounding box center [407, 91] width 137 height 26
click at [344, 33] on icon at bounding box center [350, 25] width 18 height 15
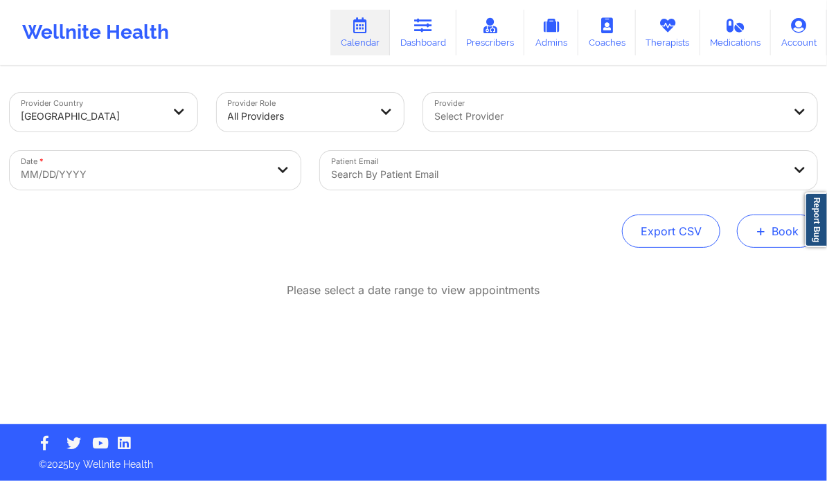
click at [769, 234] on button "+ Book" at bounding box center [777, 231] width 80 height 33
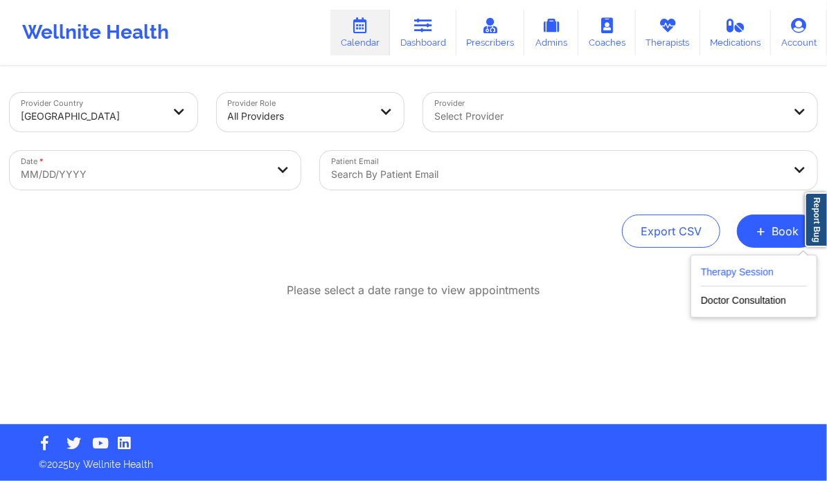
click at [723, 275] on button "Therapy Session" at bounding box center [754, 275] width 106 height 23
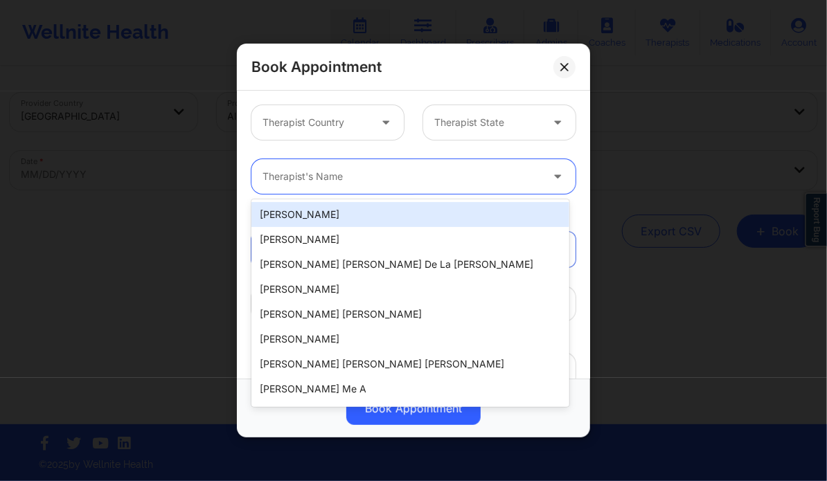
click at [375, 175] on div at bounding box center [401, 176] width 278 height 17
paste input "[PERSON_NAME] Love - [PERSON_NAME]"
type input "[PERSON_NAME] Love - [PERSON_NAME]"
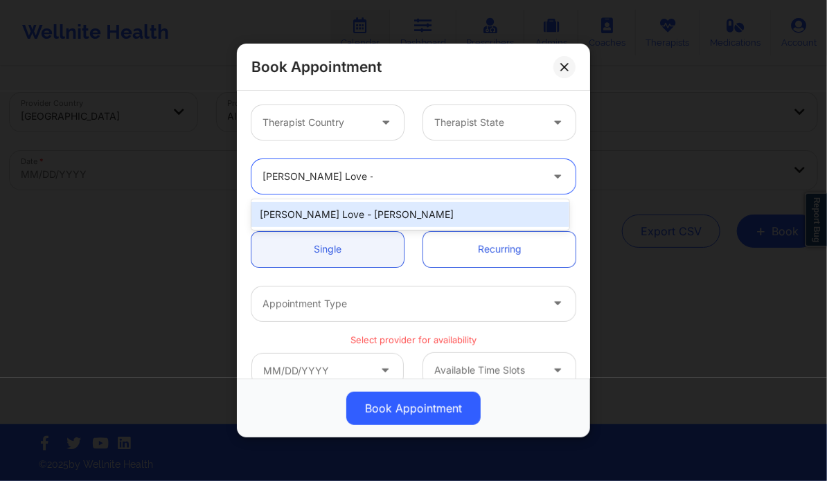
click at [346, 213] on div "[PERSON_NAME] Love - [PERSON_NAME]" at bounding box center [409, 214] width 317 height 25
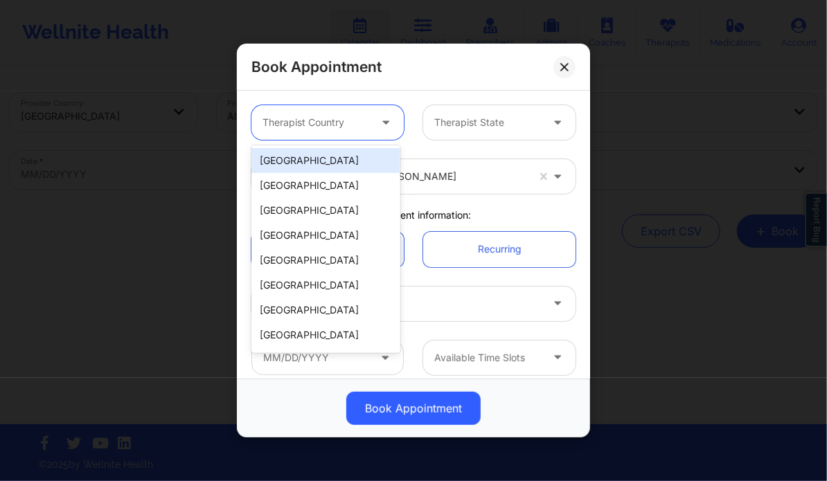
click at [341, 136] on div "Therapist Country" at bounding box center [310, 122] width 119 height 35
click at [331, 165] on div "[GEOGRAPHIC_DATA]" at bounding box center [325, 160] width 149 height 25
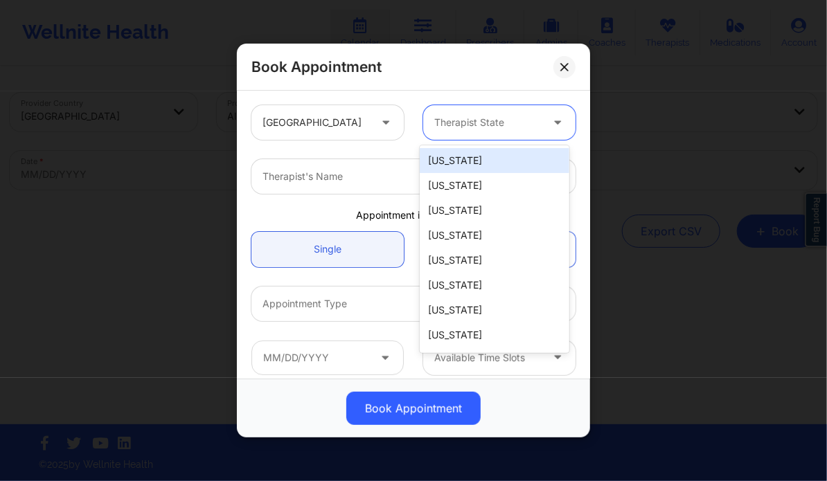
click at [465, 125] on div at bounding box center [487, 122] width 107 height 17
type input "te"
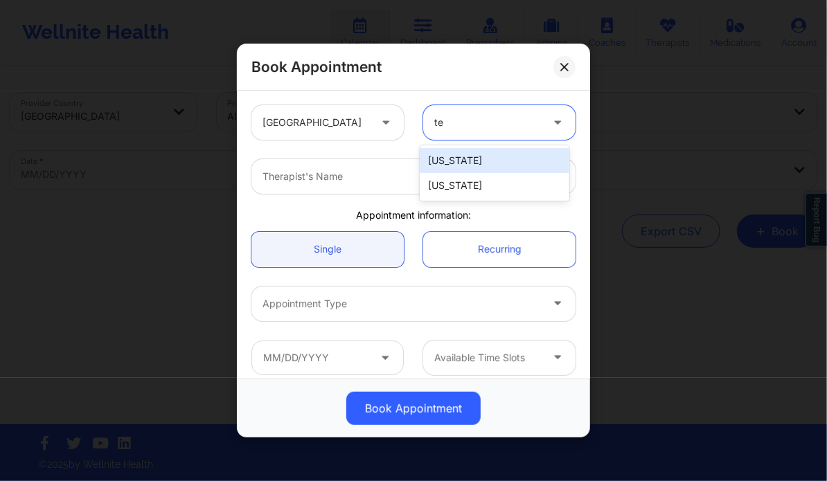
click at [465, 159] on div "[US_STATE]" at bounding box center [494, 160] width 149 height 25
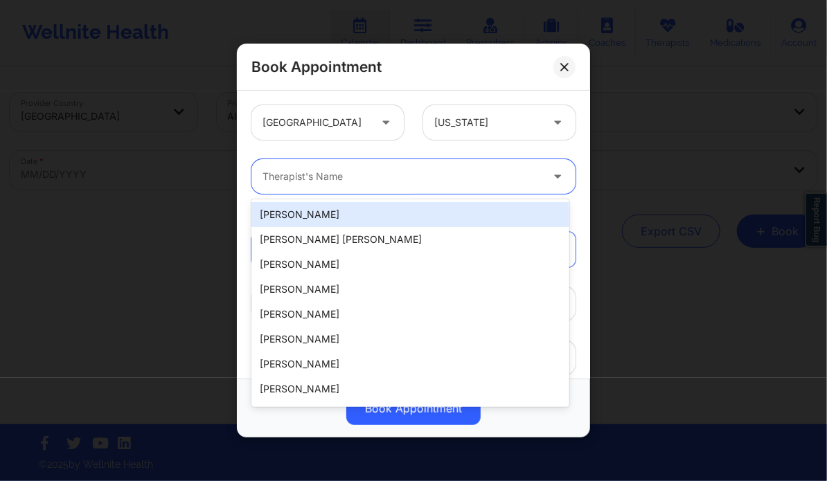
click at [382, 179] on div at bounding box center [401, 176] width 278 height 17
paste input "[PERSON_NAME] Love - [PERSON_NAME]"
type input "[PERSON_NAME] Love - [PERSON_NAME]"
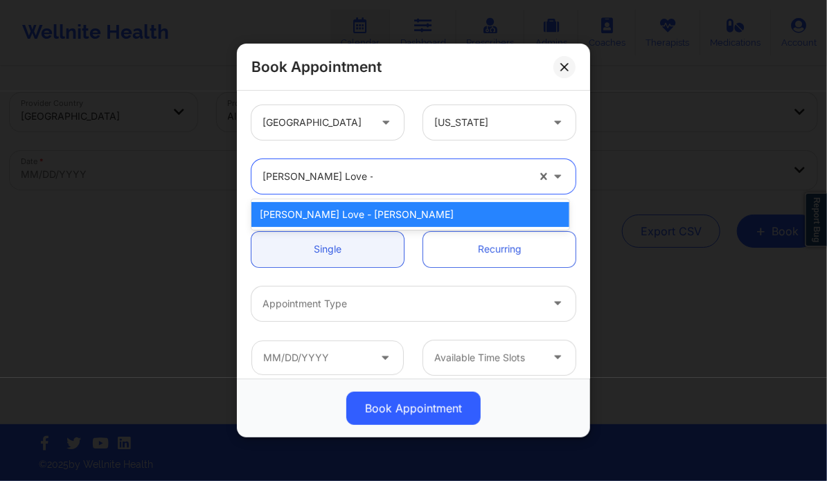
click at [363, 216] on div "[PERSON_NAME] Love - [PERSON_NAME]" at bounding box center [409, 214] width 317 height 25
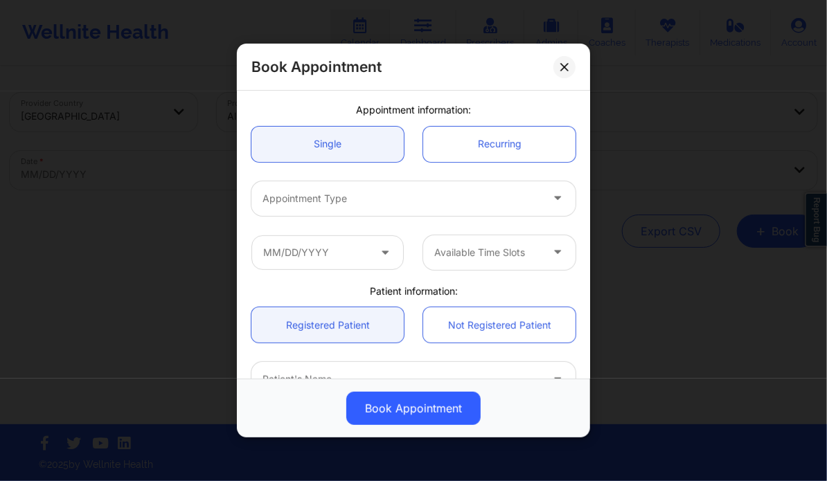
scroll to position [107, 0]
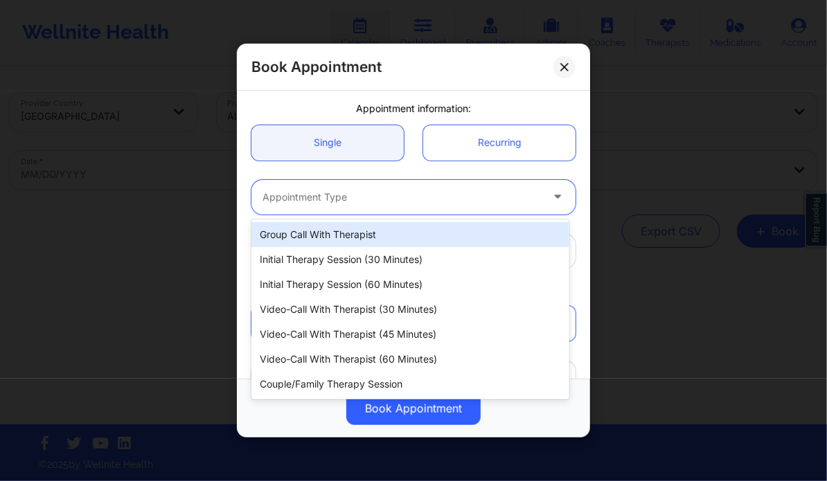
click at [344, 201] on div at bounding box center [401, 197] width 278 height 17
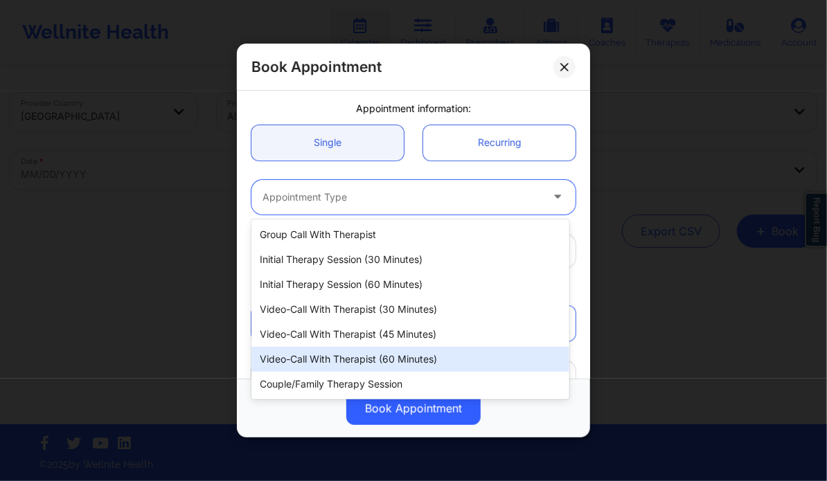
click at [426, 356] on div "Video-Call with Therapist (60 minutes)" at bounding box center [409, 359] width 317 height 25
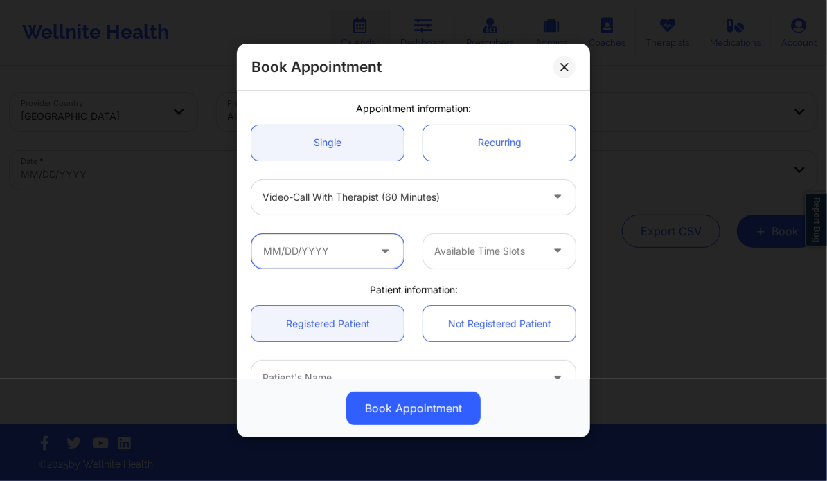
click at [364, 254] on input "text" at bounding box center [327, 251] width 152 height 35
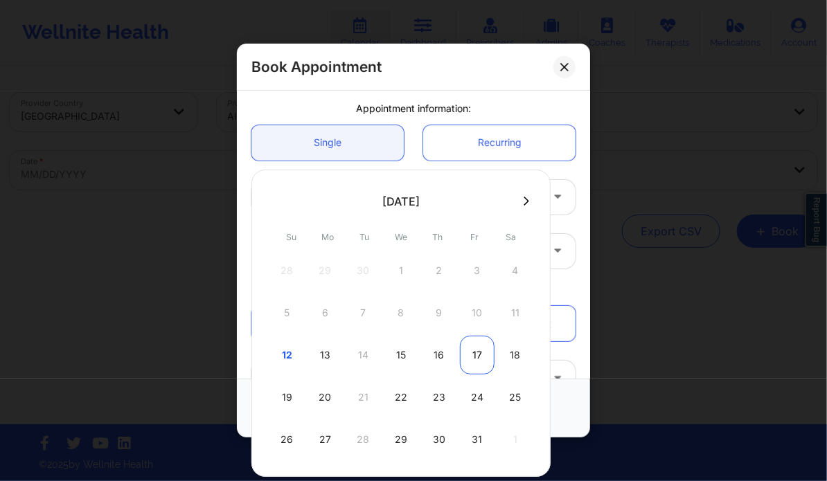
click at [471, 357] on div "17" at bounding box center [477, 355] width 35 height 39
type input "10/17/2025"
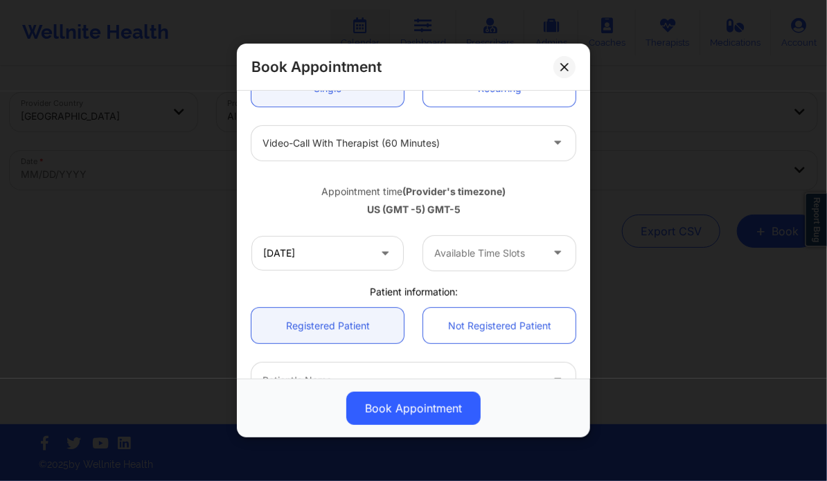
scroll to position [162, 0]
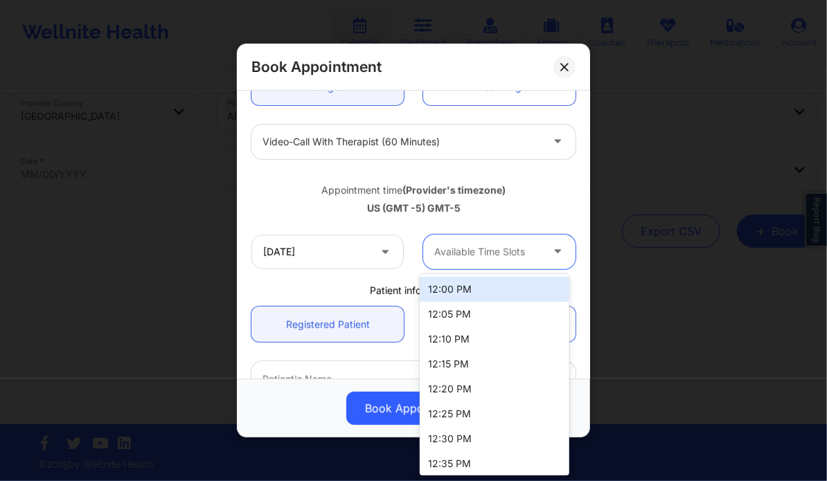
click at [472, 255] on div at bounding box center [487, 252] width 107 height 17
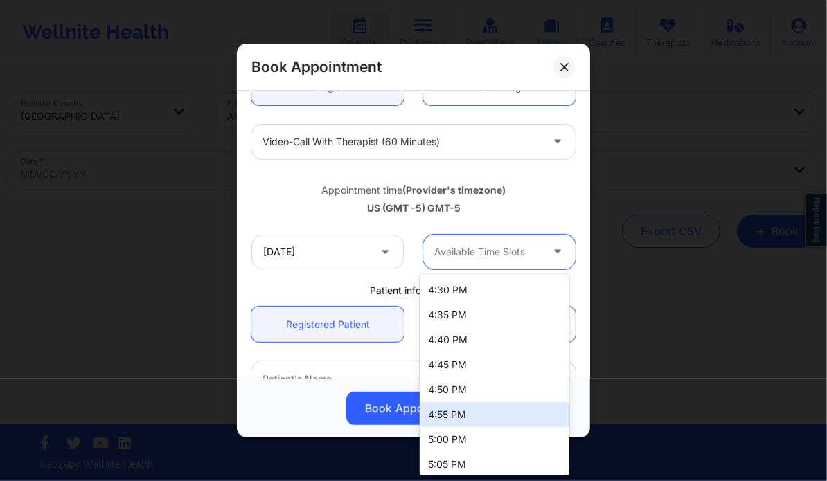
scroll to position [1050, 0]
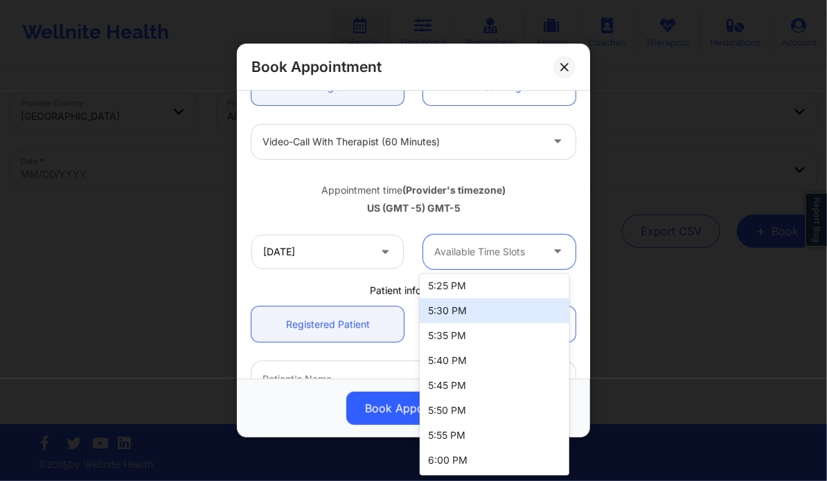
click at [451, 305] on div "5:30 PM" at bounding box center [494, 310] width 149 height 25
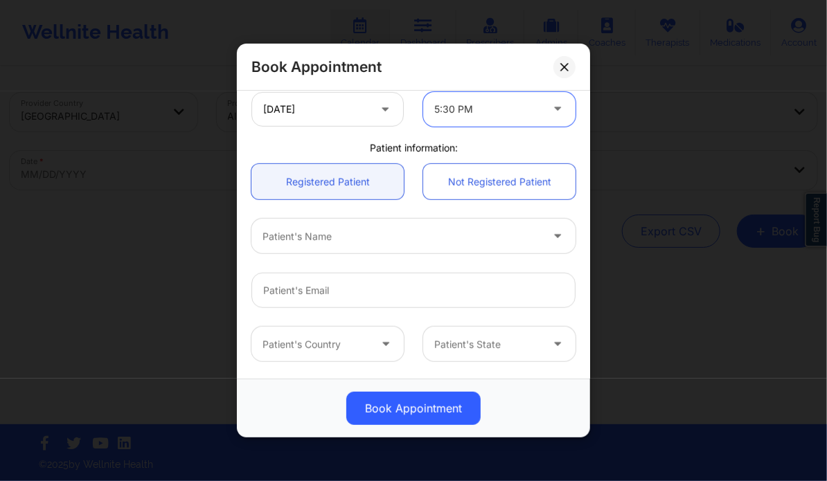
scroll to position [310, 0]
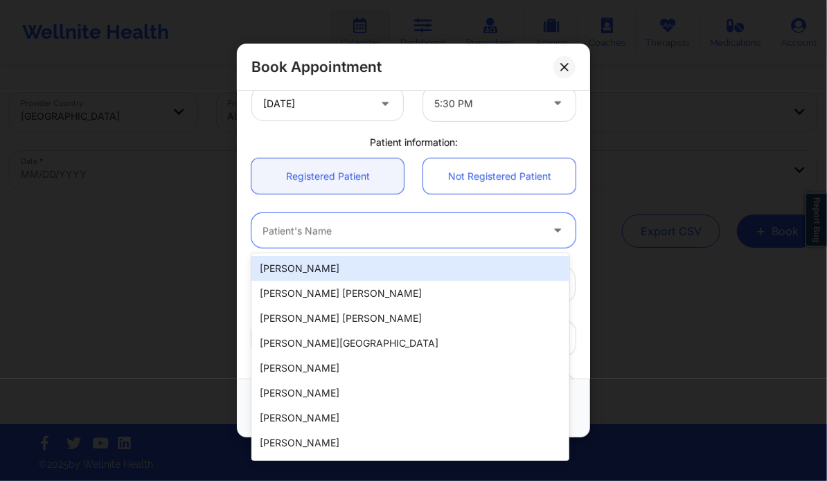
click at [338, 235] on div at bounding box center [401, 231] width 278 height 17
paste input "[PERSON_NAME]"
type input "[PERSON_NAME]"
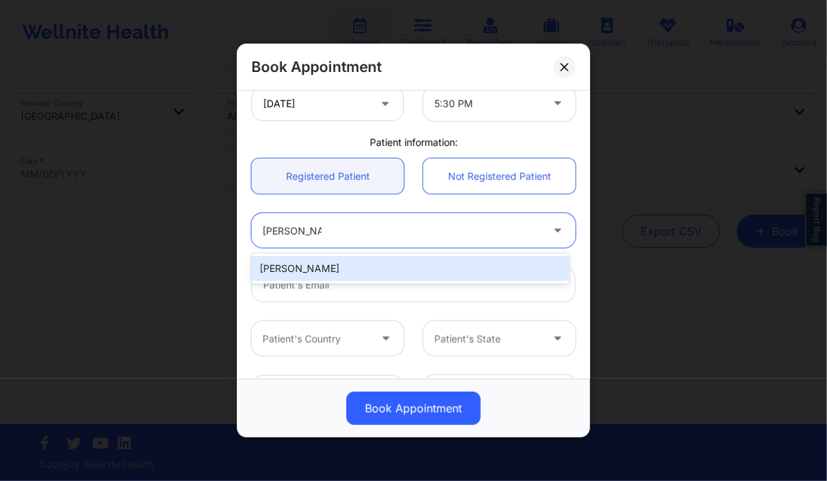
click at [325, 274] on div "[PERSON_NAME]" at bounding box center [409, 268] width 317 height 25
type input "[EMAIL_ADDRESS][DOMAIN_NAME]"
type input "[PHONE_NUMBER]"
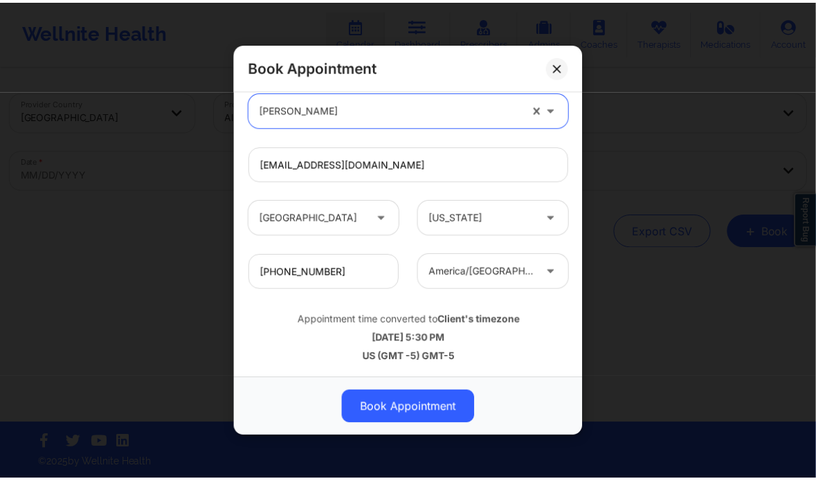
scroll to position [430, 0]
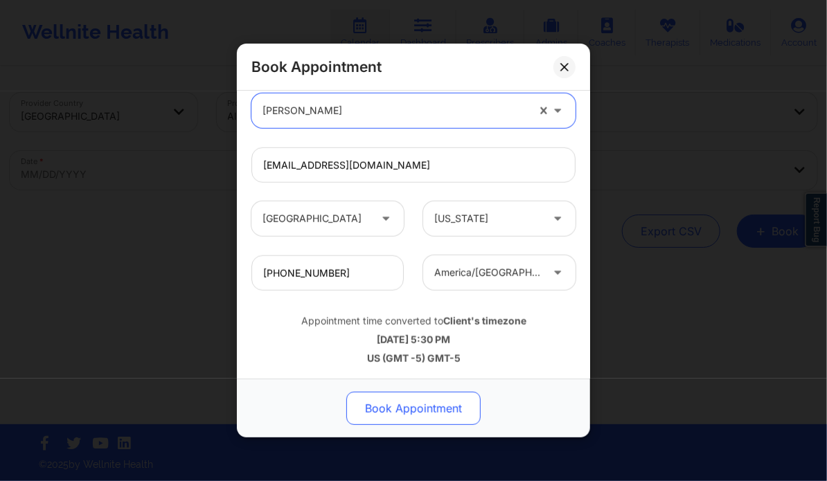
click at [410, 404] on button "Book Appointment" at bounding box center [413, 408] width 134 height 33
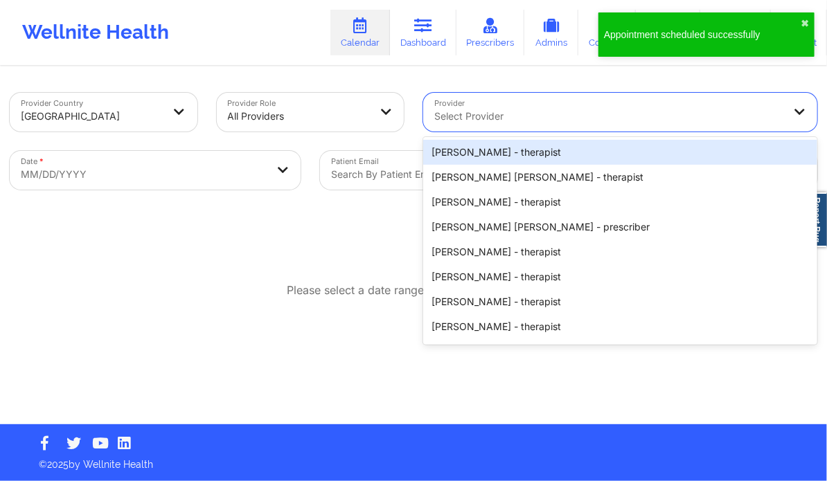
click at [470, 118] on div at bounding box center [608, 116] width 348 height 17
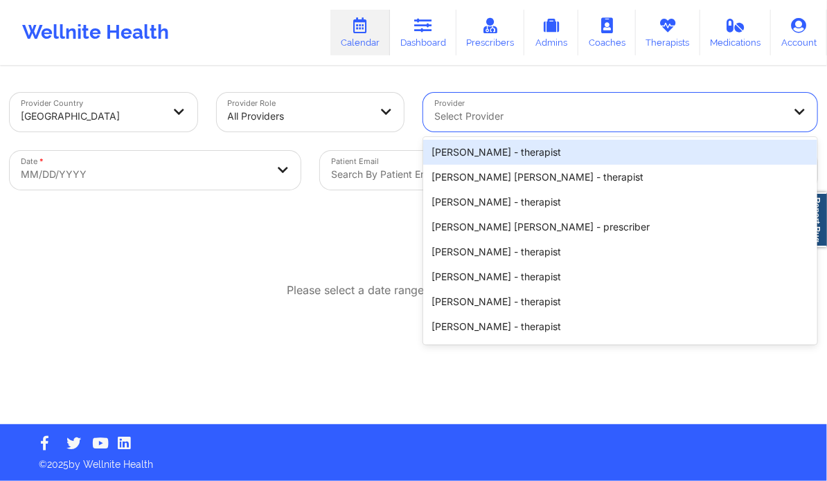
paste input "[PERSON_NAME] Love - [PERSON_NAME]"
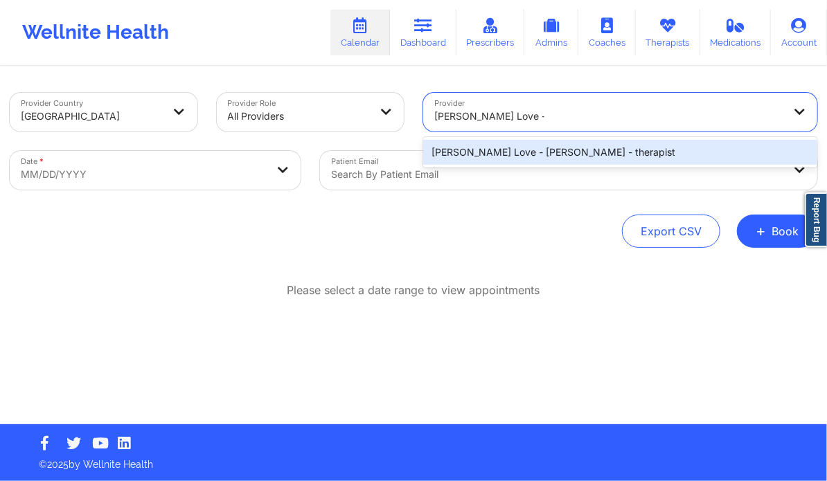
type input "[PERSON_NAME] Love - [PERSON_NAME]"
select select "2025-8"
select select "2025-9"
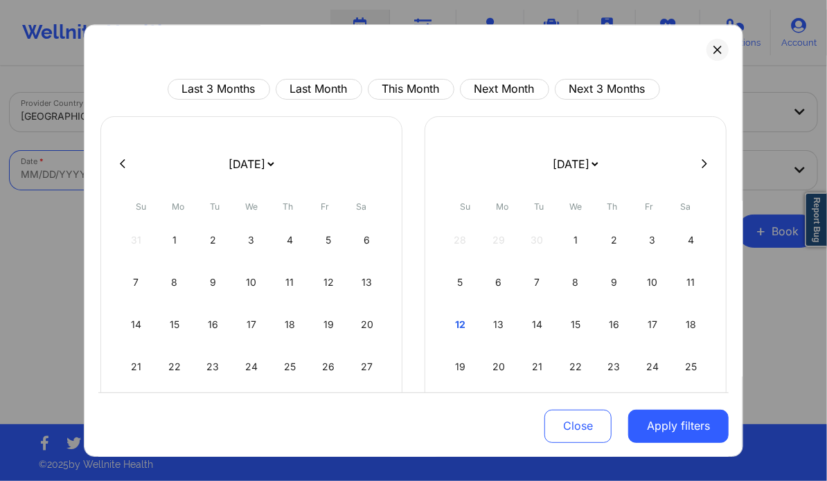
click at [190, 160] on body "Wellnite Health Calendar Dashboard Prescribers Admins Coaches Therapists Medica…" at bounding box center [413, 240] width 827 height 481
click at [469, 319] on div "12" at bounding box center [459, 324] width 35 height 39
select select "2025-9"
select select "2025-10"
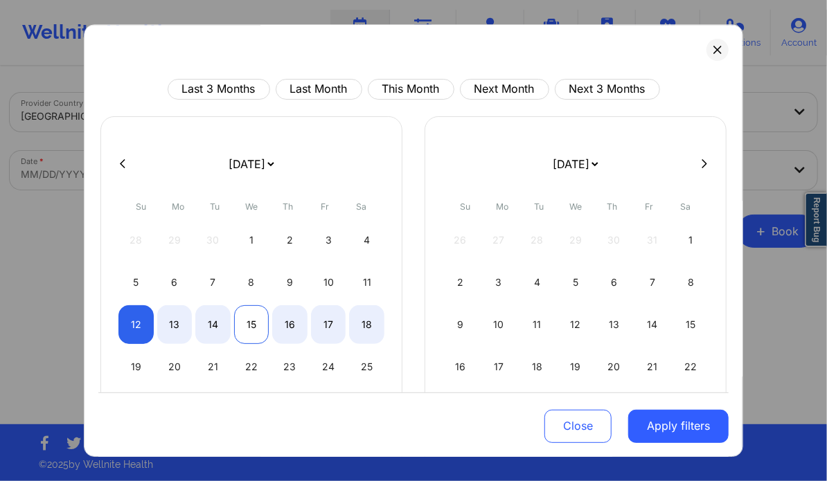
select select "2025-9"
select select "2025-10"
select select "2025-9"
select select "2025-10"
click at [212, 317] on div "14" at bounding box center [212, 324] width 35 height 39
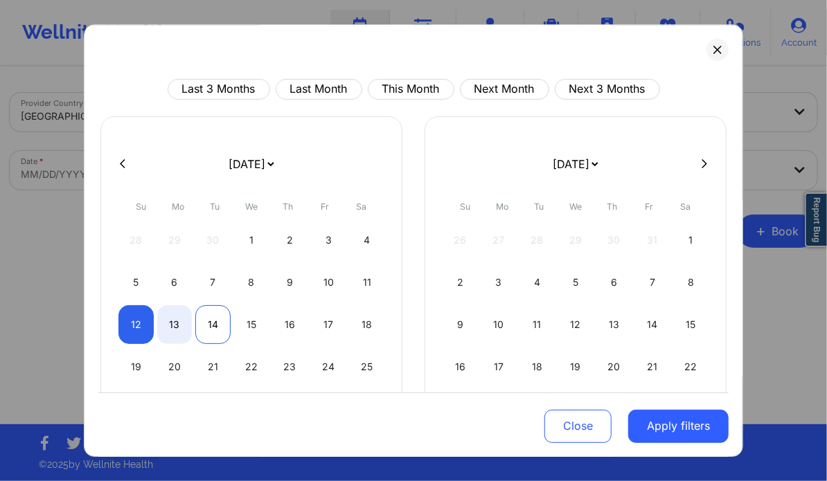
select select "2025-9"
select select "2025-10"
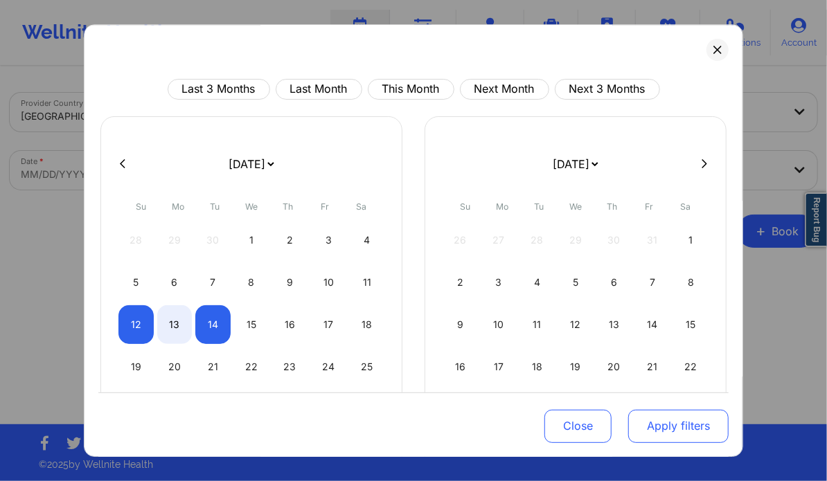
click at [662, 427] on button "Apply filters" at bounding box center [678, 425] width 100 height 33
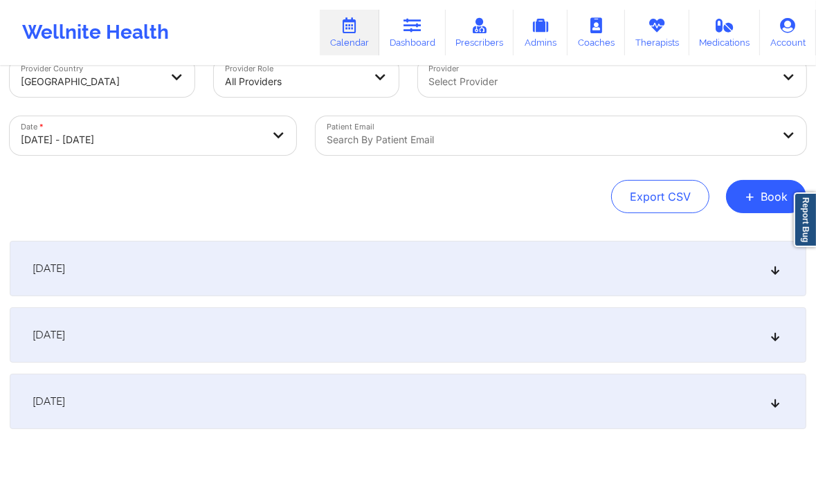
scroll to position [39, 0]
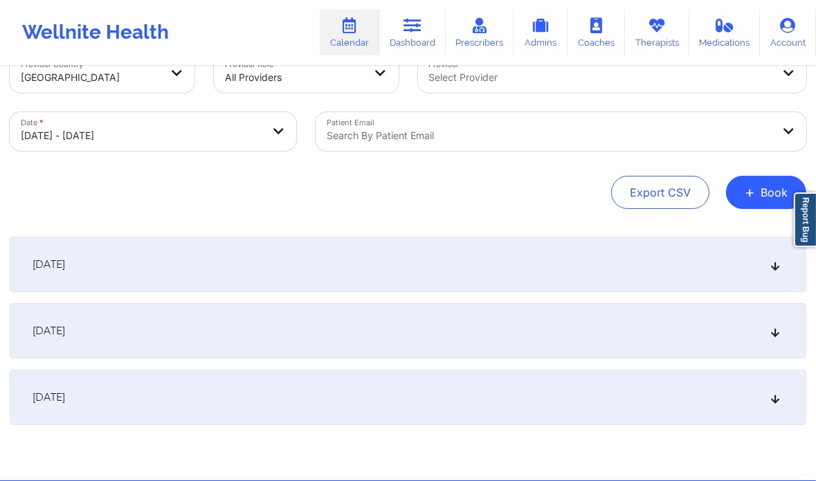
click at [778, 331] on icon at bounding box center [776, 331] width 12 height 10
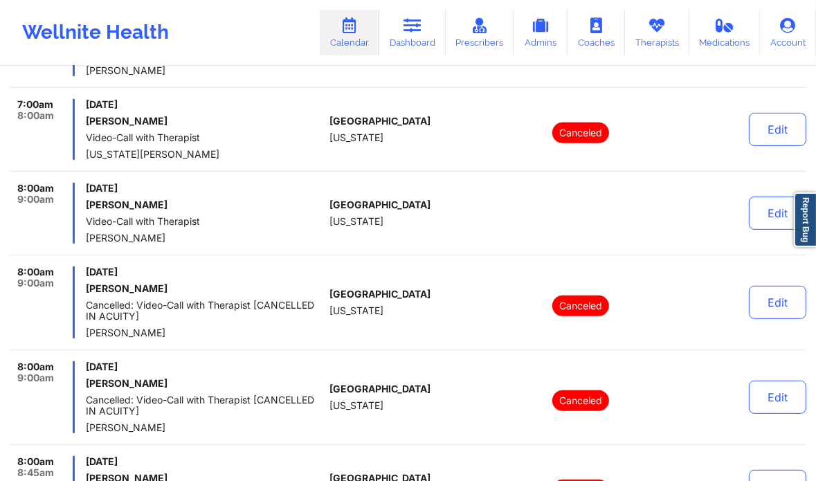
scroll to position [0, 0]
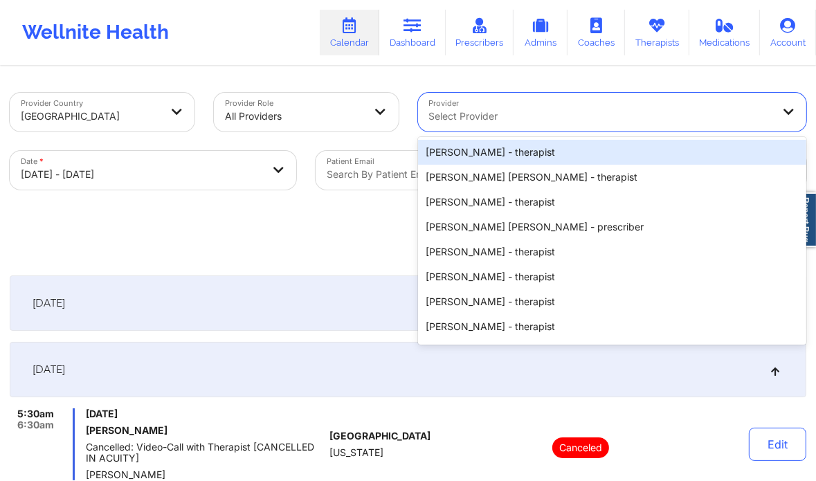
click at [479, 117] on div at bounding box center [600, 116] width 343 height 17
paste input "[PERSON_NAME] Love - [PERSON_NAME]"
type input "[PERSON_NAME] Love - [PERSON_NAME]"
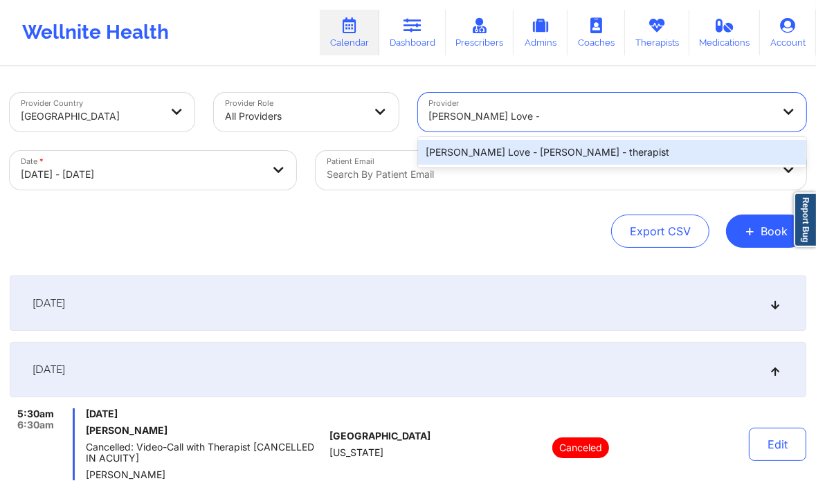
click at [510, 146] on div "[PERSON_NAME] Love - [PERSON_NAME] - therapist" at bounding box center [612, 152] width 389 height 25
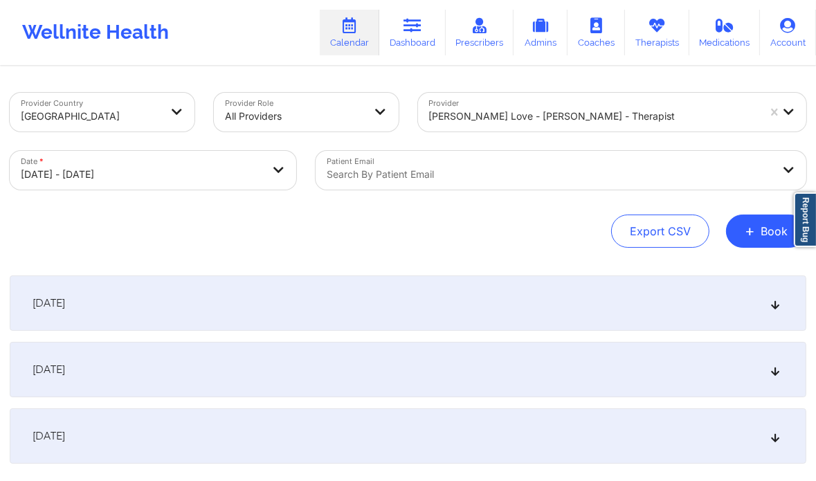
click at [505, 369] on div "October 13, 2025" at bounding box center [408, 369] width 797 height 55
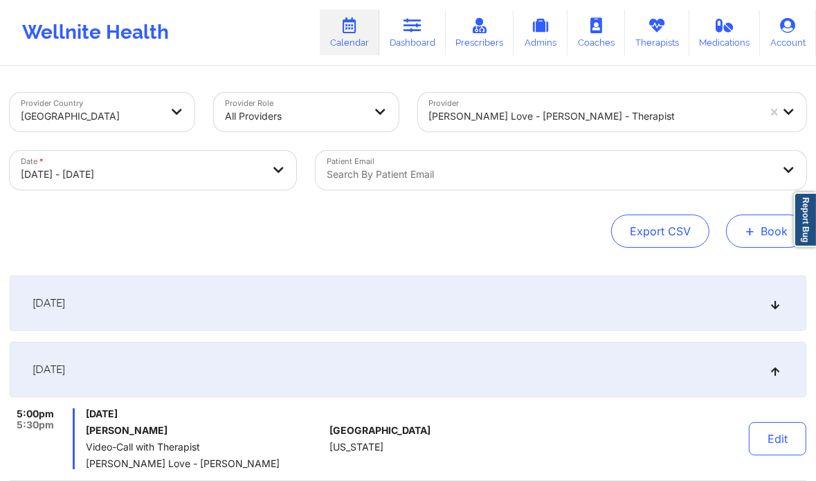
click at [758, 226] on button "+ Book" at bounding box center [766, 231] width 80 height 33
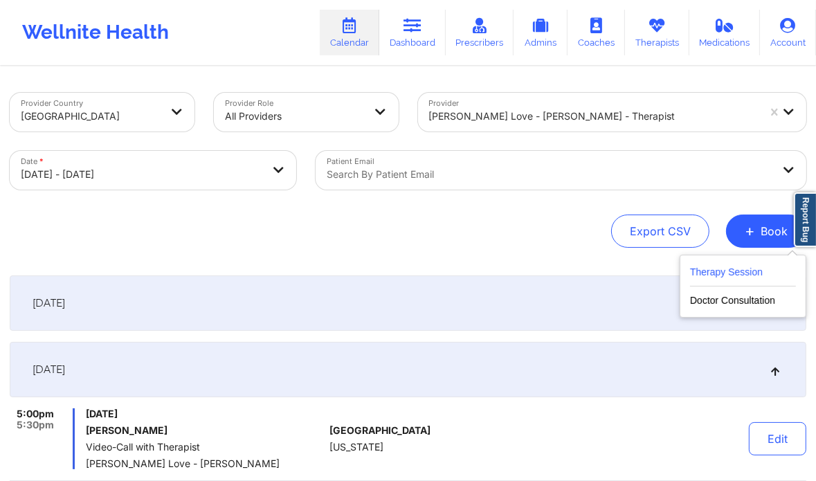
click at [716, 277] on button "Therapy Session" at bounding box center [743, 275] width 106 height 23
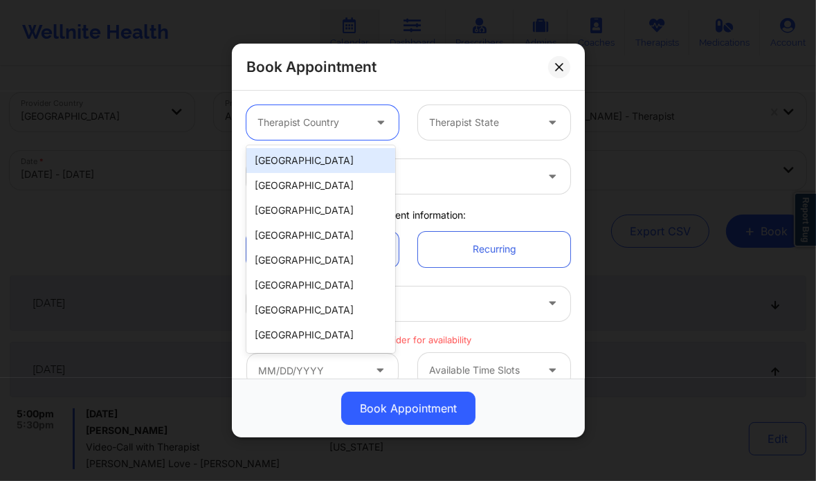
click at [298, 116] on div at bounding box center [311, 122] width 107 height 17
click at [296, 151] on div "[GEOGRAPHIC_DATA]" at bounding box center [321, 160] width 149 height 25
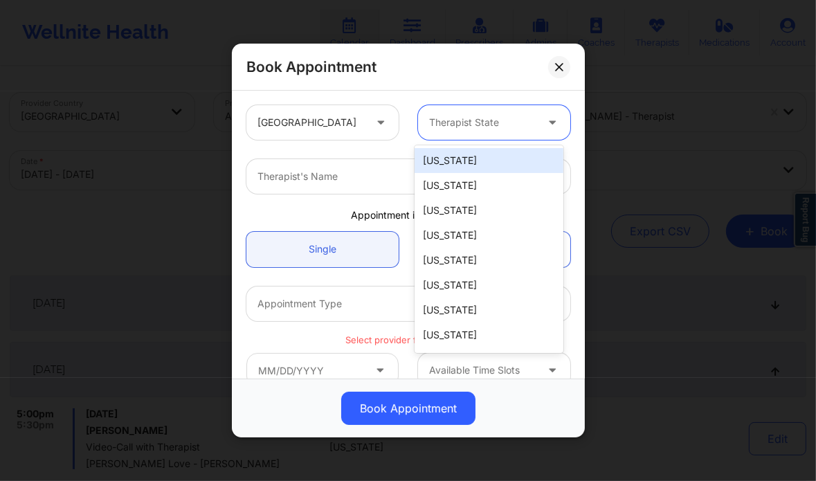
click at [447, 110] on div "Therapist State" at bounding box center [477, 122] width 119 height 35
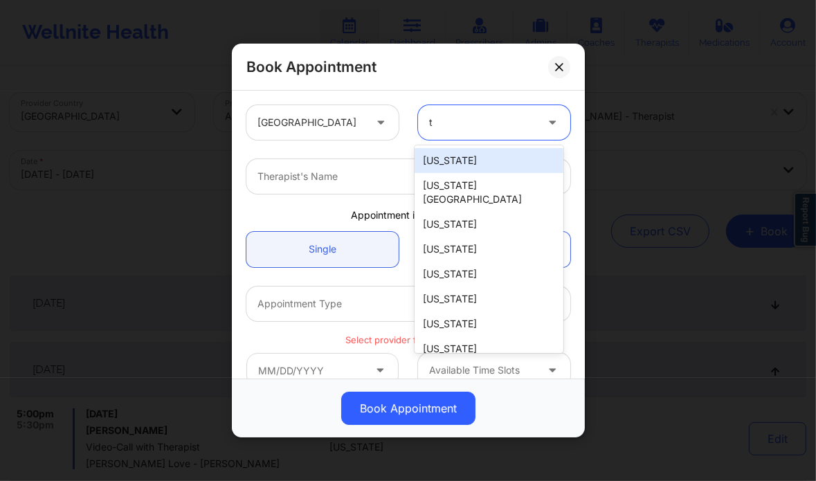
type input "te"
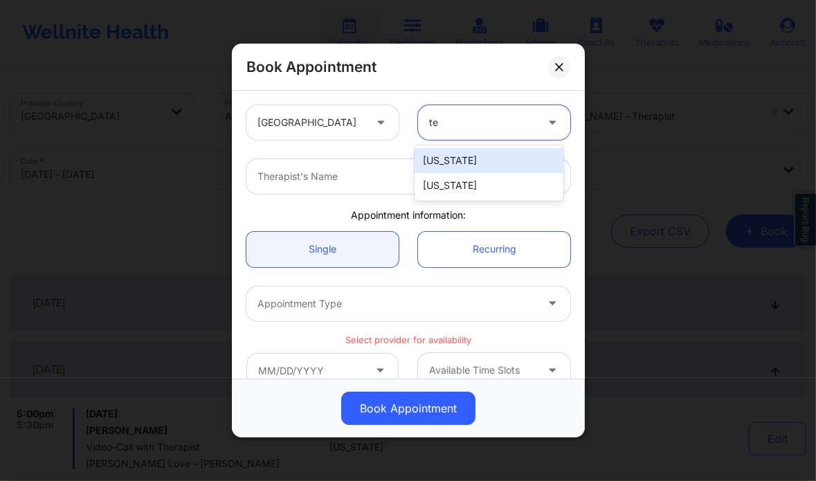
click at [444, 159] on div "[US_STATE]" at bounding box center [489, 160] width 149 height 25
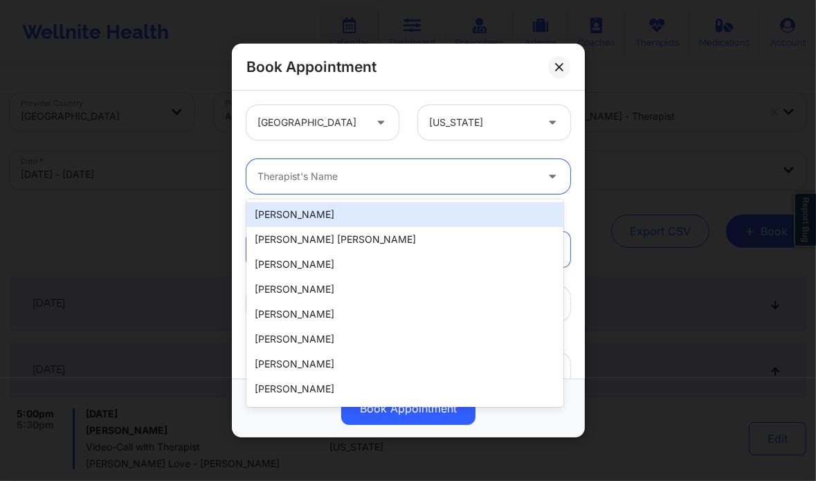
click at [361, 179] on div at bounding box center [397, 176] width 278 height 17
paste input "[PERSON_NAME] Love - [PERSON_NAME]"
type input "[PERSON_NAME] Love - [PERSON_NAME]"
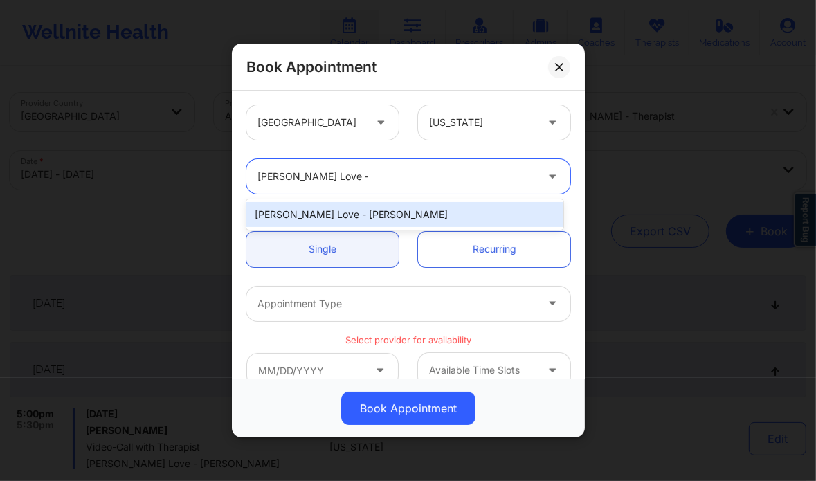
click at [368, 213] on div "[PERSON_NAME] Love - [PERSON_NAME]" at bounding box center [405, 214] width 317 height 25
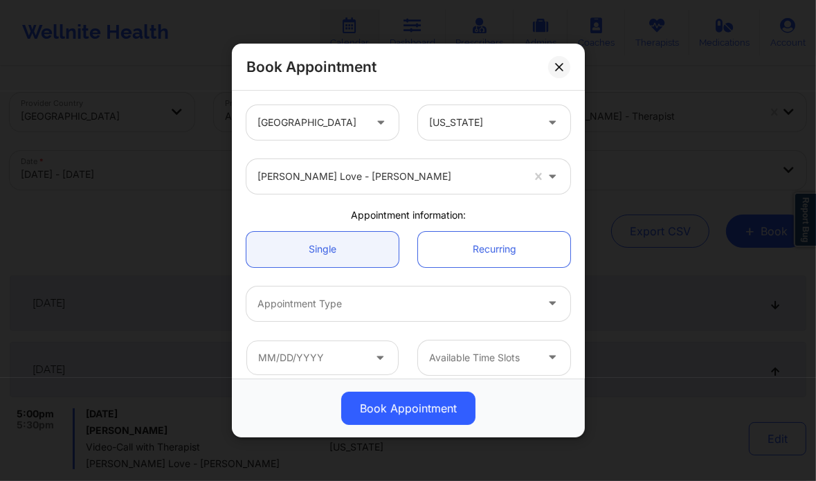
click at [382, 280] on div "Appointment Type" at bounding box center [408, 304] width 343 height 54
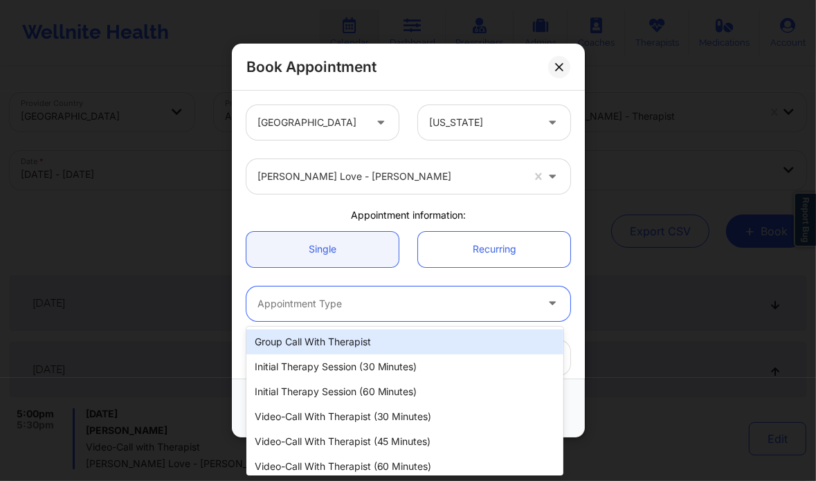
click at [370, 296] on div at bounding box center [397, 304] width 278 height 17
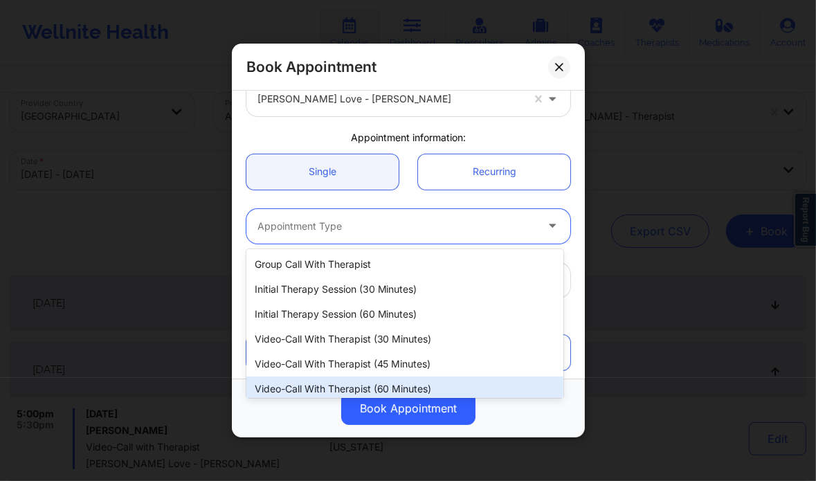
scroll to position [30, 0]
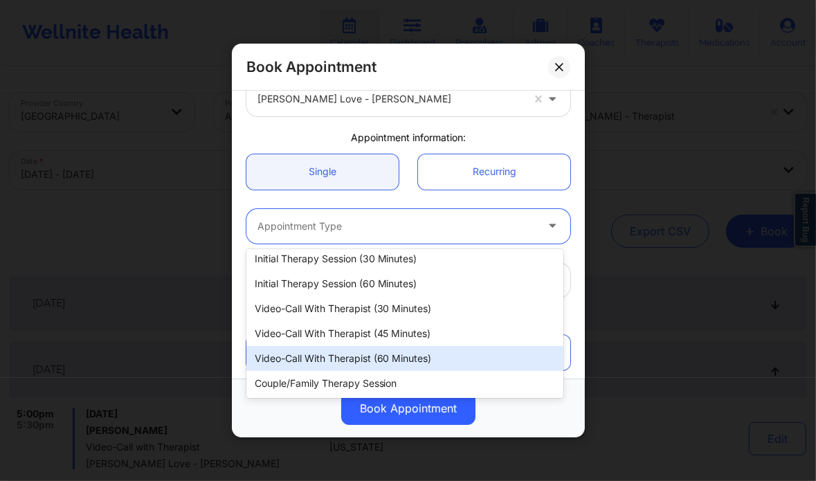
click at [360, 357] on div "Video-Call with Therapist (60 minutes)" at bounding box center [405, 358] width 317 height 25
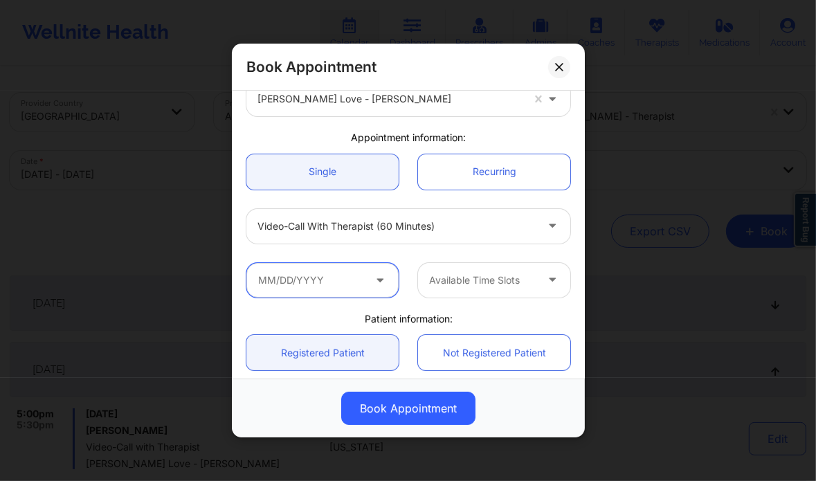
click at [339, 279] on input "text" at bounding box center [323, 280] width 152 height 35
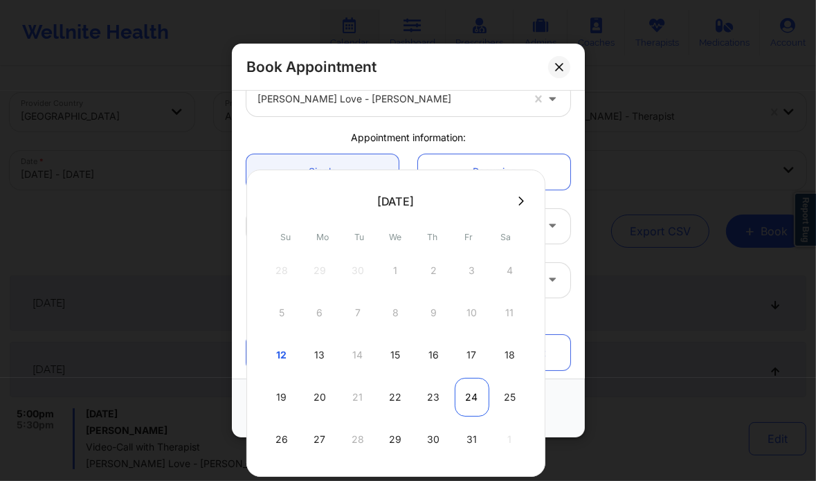
click at [465, 400] on div "24" at bounding box center [472, 397] width 35 height 39
type input "10/24/2025"
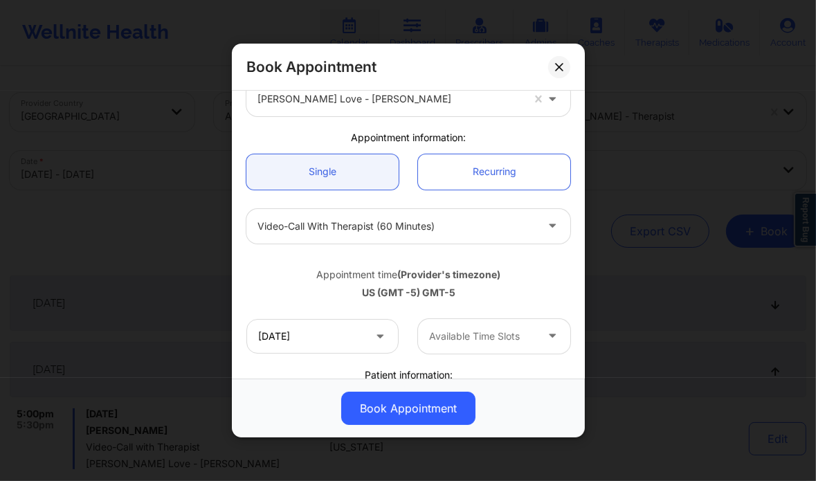
click at [508, 342] on div at bounding box center [482, 336] width 107 height 17
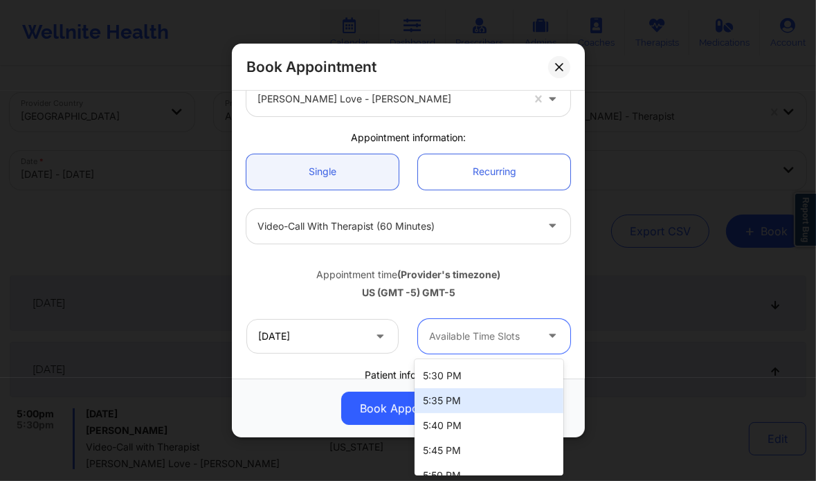
scroll to position [1046, 0]
click at [487, 410] on div "5:30 PM" at bounding box center [489, 400] width 149 height 25
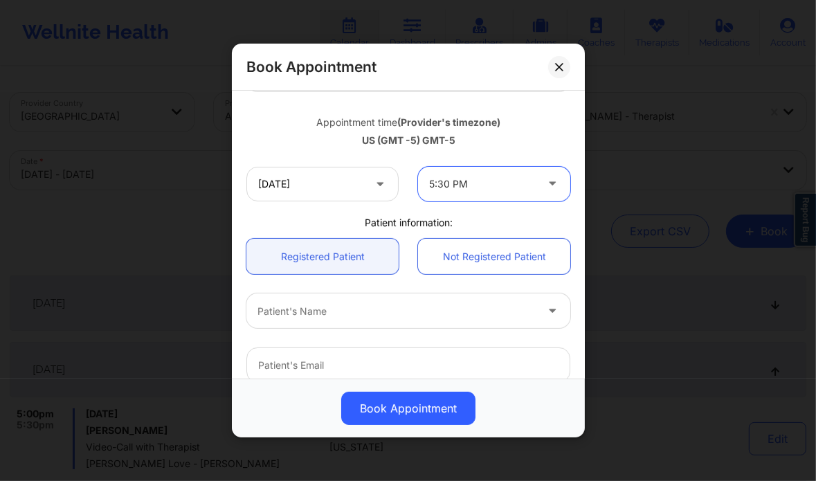
scroll to position [231, 0]
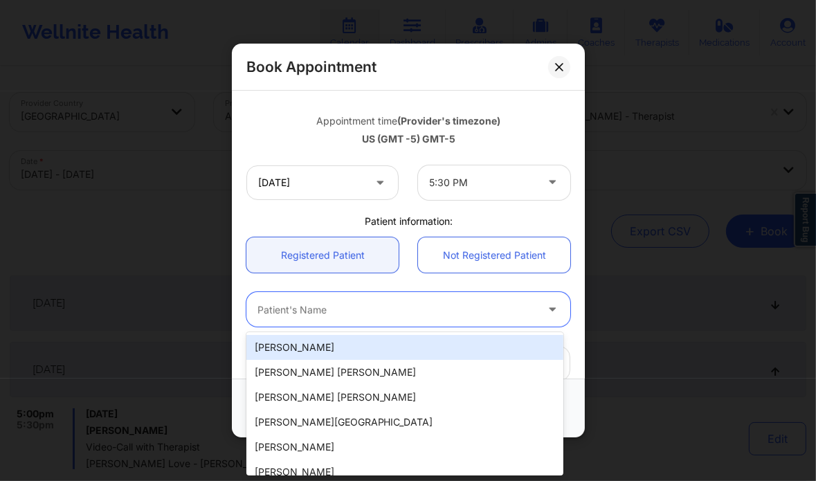
click at [430, 312] on div at bounding box center [397, 310] width 278 height 17
paste input "[PERSON_NAME]"
type input "[PERSON_NAME]"
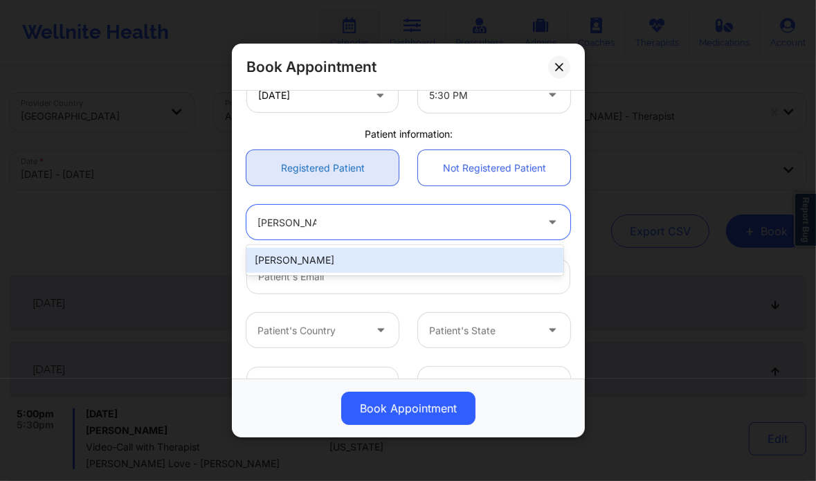
scroll to position [323, 0]
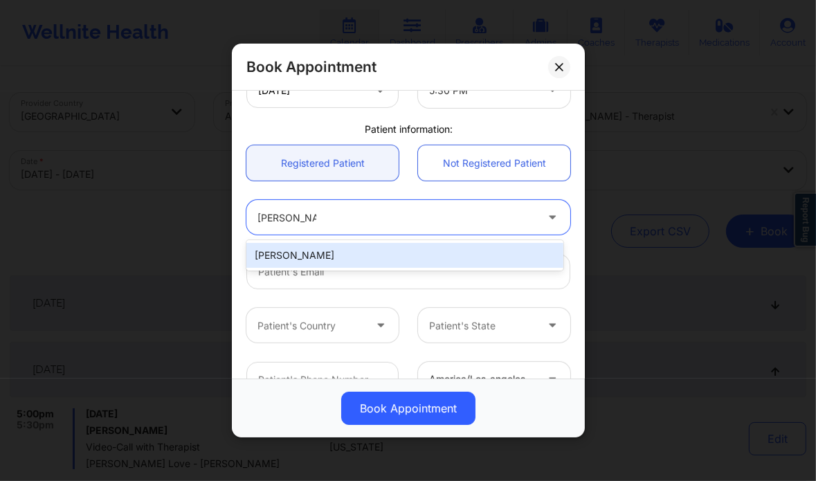
click at [331, 259] on div "[PERSON_NAME]" at bounding box center [405, 255] width 317 height 25
type input "[EMAIL_ADDRESS][DOMAIN_NAME]"
type input "[PHONE_NUMBER]"
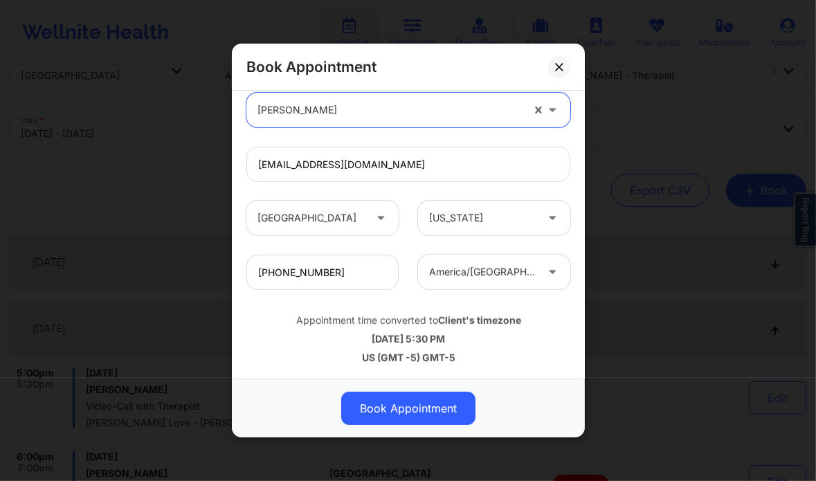
scroll to position [42, 0]
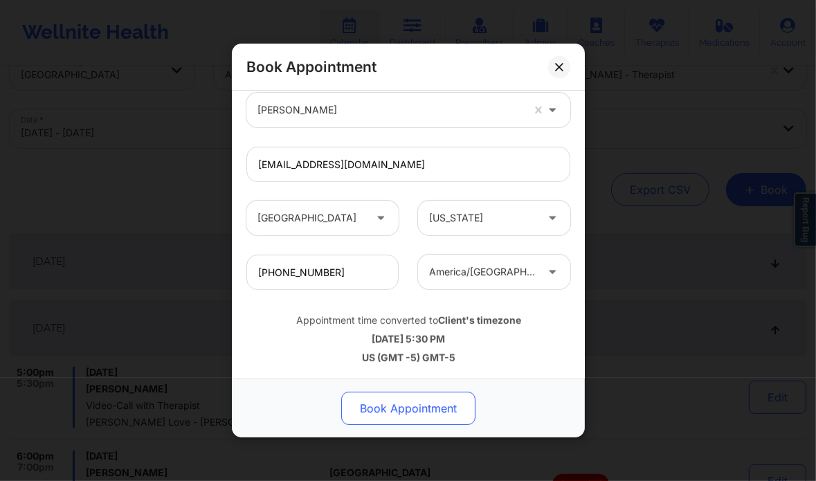
click at [392, 406] on button "Book Appointment" at bounding box center [408, 408] width 134 height 33
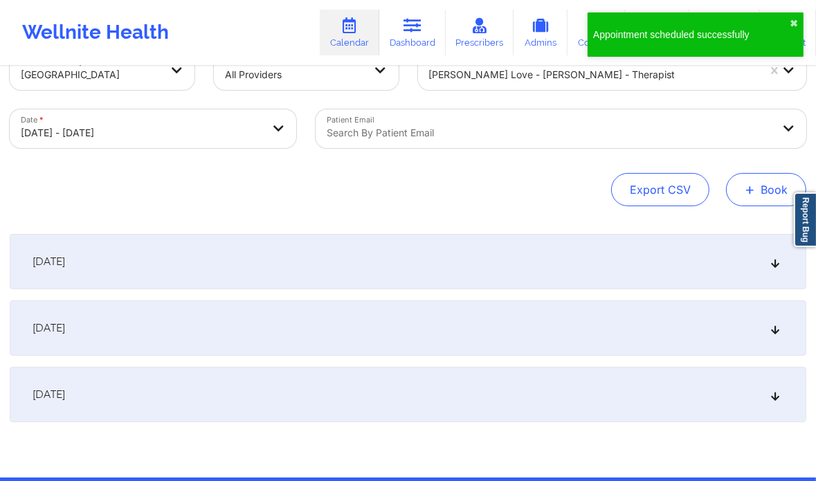
click at [756, 190] on button "+ Book" at bounding box center [766, 189] width 80 height 33
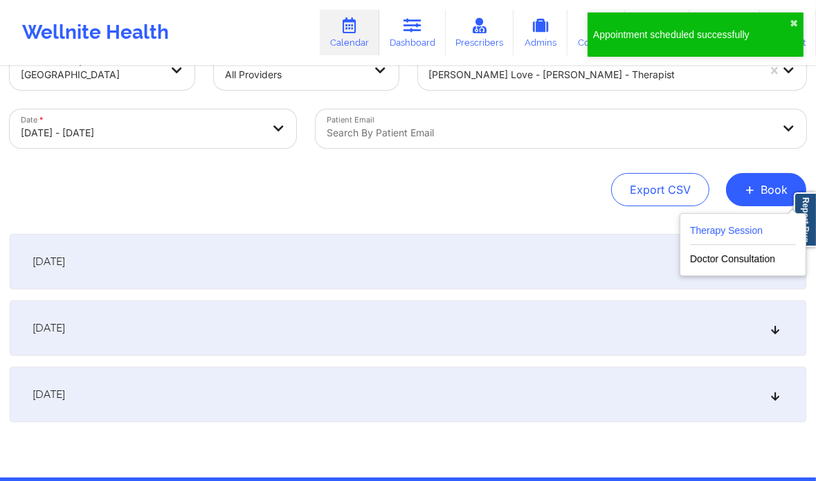
click at [704, 238] on button "Therapy Session" at bounding box center [743, 233] width 106 height 23
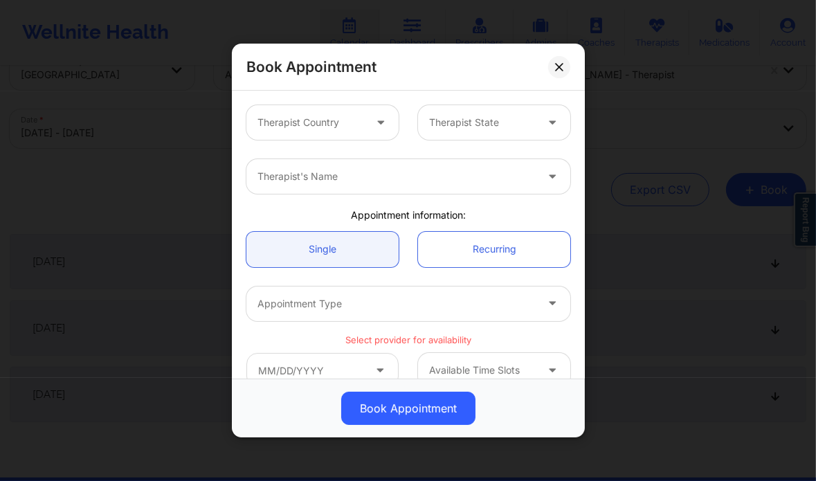
scroll to position [0, 0]
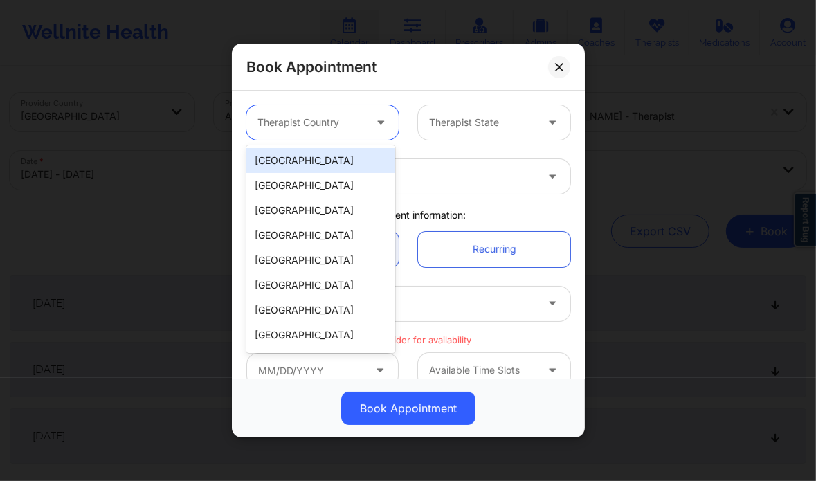
click at [366, 124] on div at bounding box center [382, 122] width 33 height 35
click at [328, 156] on div "[GEOGRAPHIC_DATA]" at bounding box center [321, 160] width 149 height 25
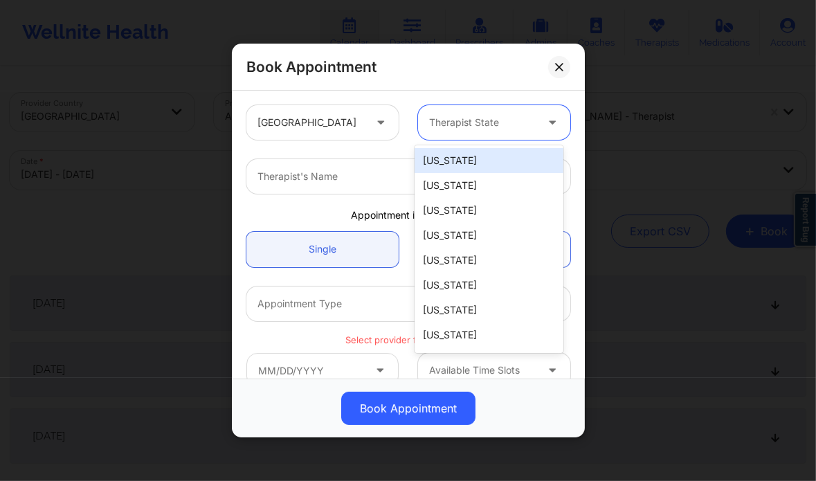
click at [453, 117] on div at bounding box center [482, 122] width 107 height 17
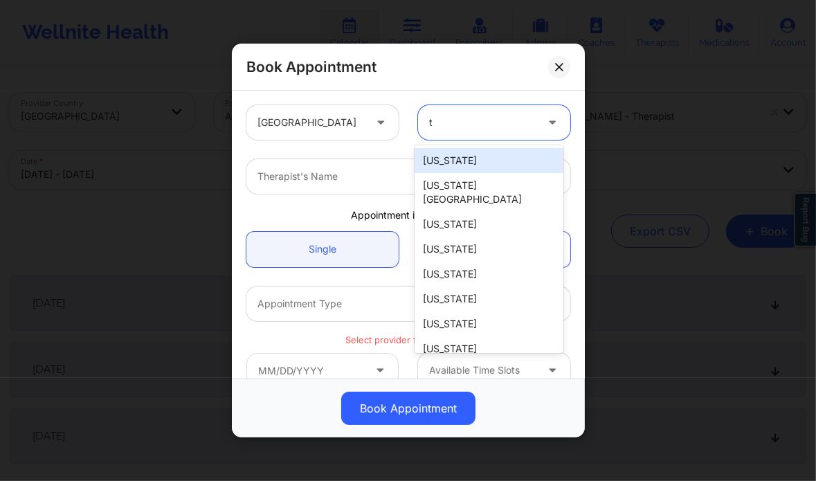
type input "te"
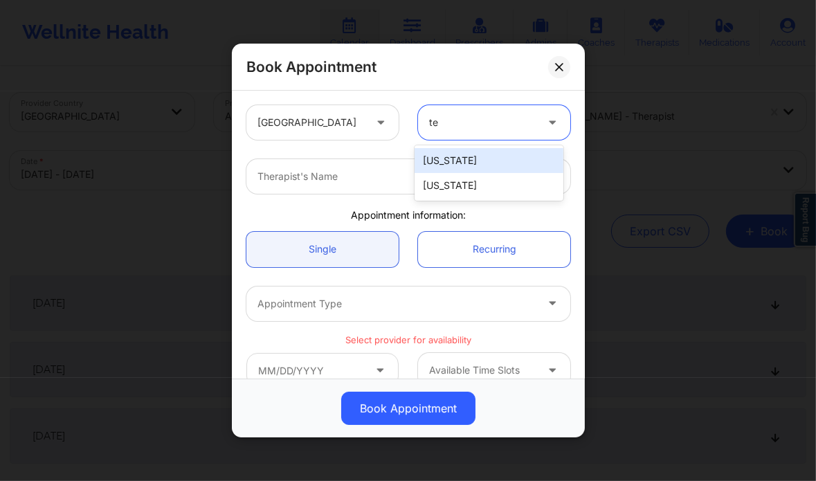
click at [479, 163] on div "[US_STATE]" at bounding box center [489, 160] width 149 height 25
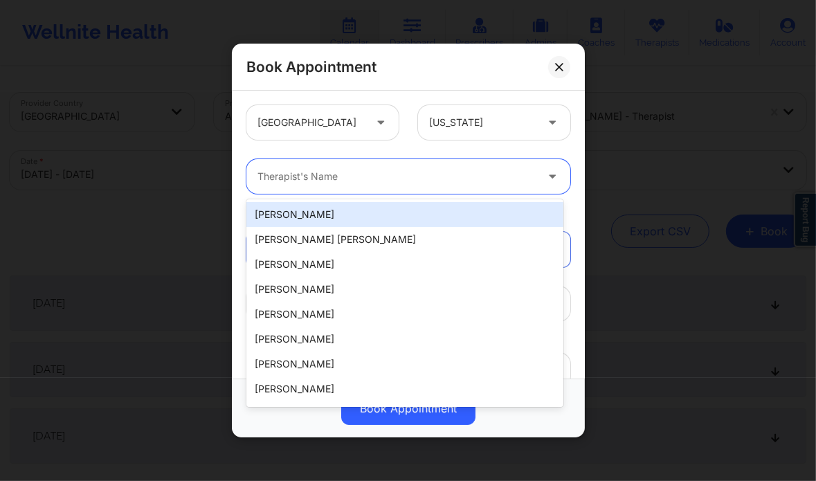
click at [402, 174] on div at bounding box center [397, 176] width 278 height 17
paste input "[PERSON_NAME] Love - [PERSON_NAME]"
type input "[PERSON_NAME] Love - [PERSON_NAME]"
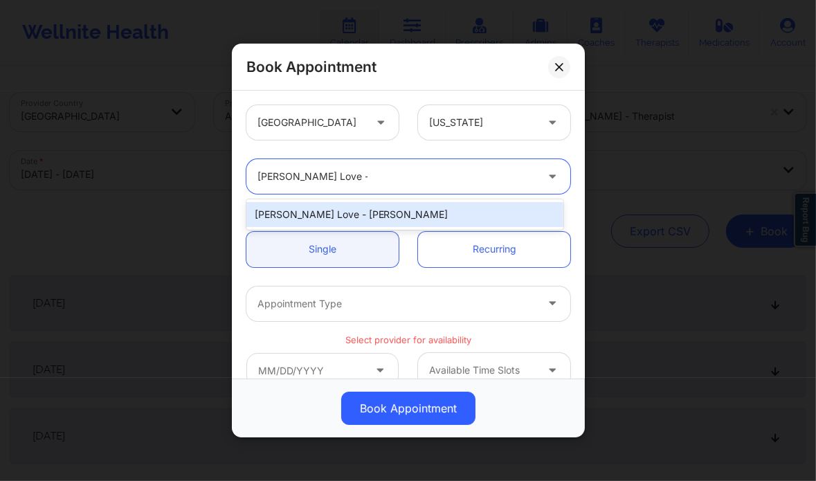
click at [384, 215] on div "[PERSON_NAME] Love - [PERSON_NAME]" at bounding box center [405, 214] width 317 height 25
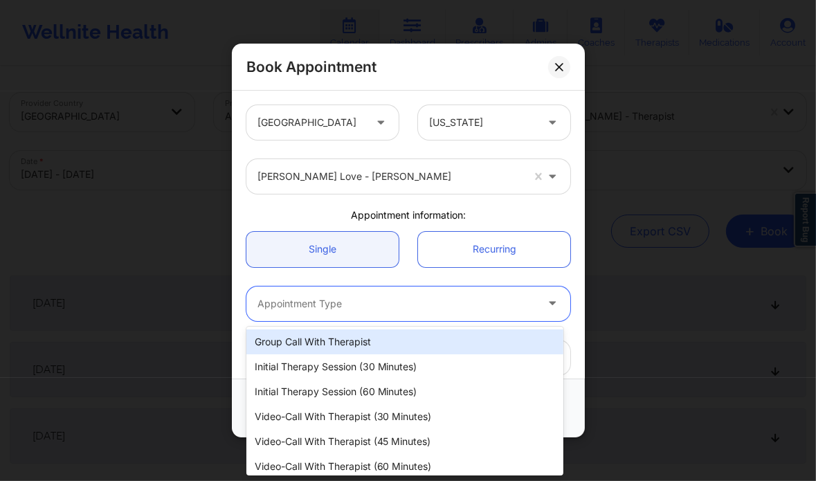
click at [355, 303] on div at bounding box center [397, 304] width 278 height 17
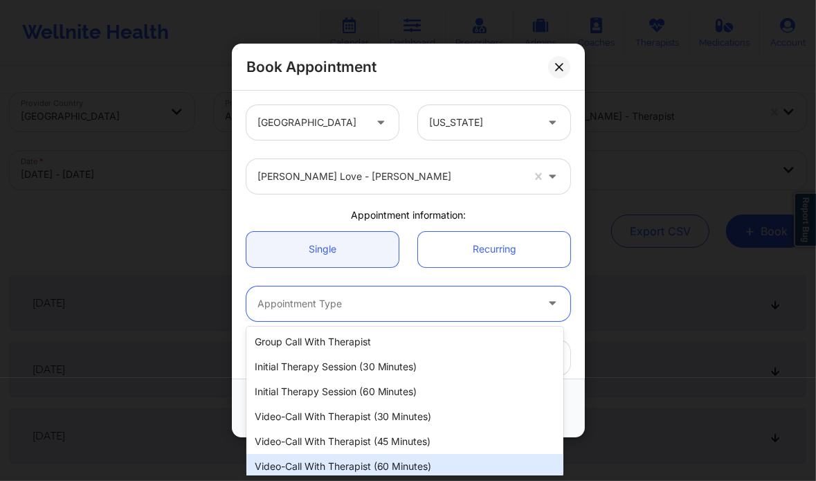
click at [402, 467] on div "Video-Call with Therapist (60 minutes)" at bounding box center [405, 466] width 317 height 25
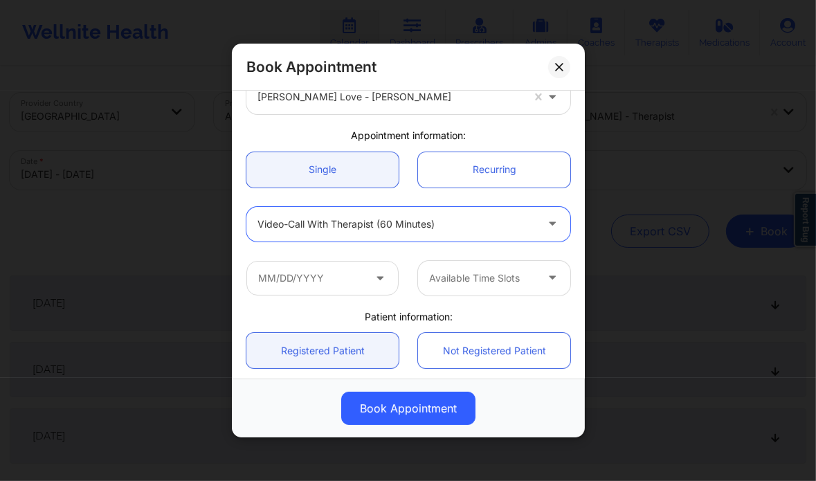
scroll to position [80, 0]
click at [355, 285] on input "text" at bounding box center [323, 277] width 152 height 35
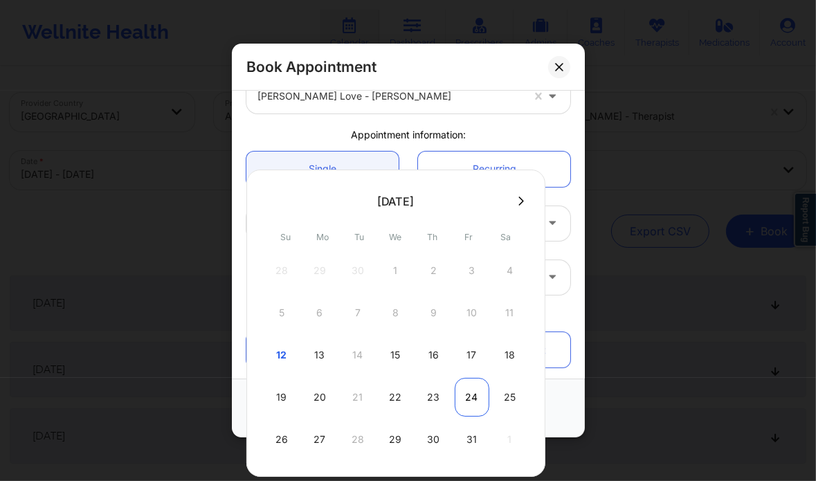
click at [468, 390] on div "24" at bounding box center [472, 397] width 35 height 39
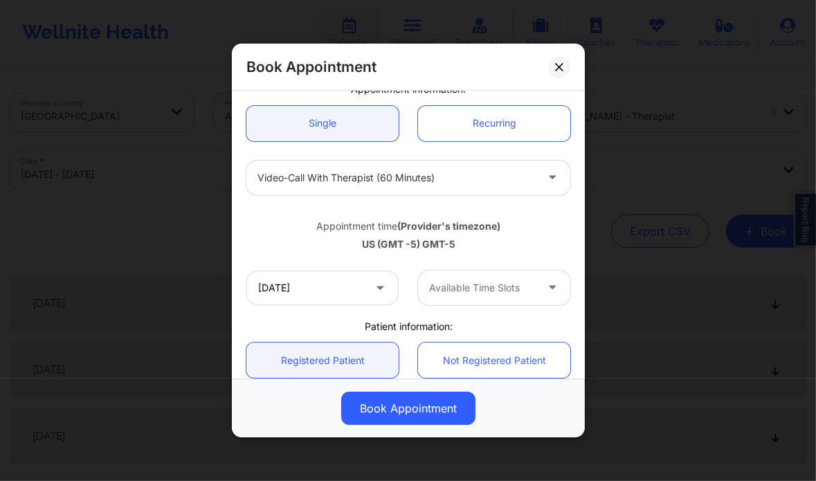
scroll to position [132, 0]
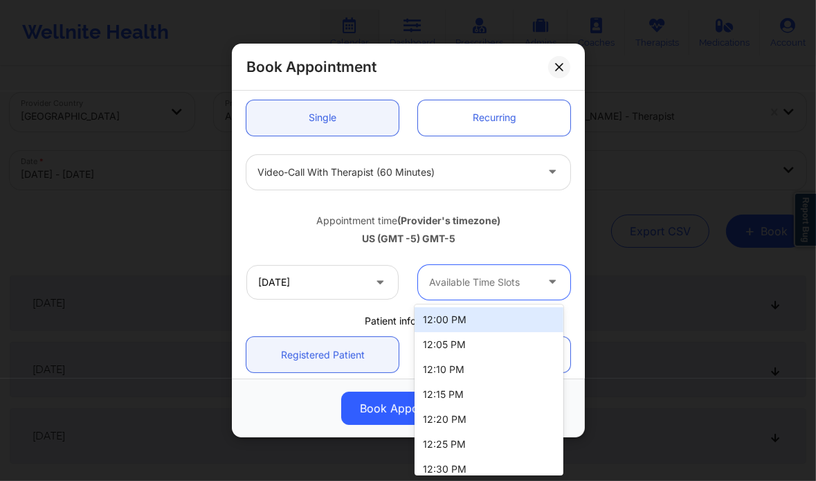
click at [454, 278] on div at bounding box center [482, 282] width 107 height 17
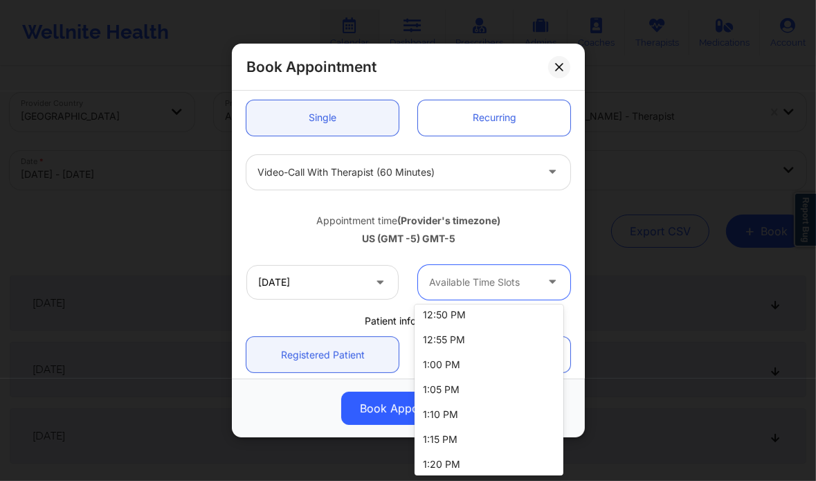
scroll to position [483, 0]
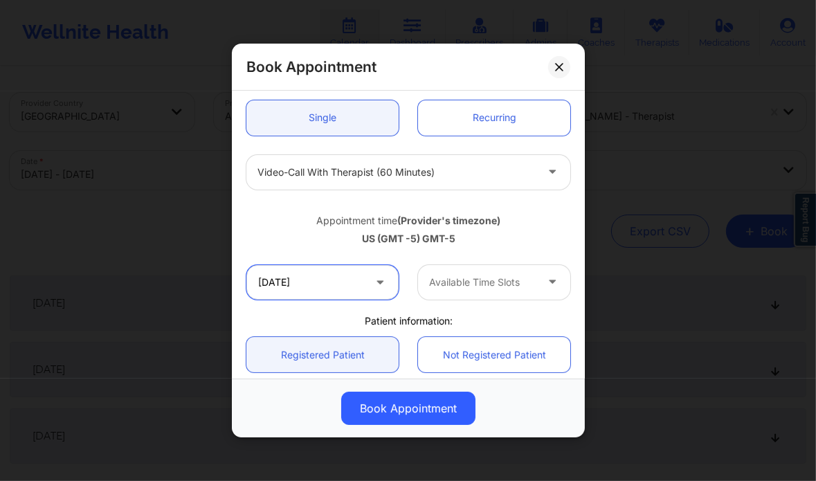
click at [349, 279] on input "10/24/2025" at bounding box center [323, 282] width 152 height 35
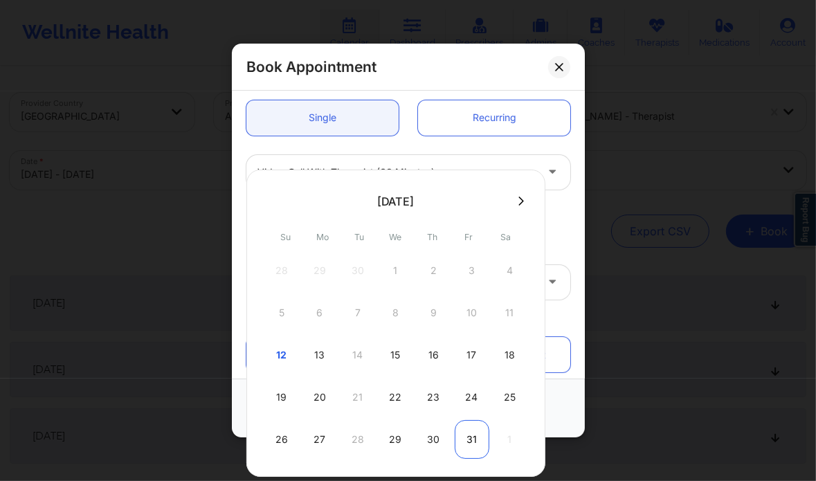
click at [470, 429] on div "31" at bounding box center [472, 439] width 35 height 39
type input "[DATE]"
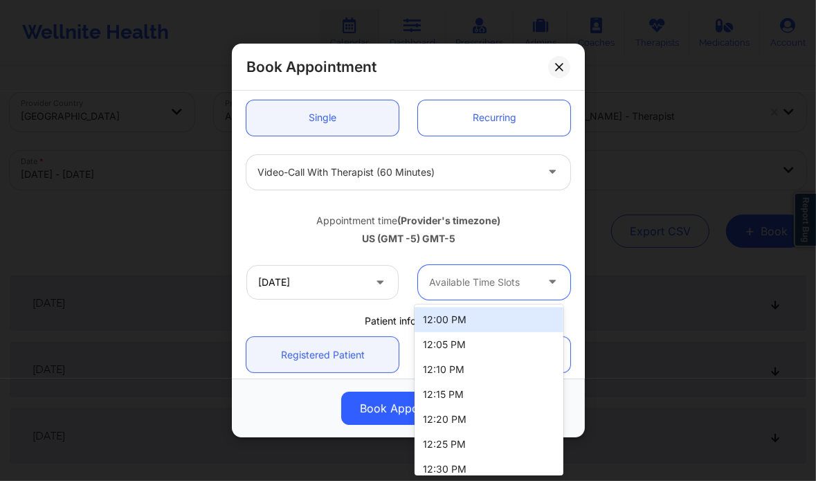
click at [496, 284] on div at bounding box center [482, 282] width 107 height 17
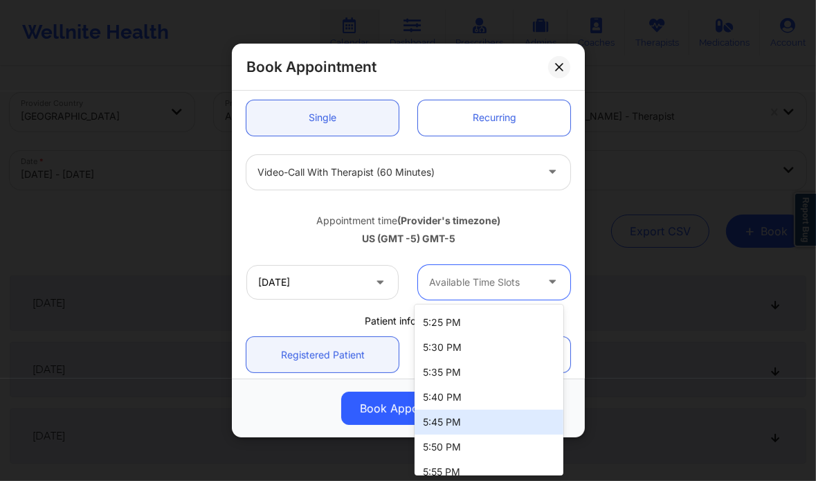
scroll to position [1037, 0]
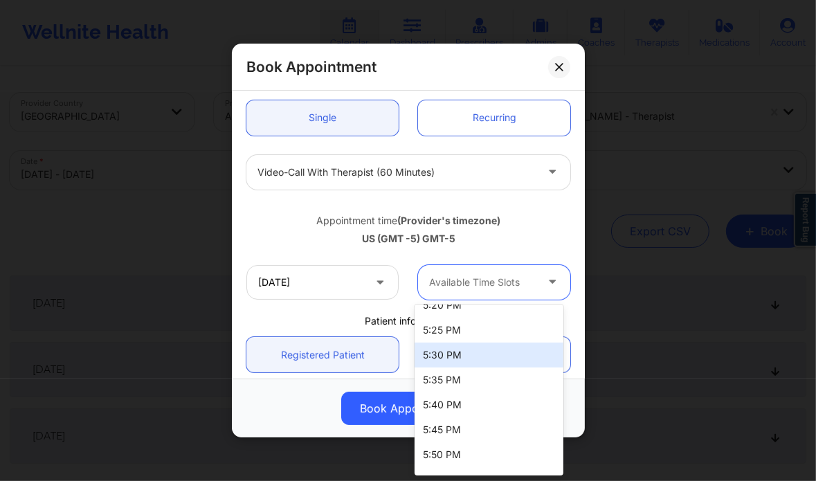
click at [456, 359] on div "5:30 PM" at bounding box center [489, 355] width 149 height 25
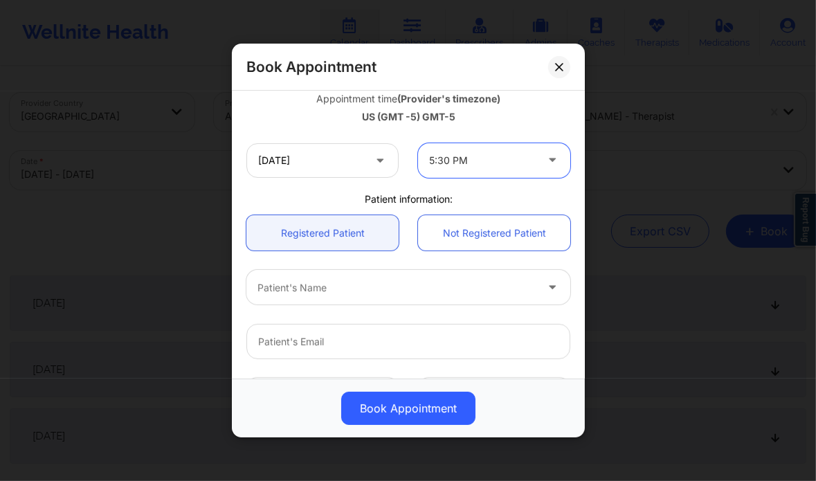
scroll to position [255, 0]
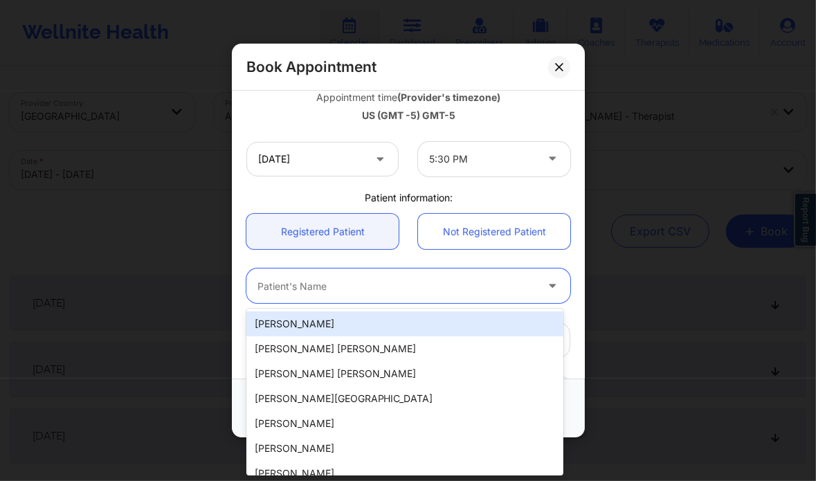
click at [335, 284] on div at bounding box center [397, 286] width 278 height 17
paste input "[PERSON_NAME]"
type input "[PERSON_NAME]"
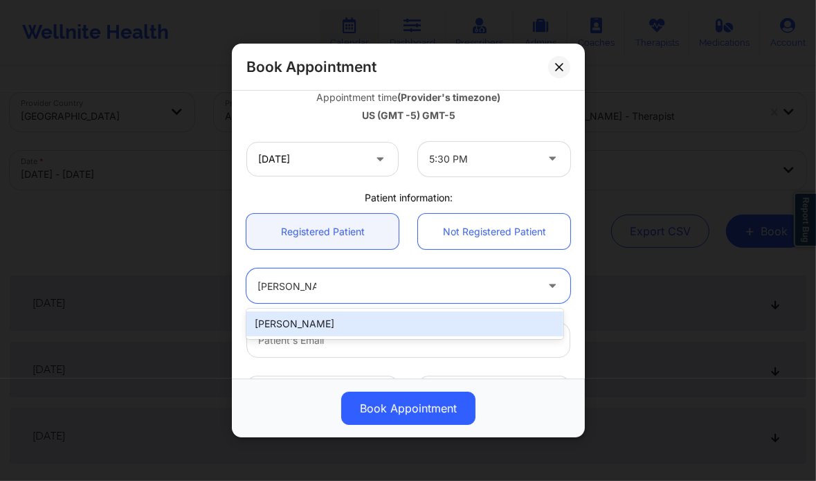
click at [355, 325] on div "[PERSON_NAME]" at bounding box center [405, 324] width 317 height 25
type input "[EMAIL_ADDRESS][DOMAIN_NAME]"
type input "[PHONE_NUMBER]"
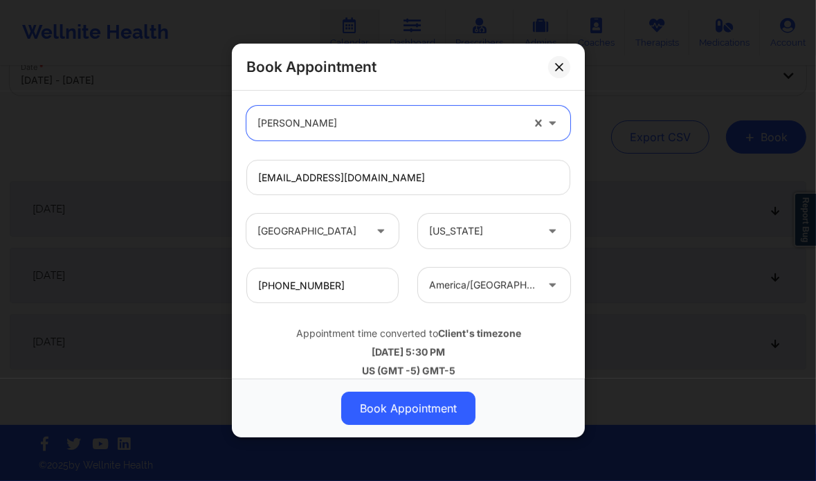
scroll to position [431, 0]
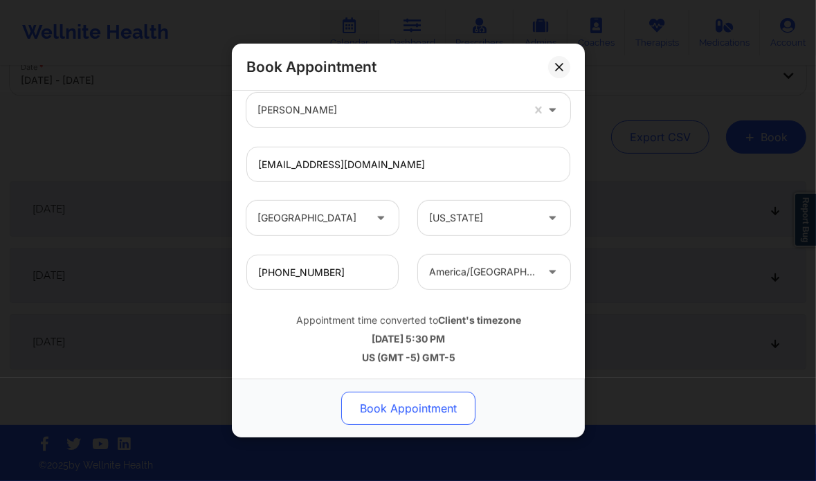
click at [374, 411] on button "Book Appointment" at bounding box center [408, 408] width 134 height 33
